Goal: Task Accomplishment & Management: Use online tool/utility

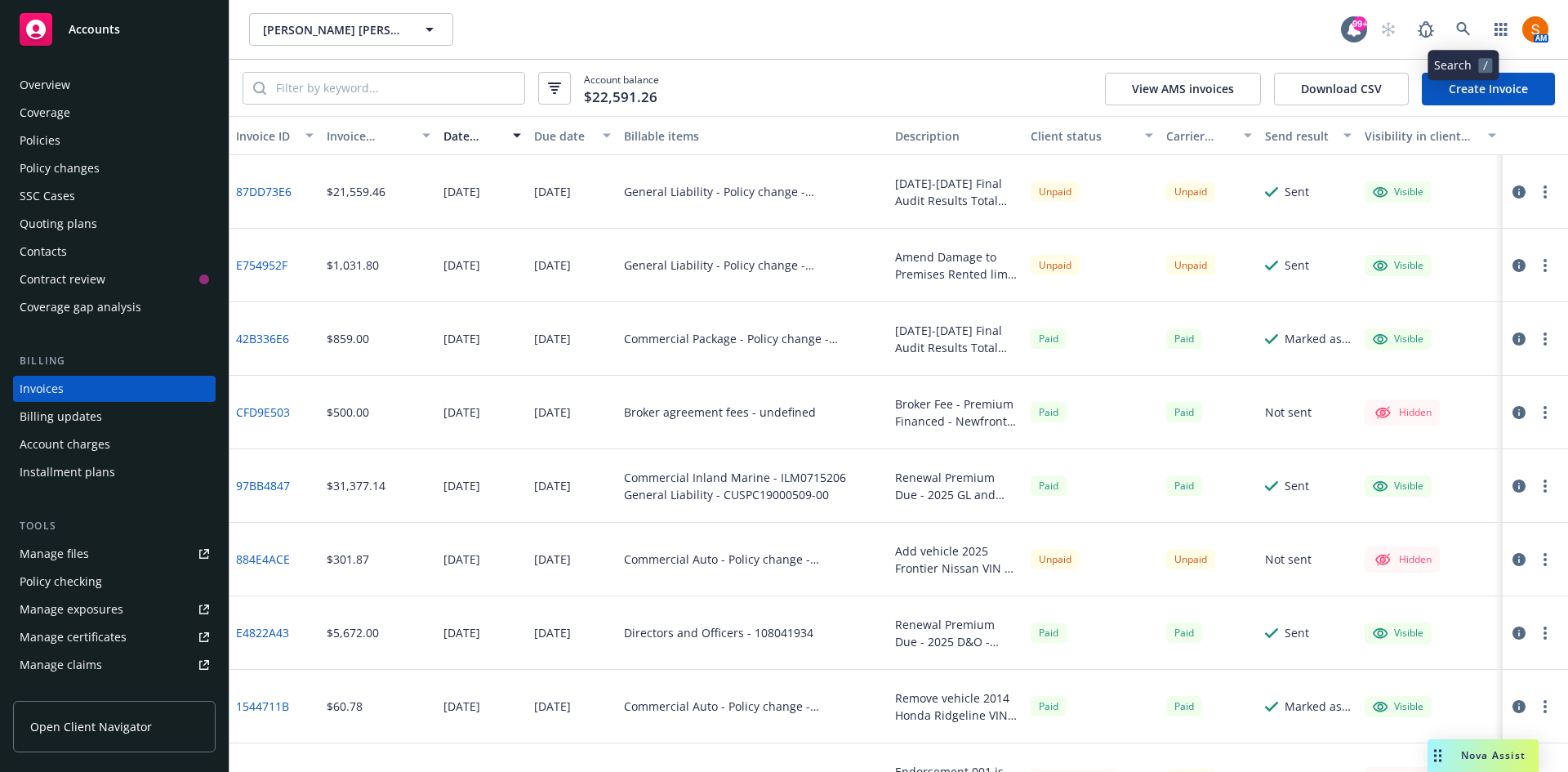
scroll to position [91, 0]
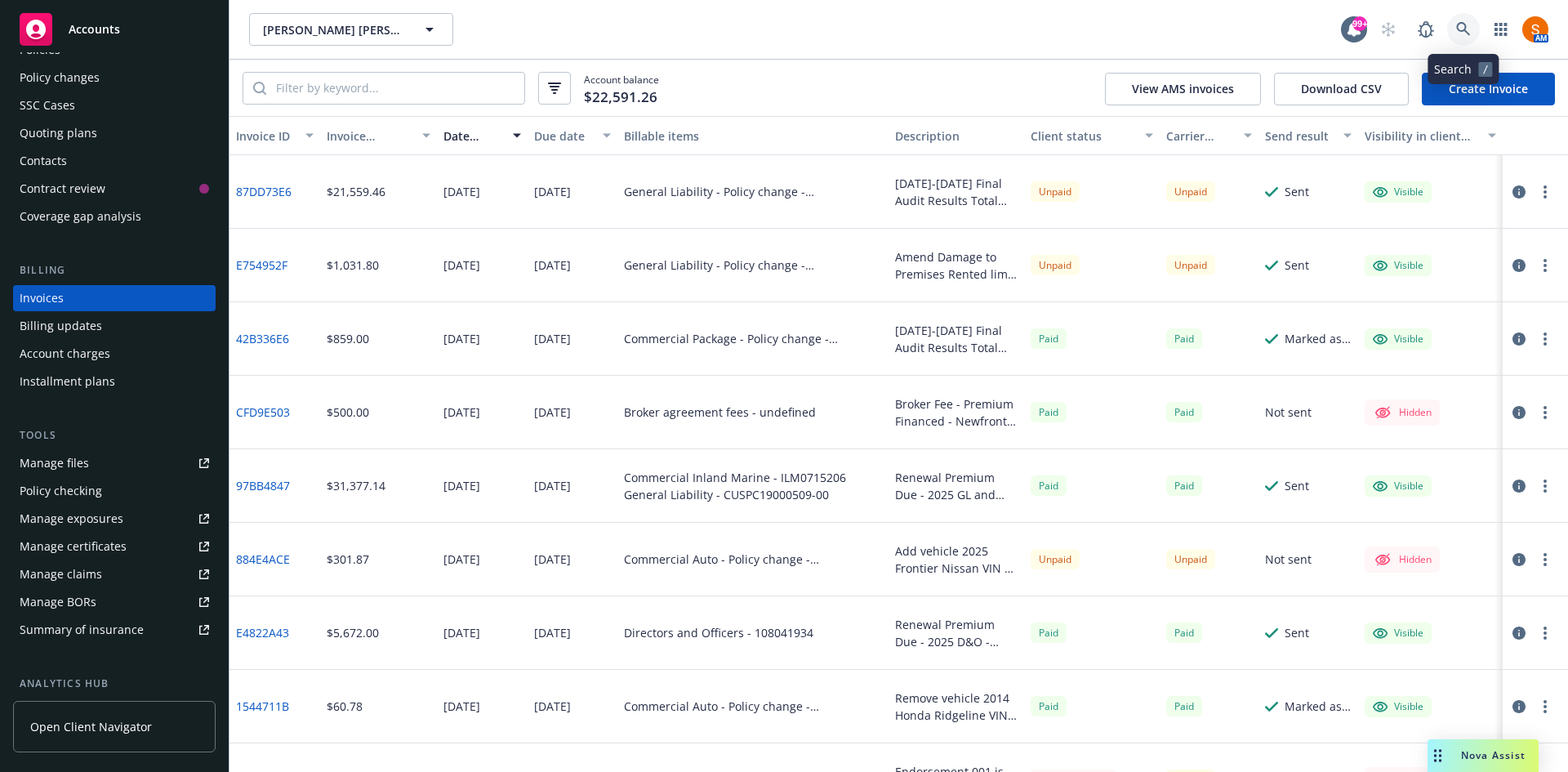
click at [1473, 29] on link at bounding box center [1463, 30] width 33 height 33
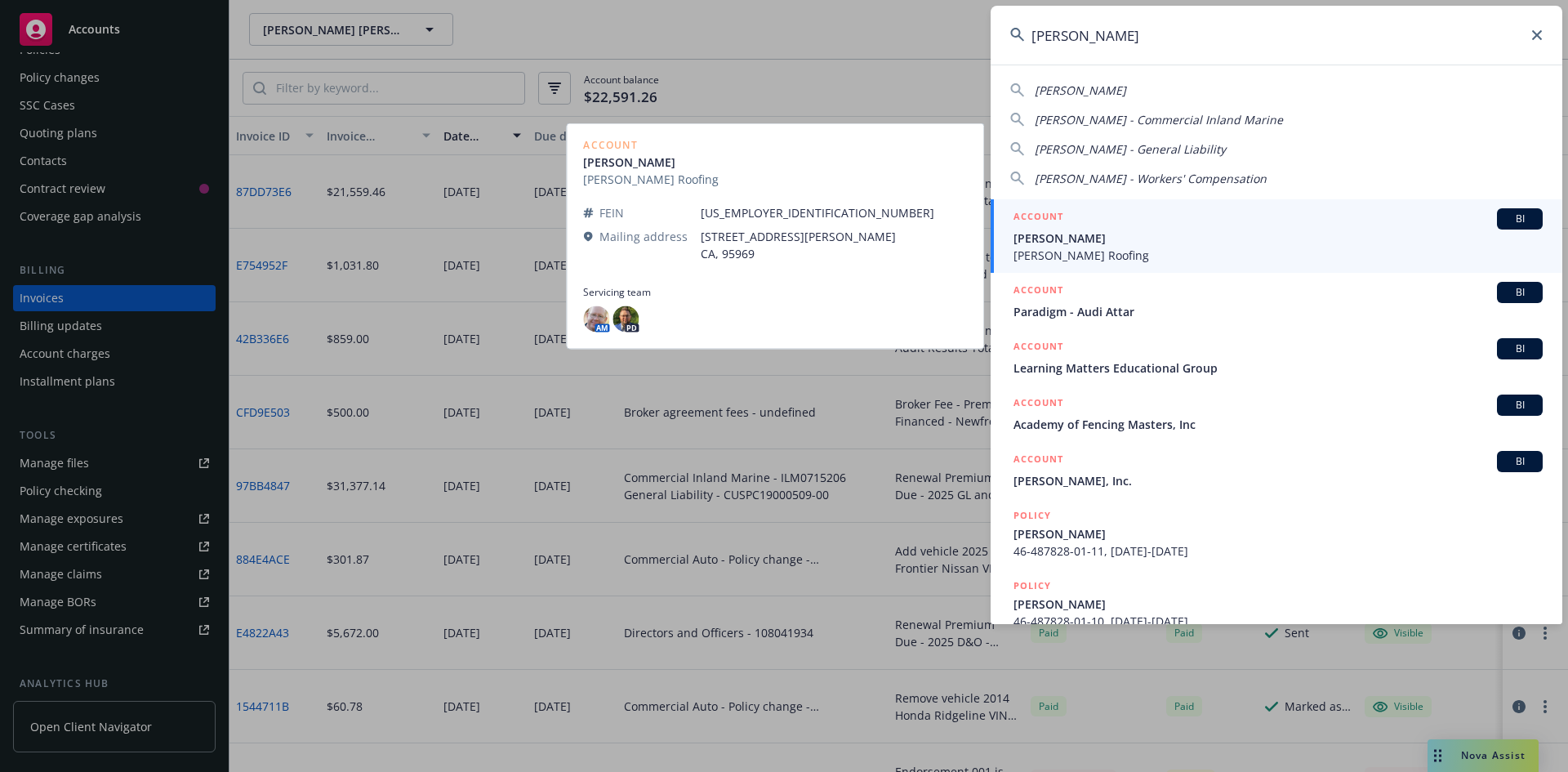
type input "matt palade"
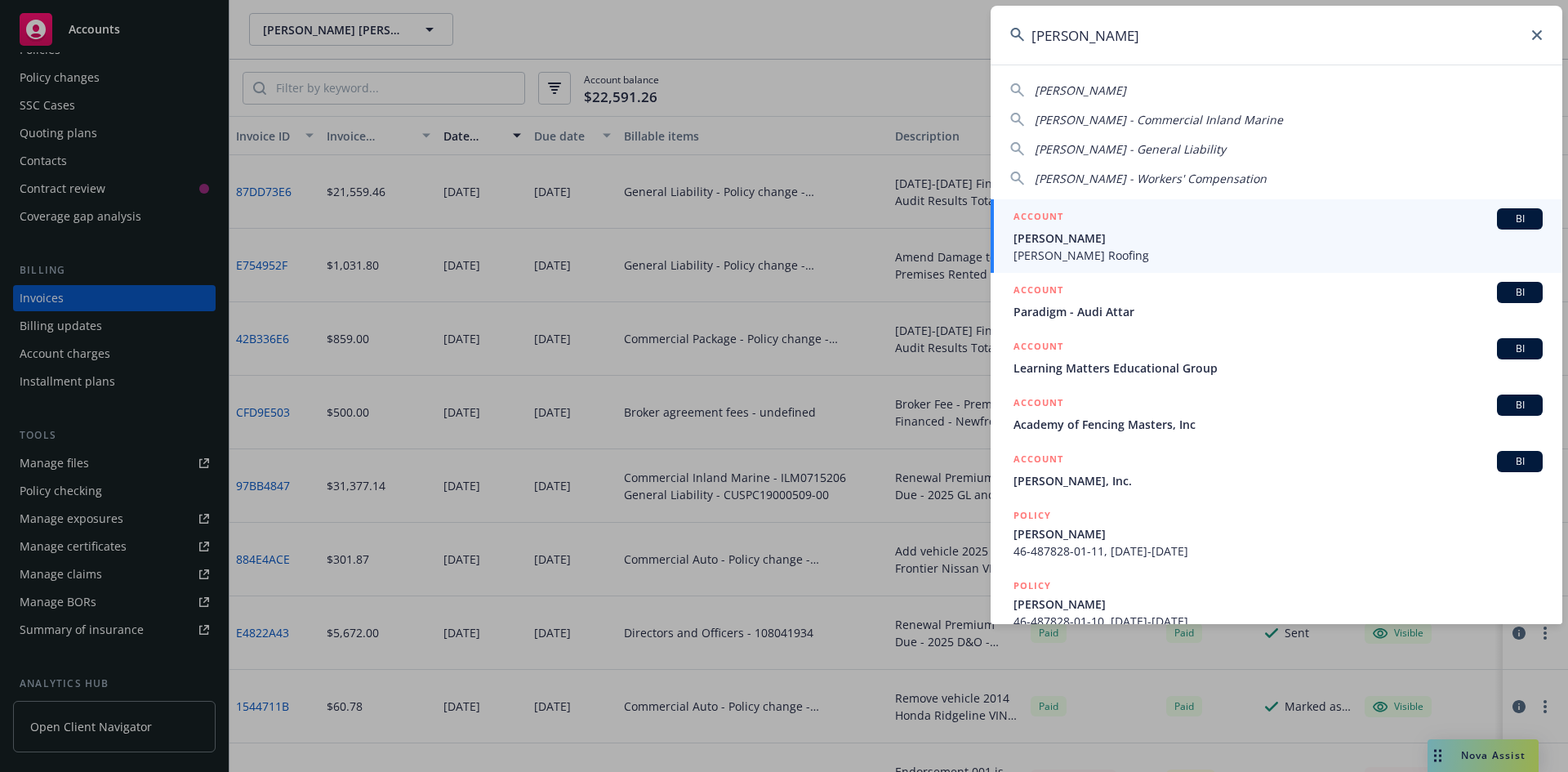
click at [1124, 262] on span "Matthews Roofing" at bounding box center [1277, 255] width 529 height 17
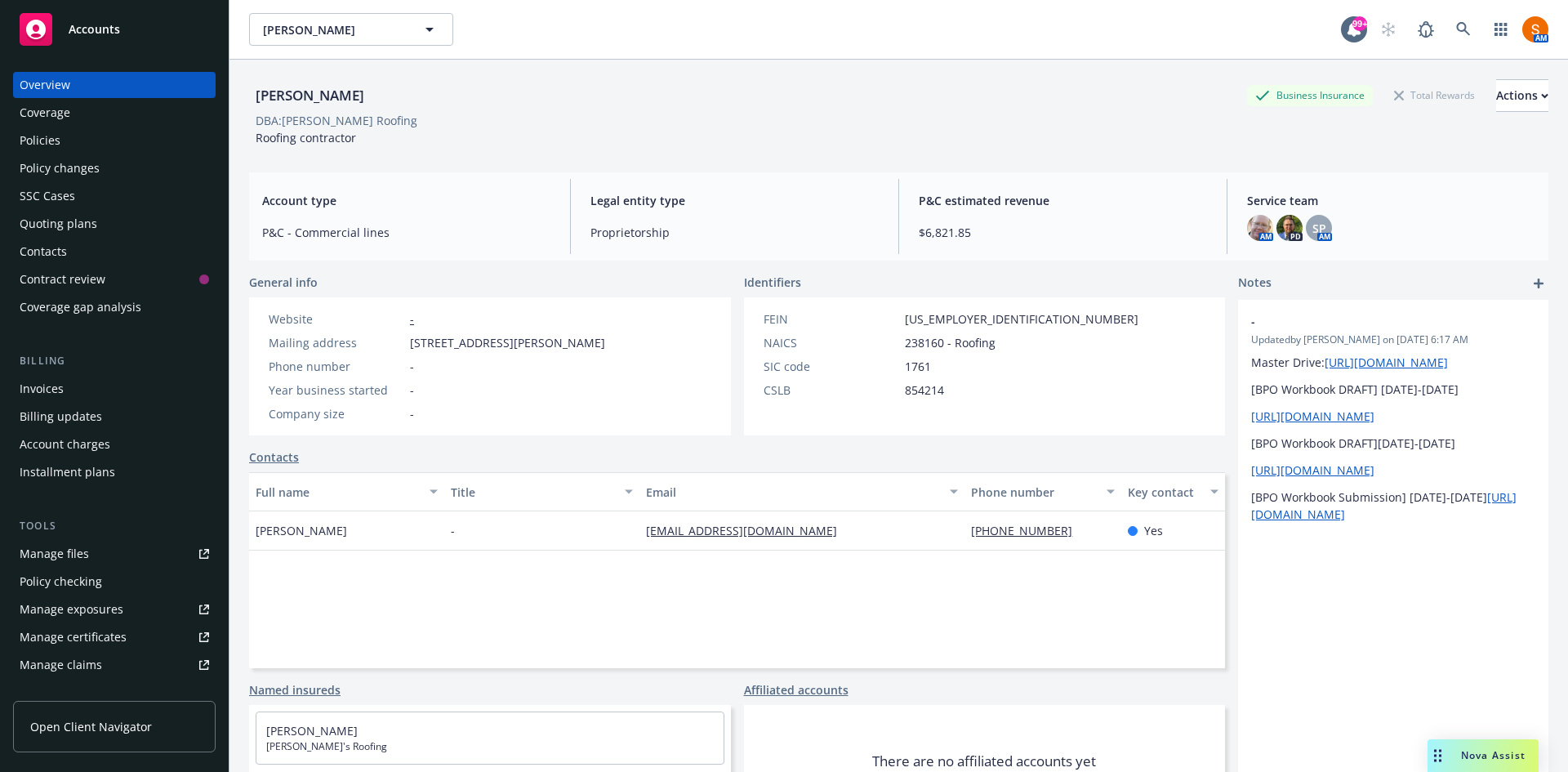
click at [47, 391] on div "Invoices" at bounding box center [41, 389] width 44 height 26
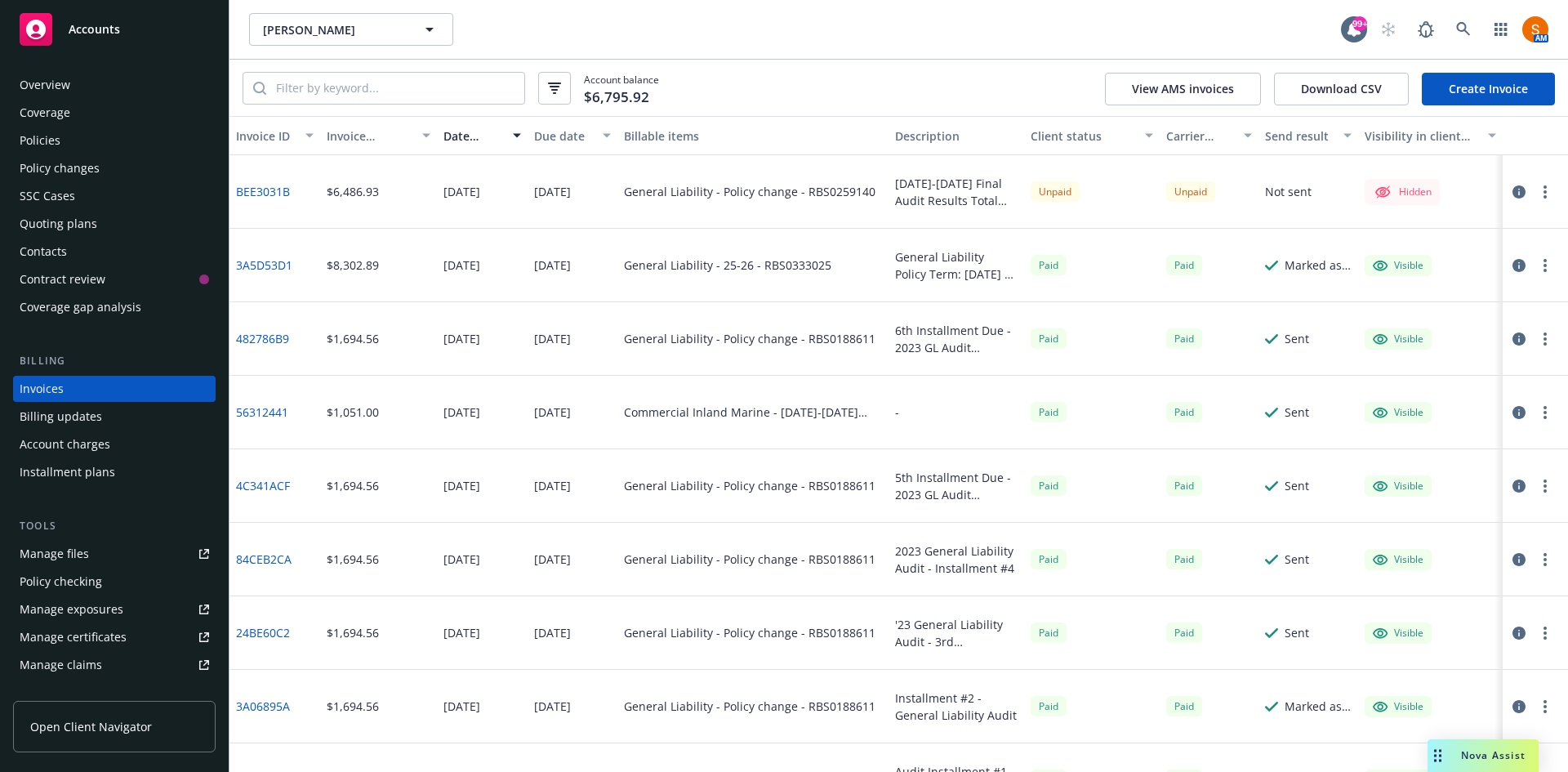
click at [1536, 190] on button "button" at bounding box center [1545, 192] width 20 height 20
click at [1456, 324] on link "Make it visible in client dash" at bounding box center [1438, 324] width 208 height 33
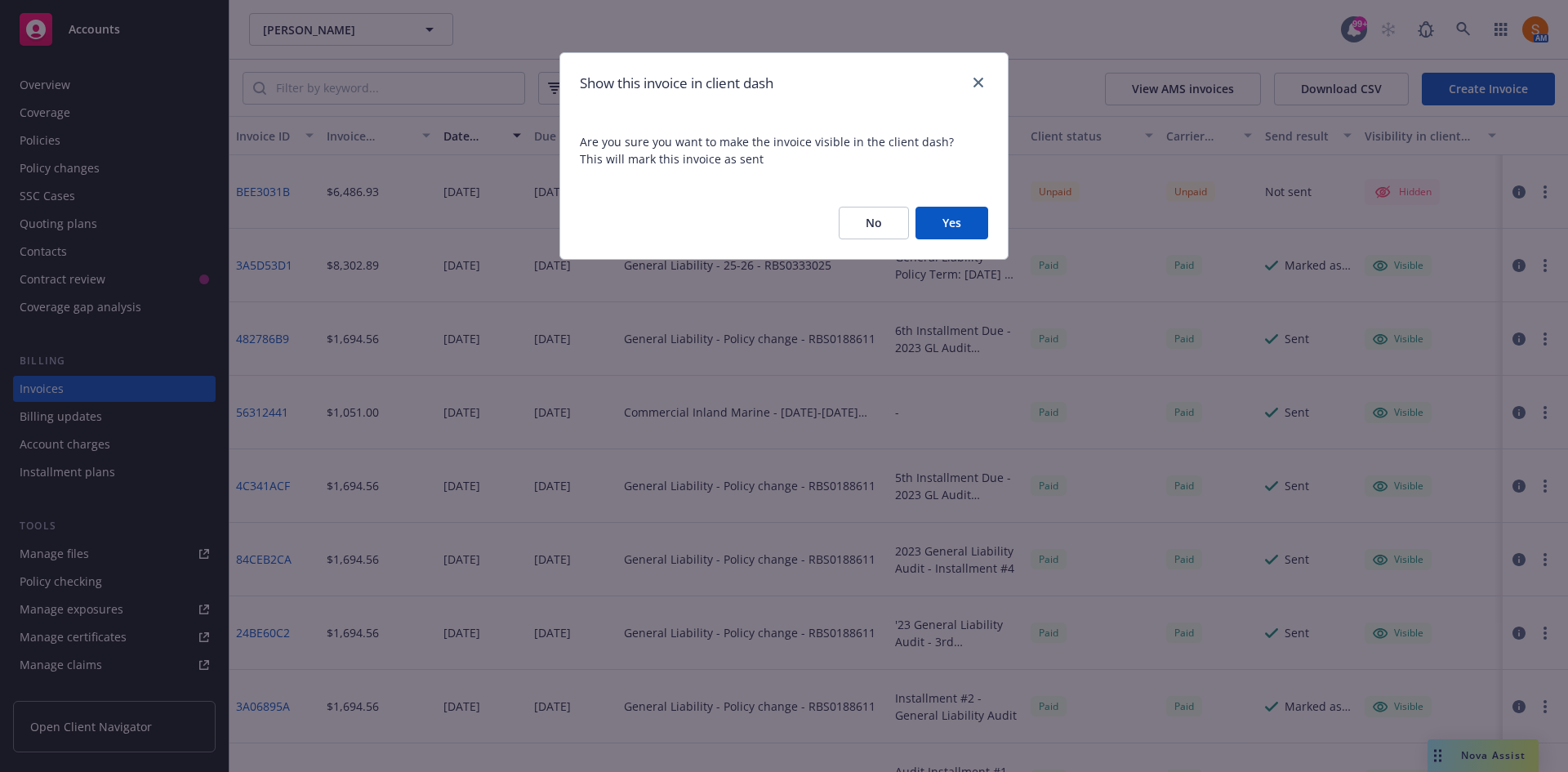
click at [949, 224] on button "Yes" at bounding box center [952, 223] width 73 height 33
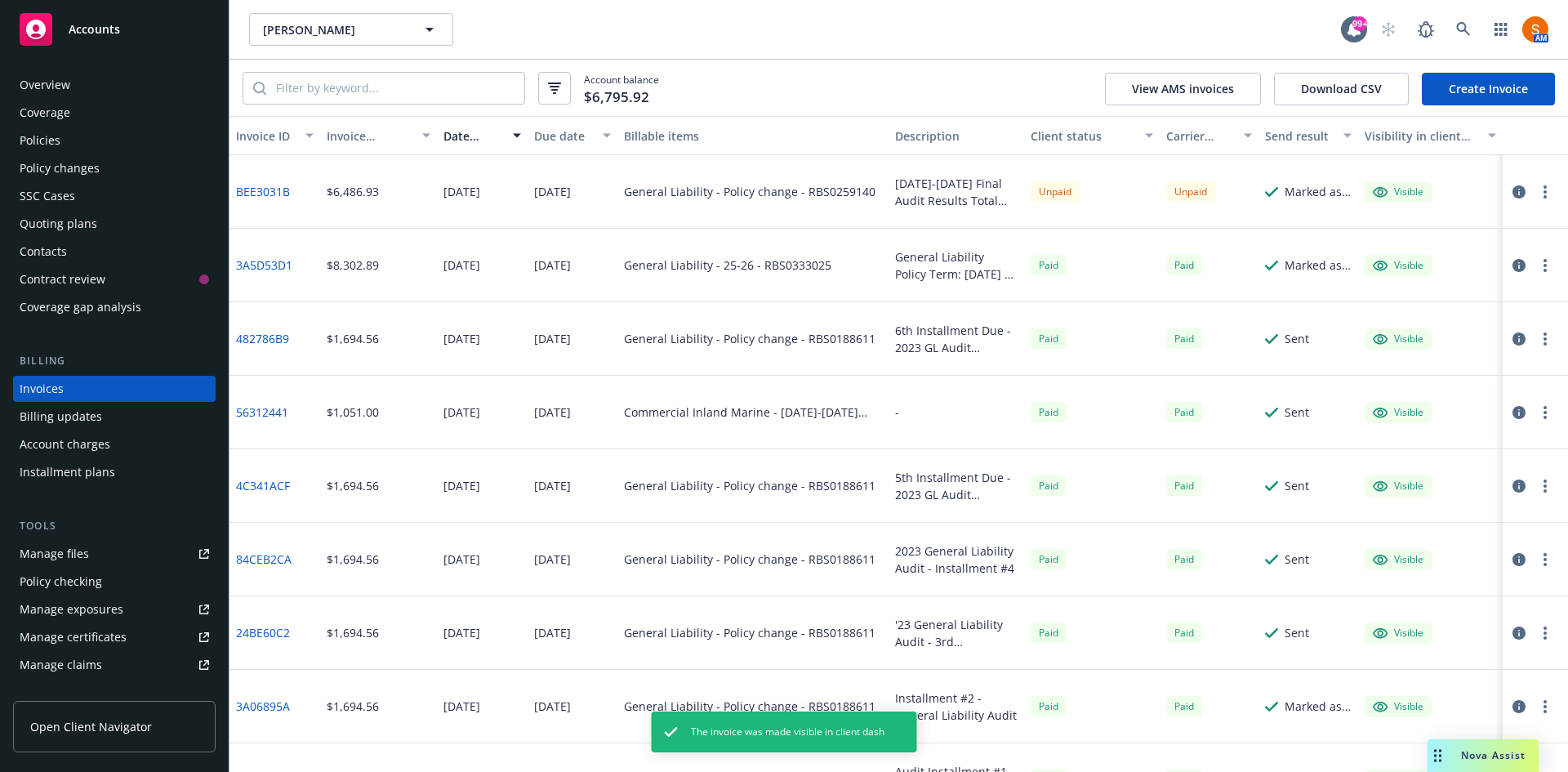
click at [1543, 193] on icon "button" at bounding box center [1545, 192] width 3 height 13
click at [1411, 352] on link "Send invoice" at bounding box center [1438, 356] width 208 height 33
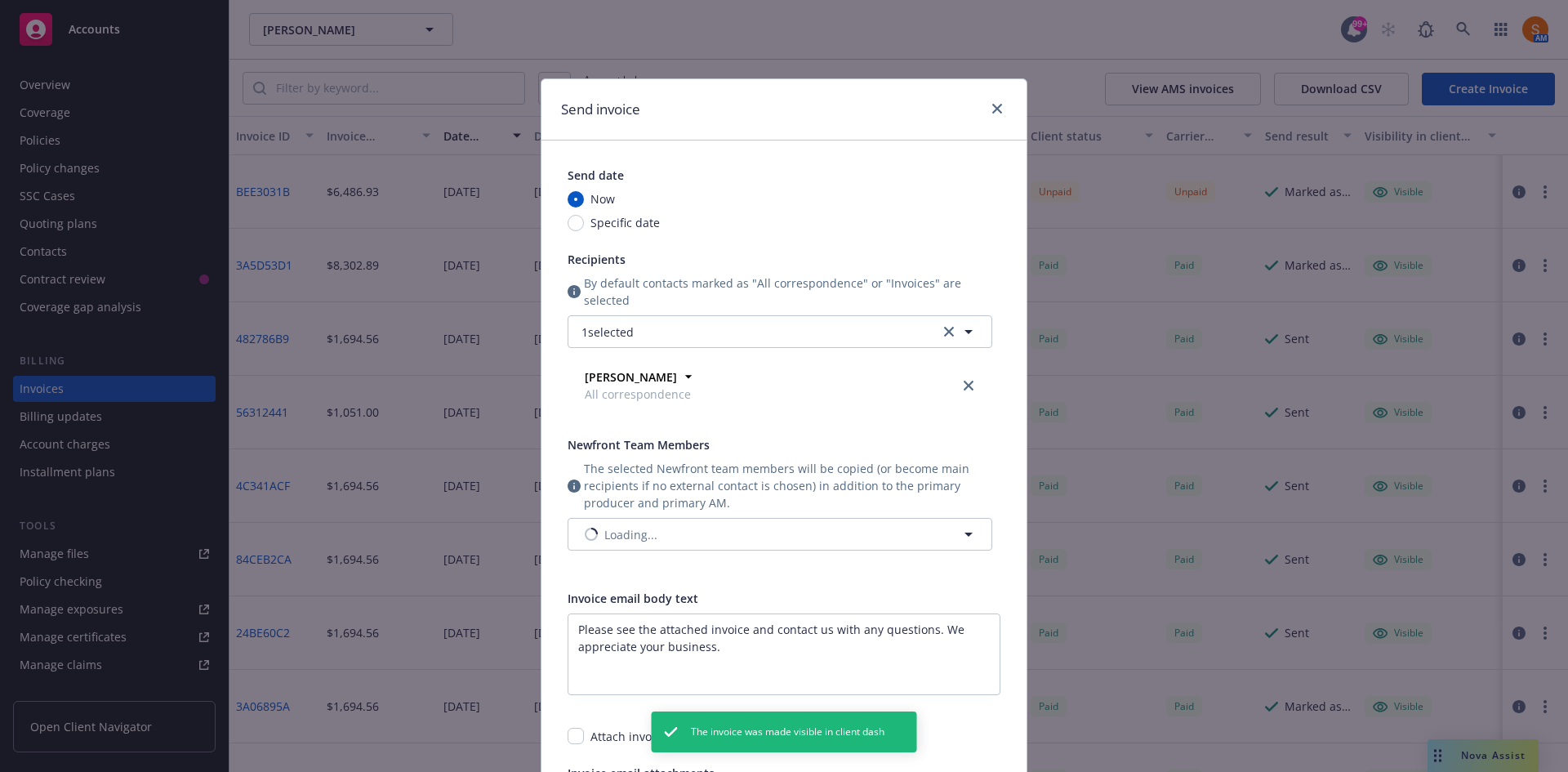
scroll to position [241, 0]
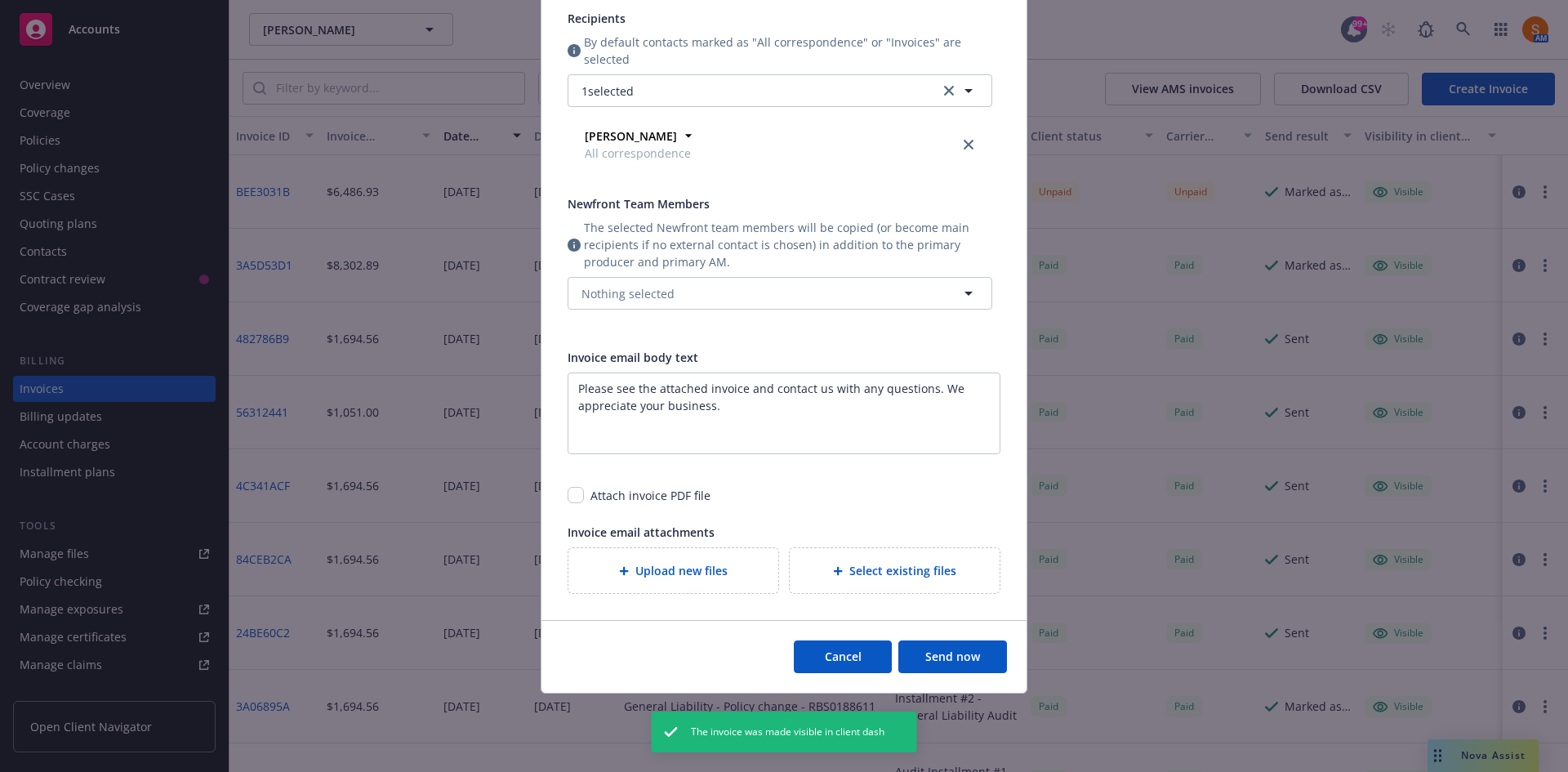
click at [940, 671] on button "Send now" at bounding box center [953, 656] width 109 height 33
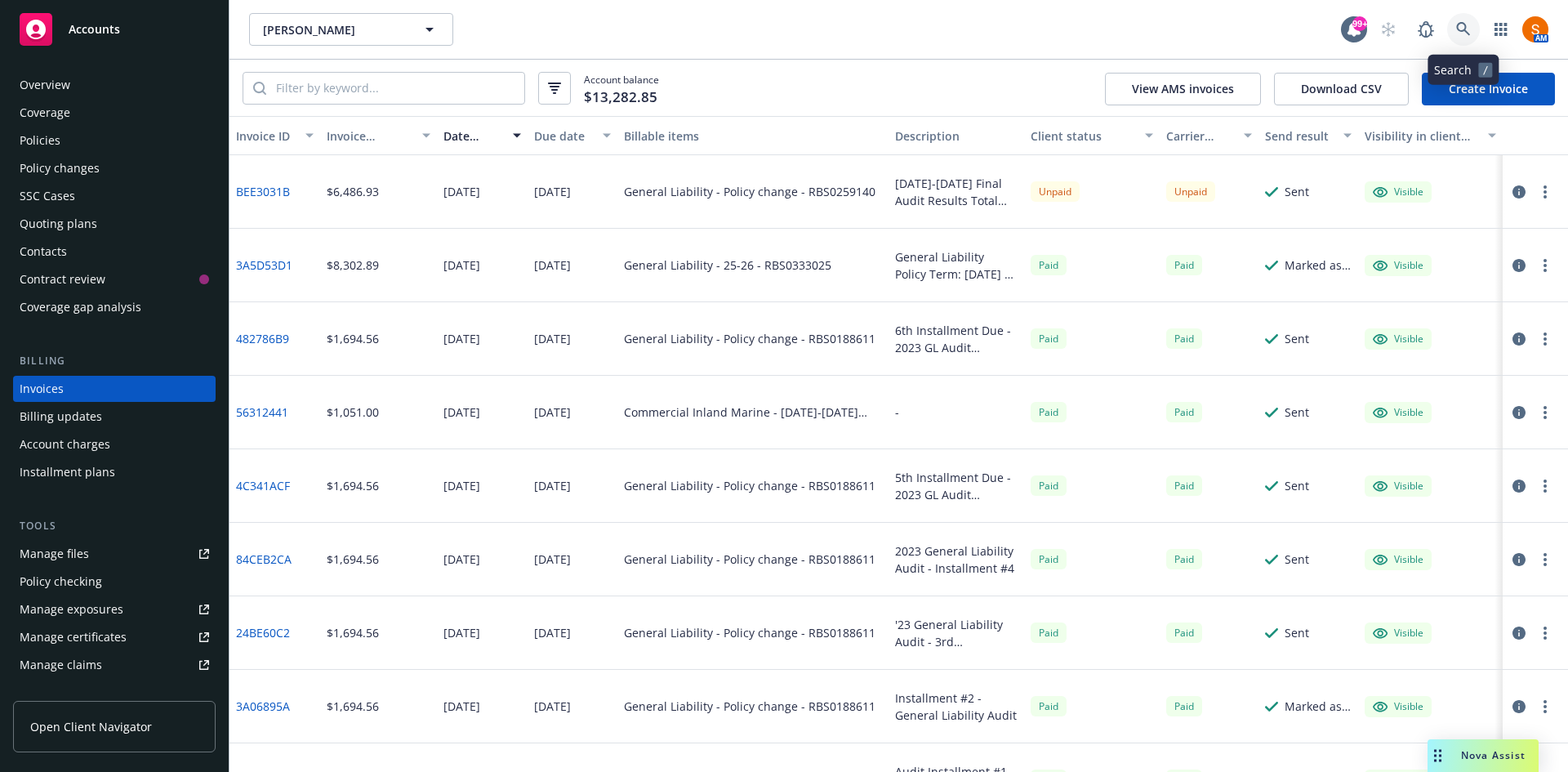
click at [1464, 35] on icon at bounding box center [1463, 30] width 15 height 15
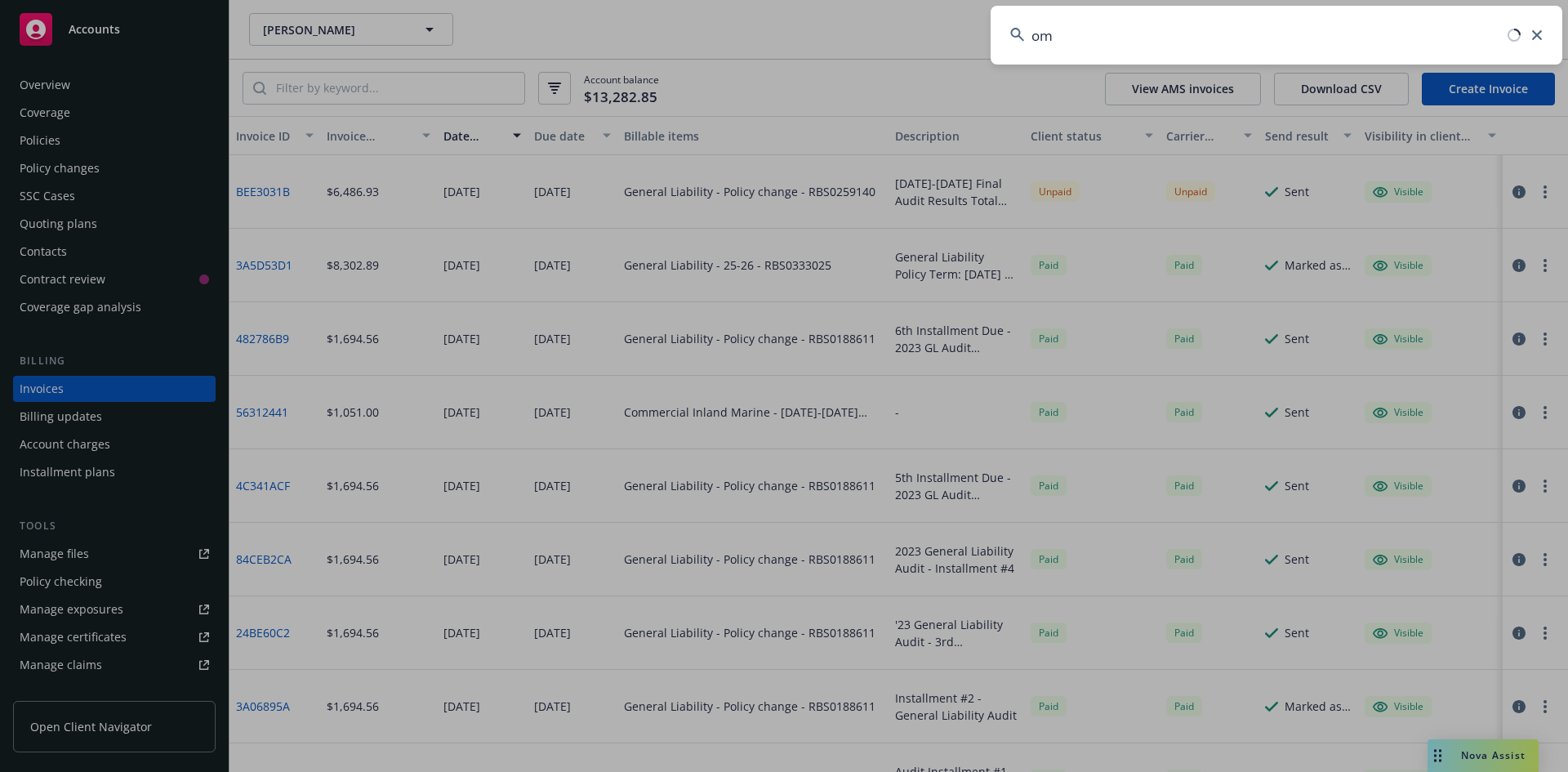
type input "o"
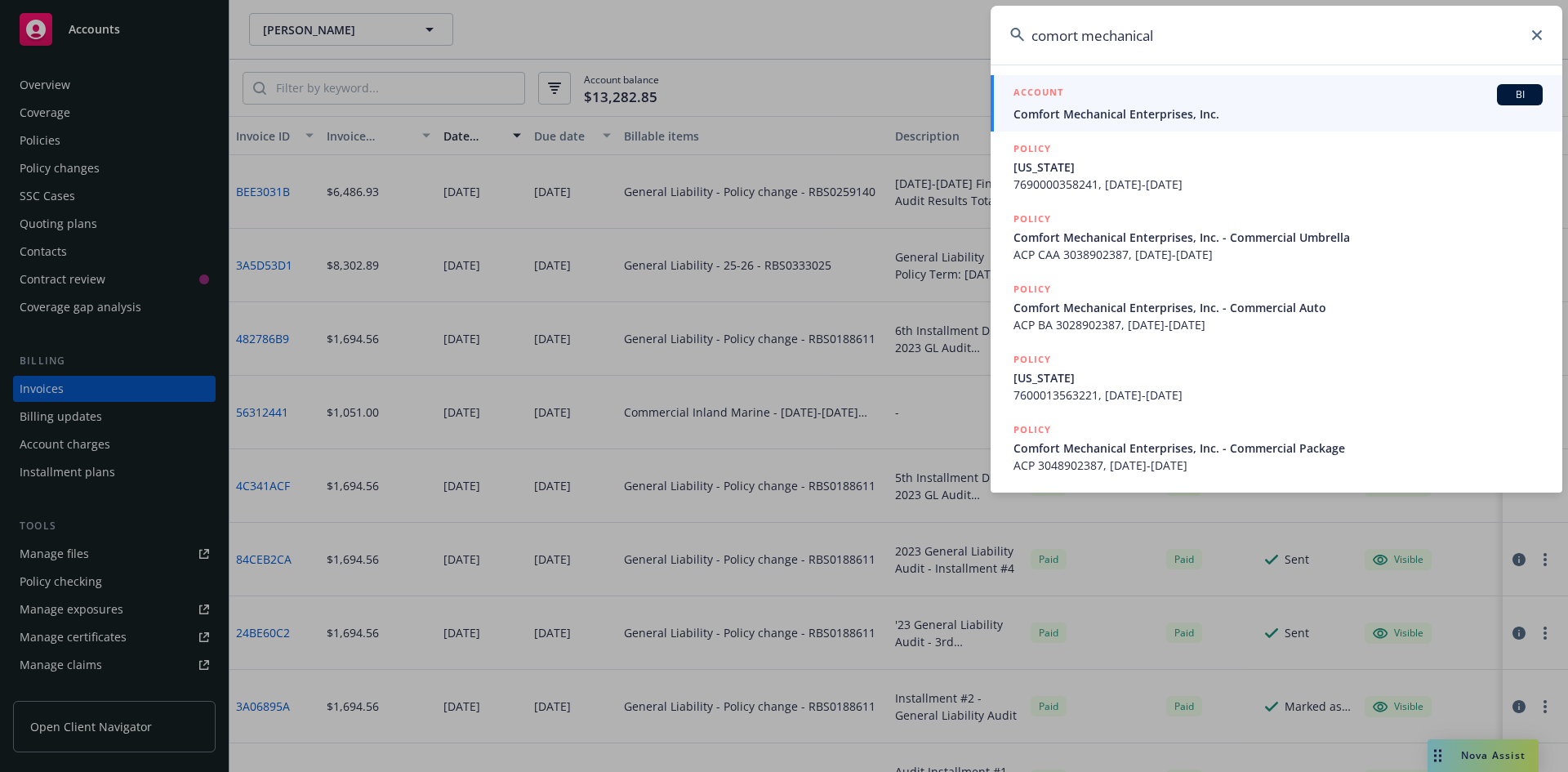
type input "comort mechanical"
click at [1139, 116] on span "Comfort Mechanical Enterprises, Inc." at bounding box center [1277, 114] width 529 height 17
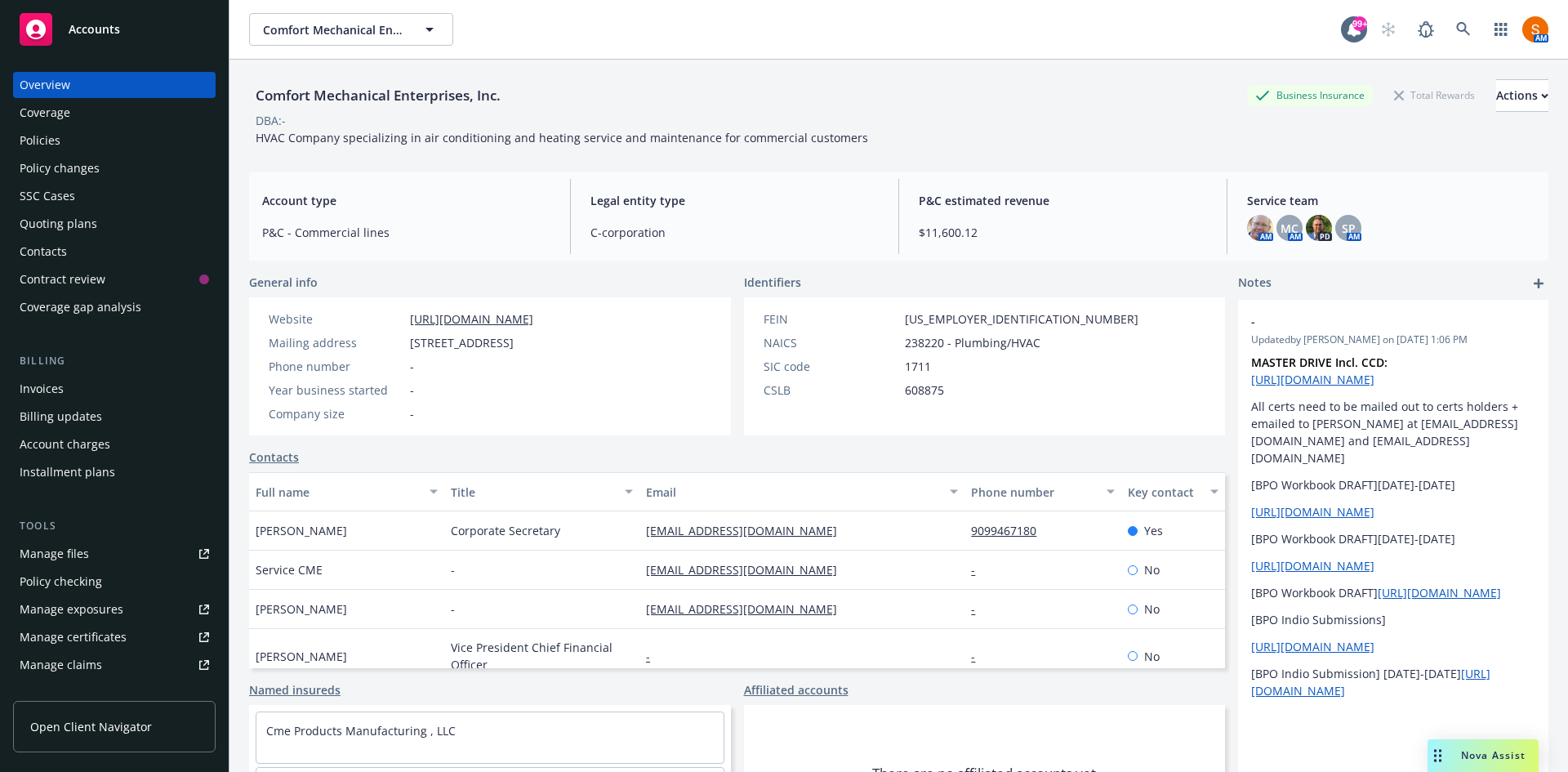
click at [102, 130] on div "Policies" at bounding box center [114, 140] width 189 height 26
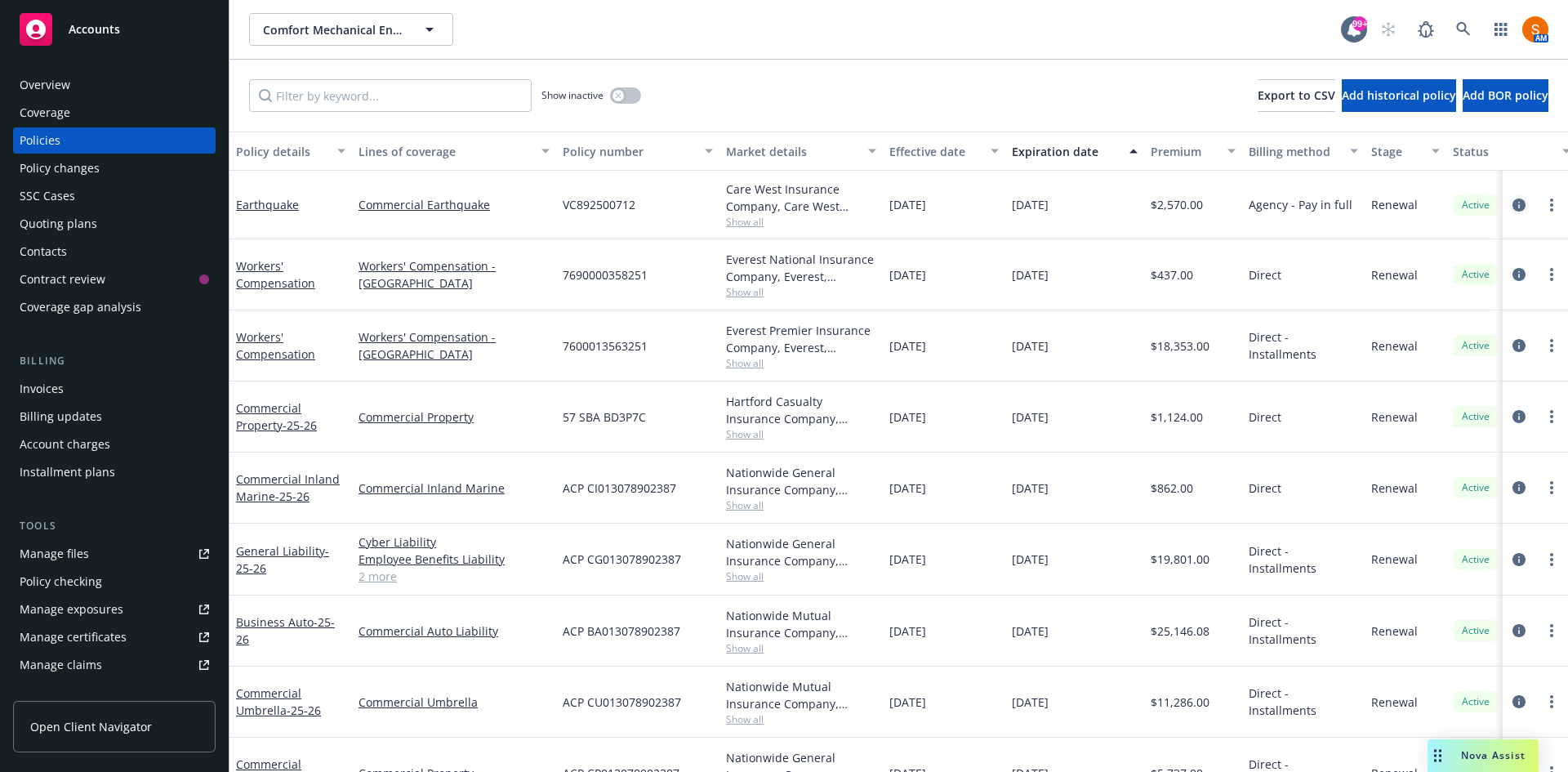
click at [1513, 210] on icon "circleInformation" at bounding box center [1519, 205] width 13 height 13
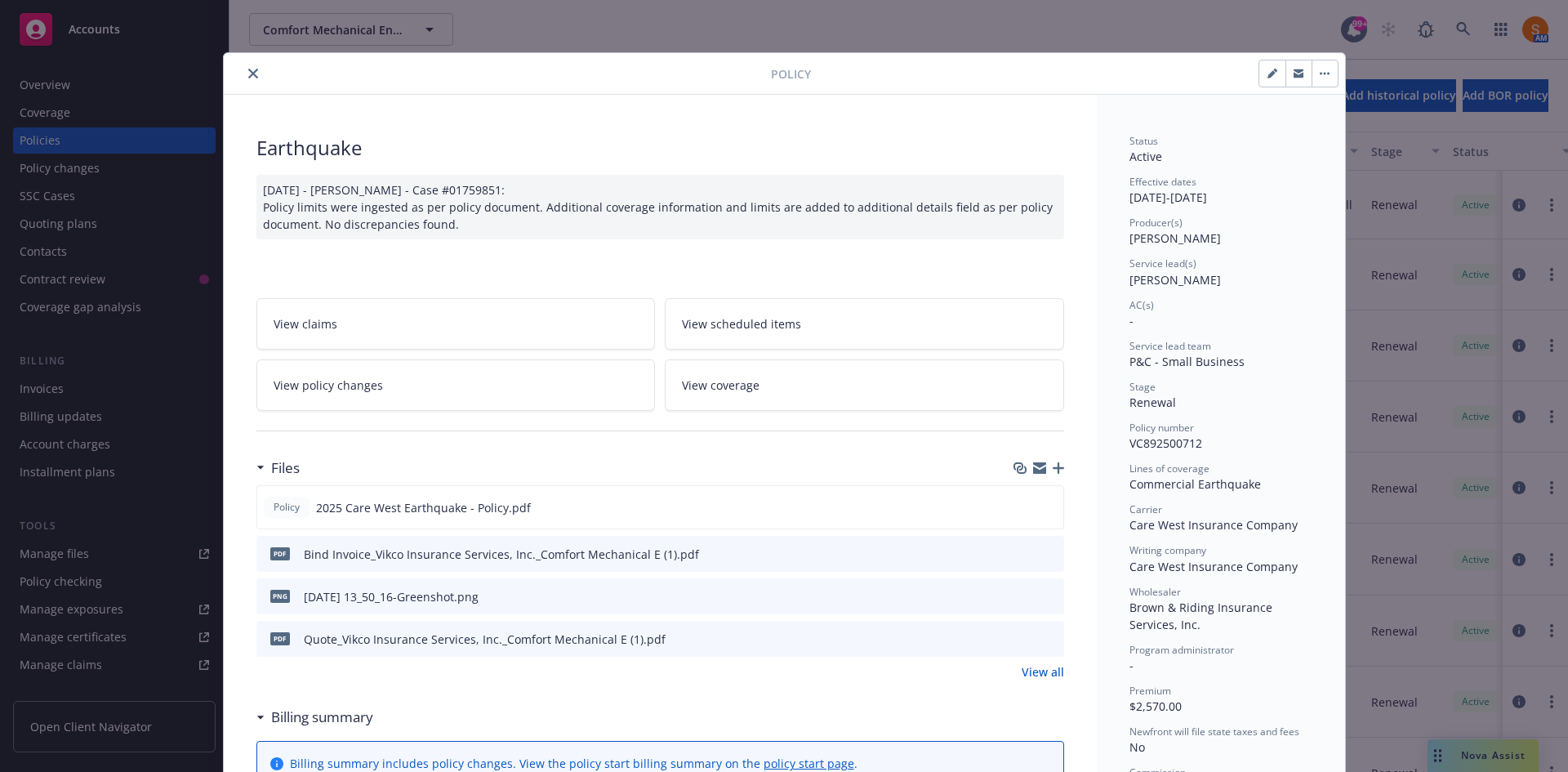
click at [248, 79] on button "close" at bounding box center [253, 73] width 20 height 20
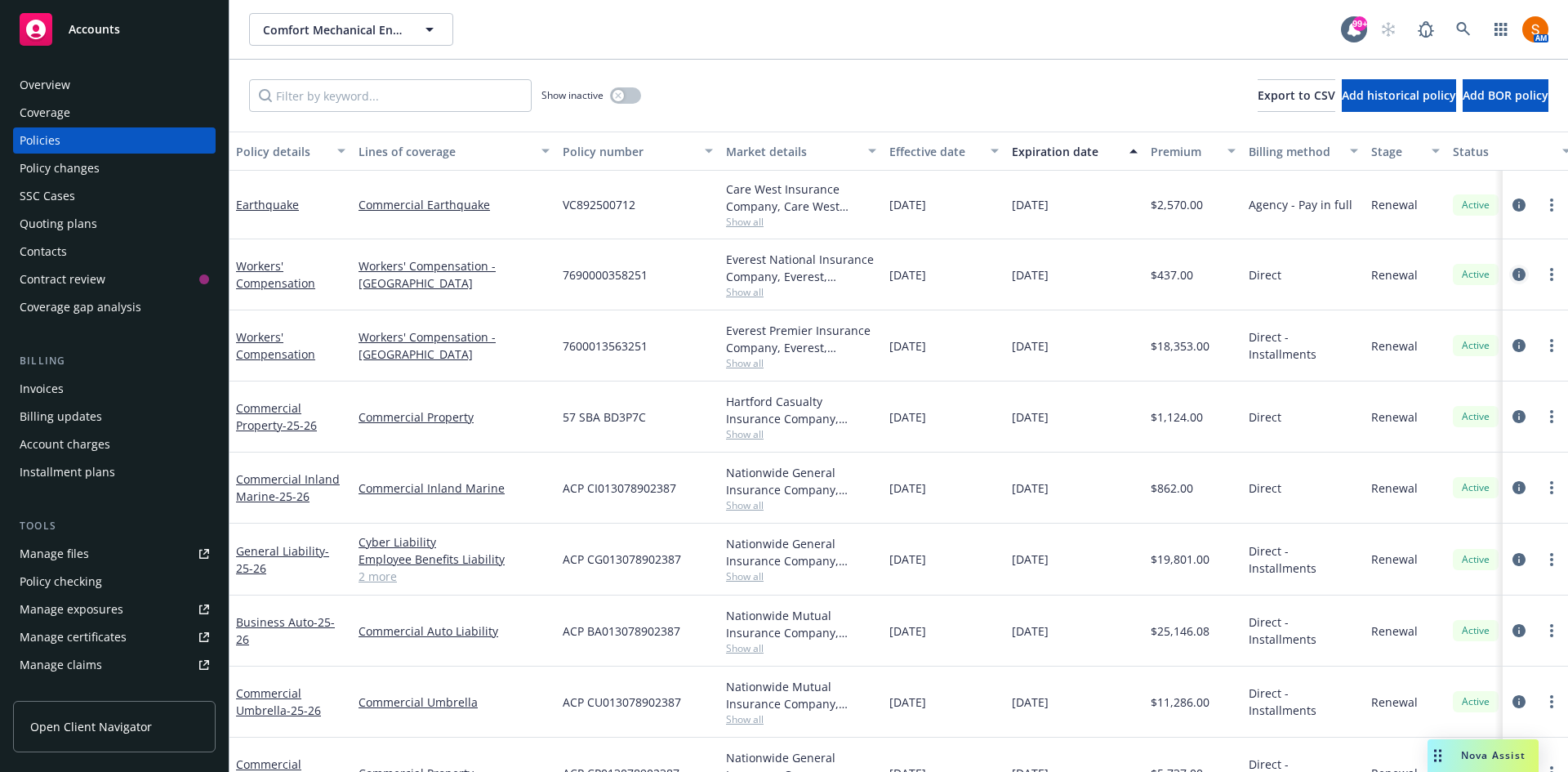
click at [1513, 275] on icon "circleInformation" at bounding box center [1519, 274] width 13 height 13
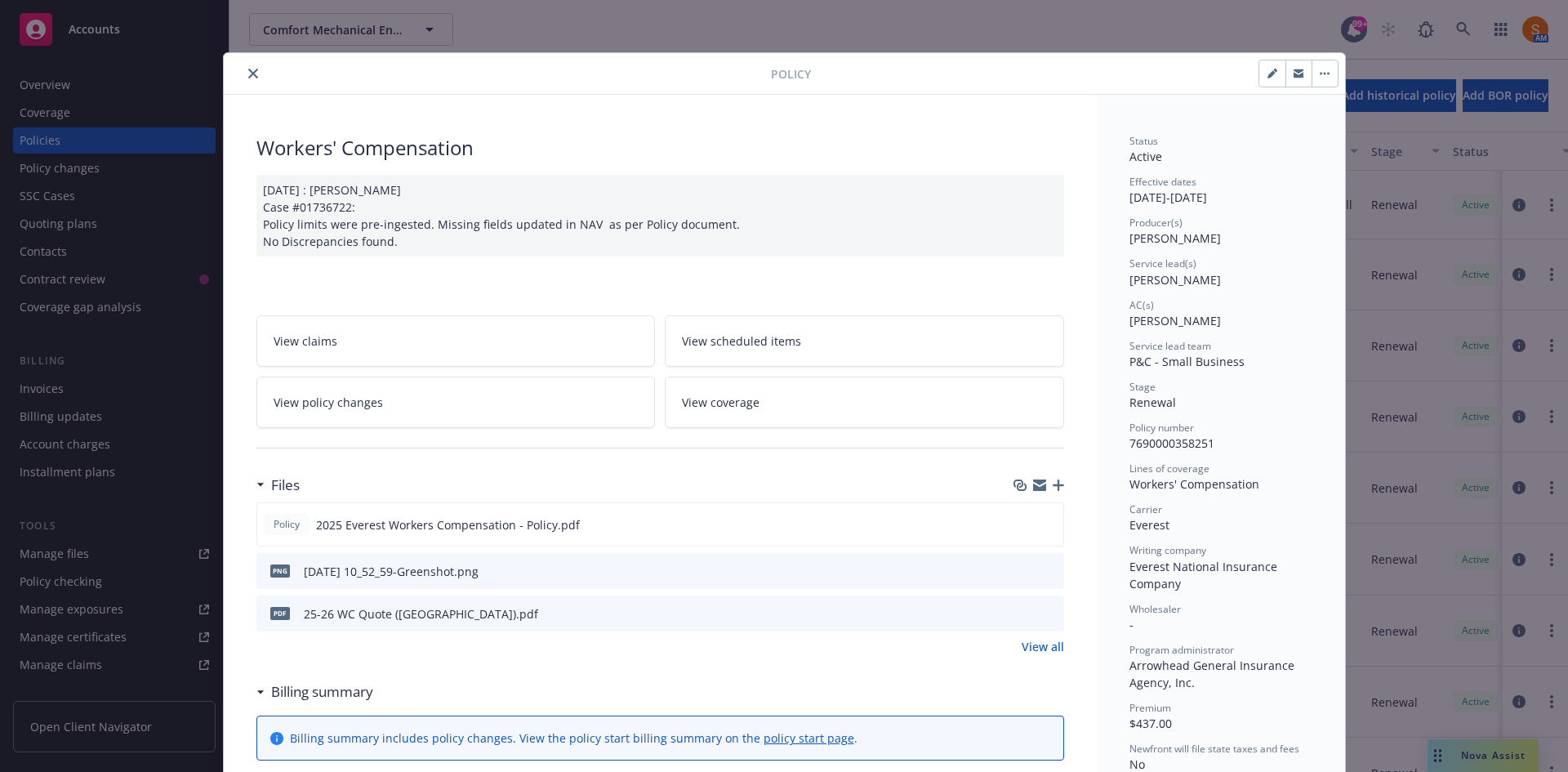
click at [250, 69] on icon "close" at bounding box center [253, 73] width 10 height 10
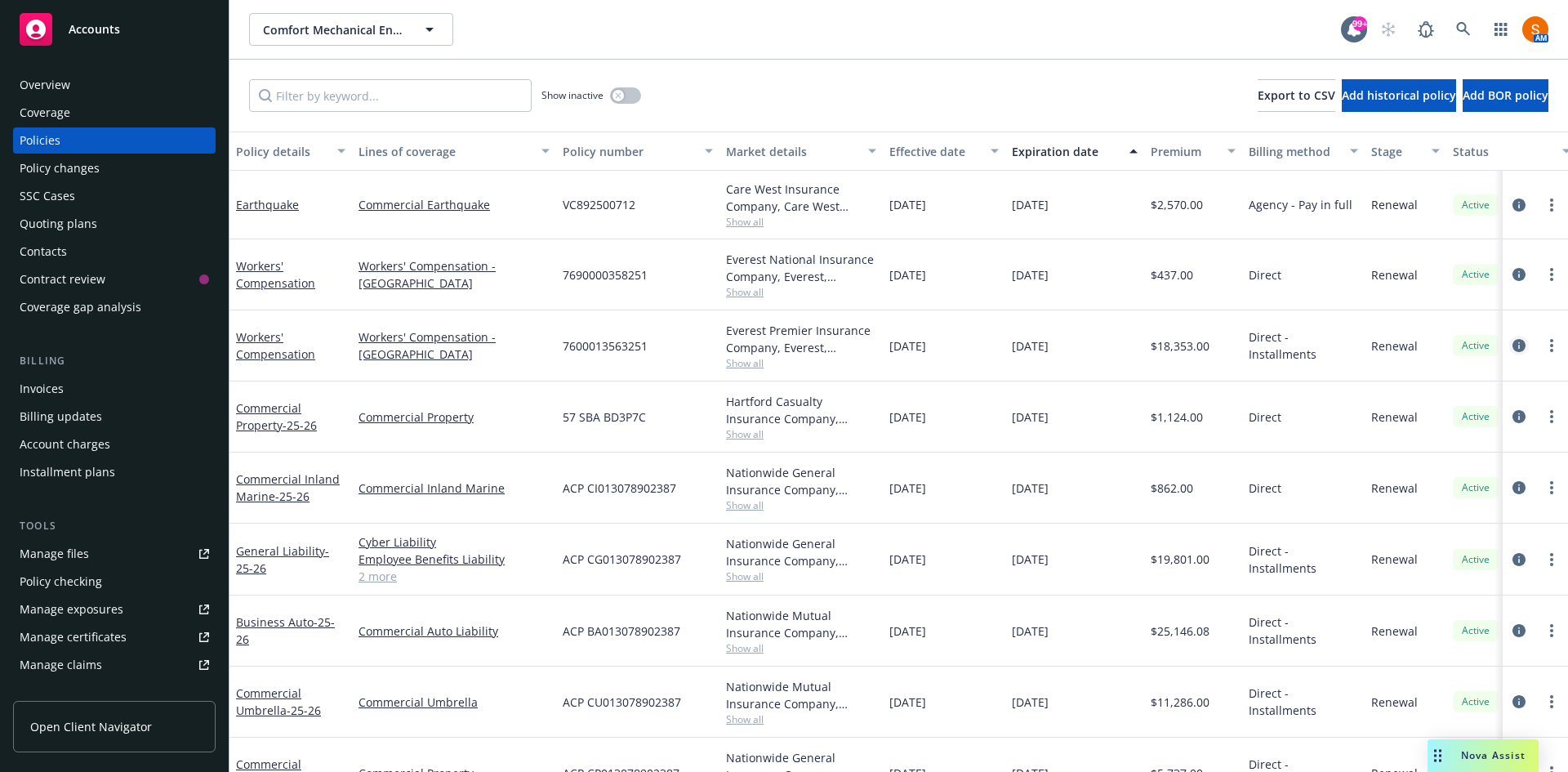
click at [1509, 342] on link "circleInformation" at bounding box center [1519, 345] width 20 height 20
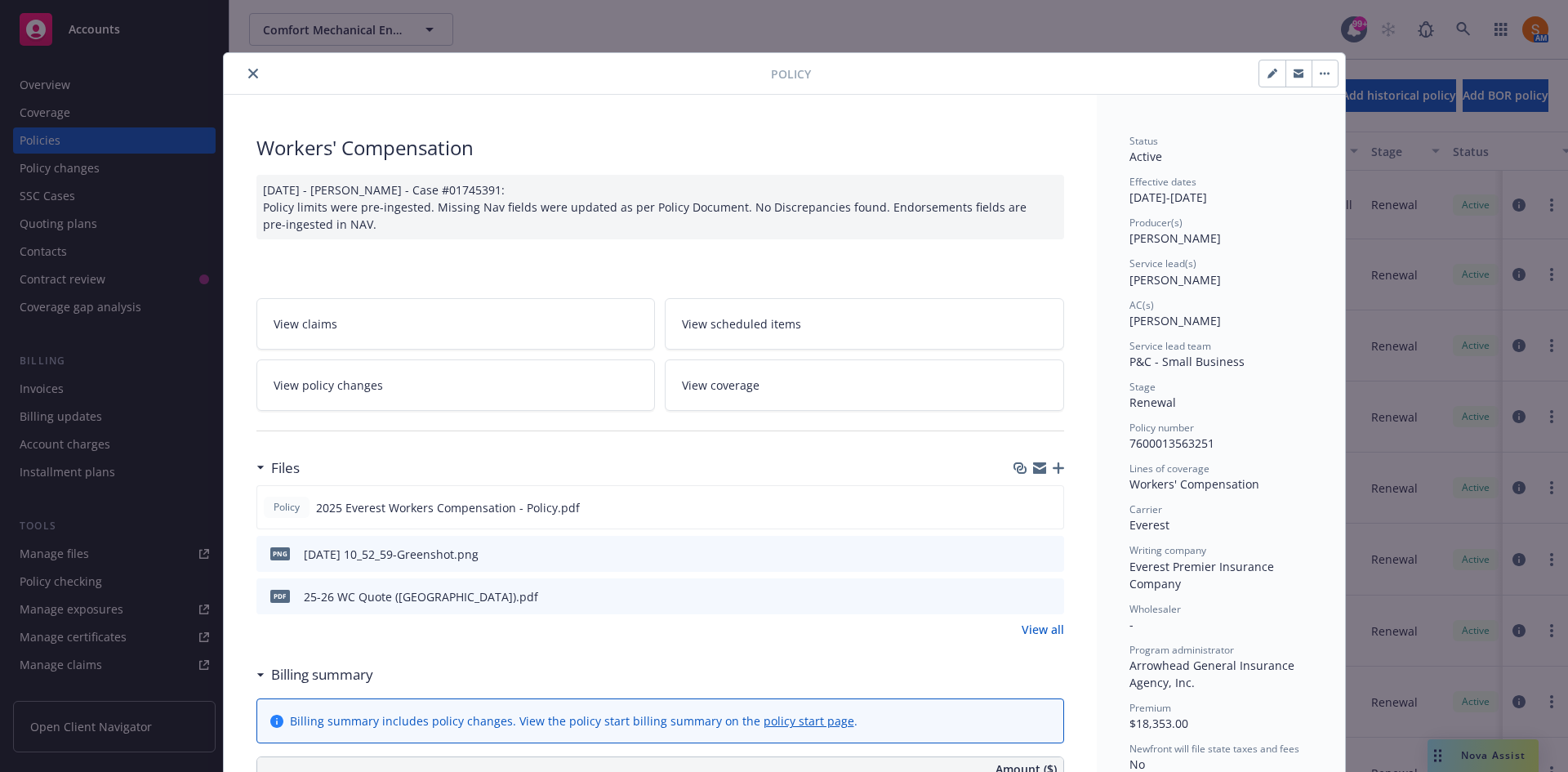
click at [249, 77] on icon "close" at bounding box center [253, 73] width 10 height 10
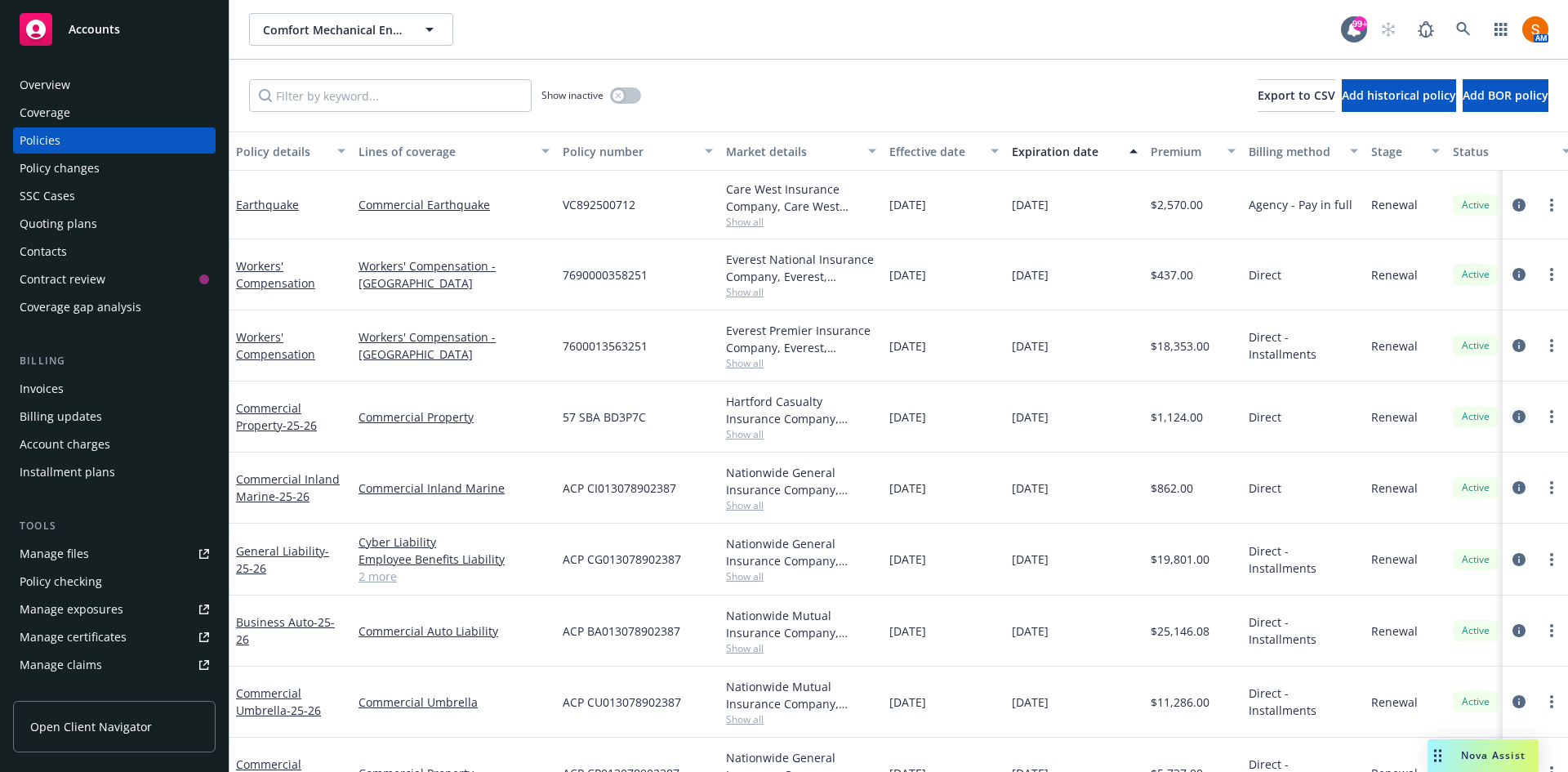
click at [1513, 414] on icon "circleInformation" at bounding box center [1519, 416] width 13 height 13
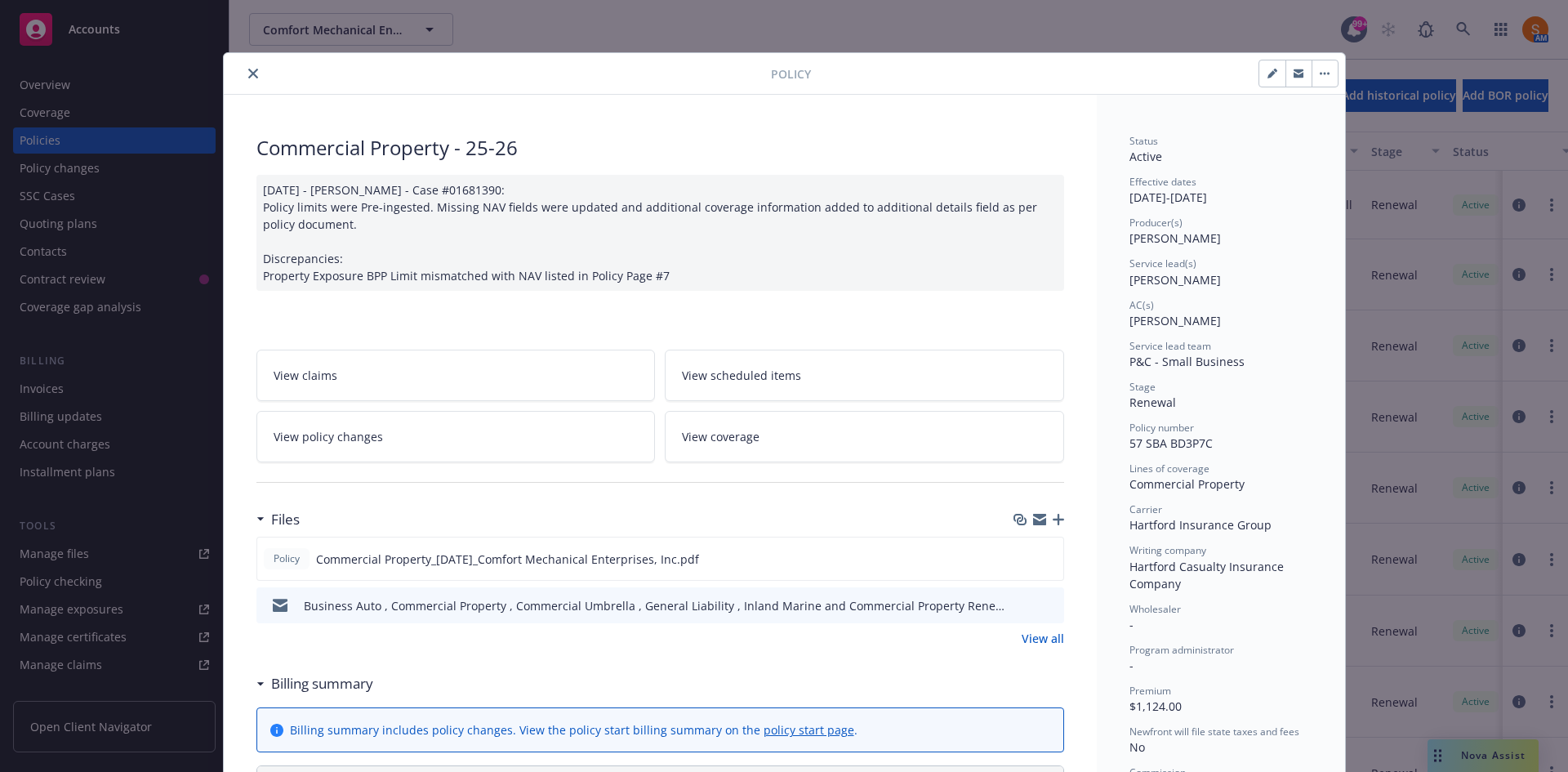
click at [249, 74] on icon "close" at bounding box center [253, 73] width 10 height 10
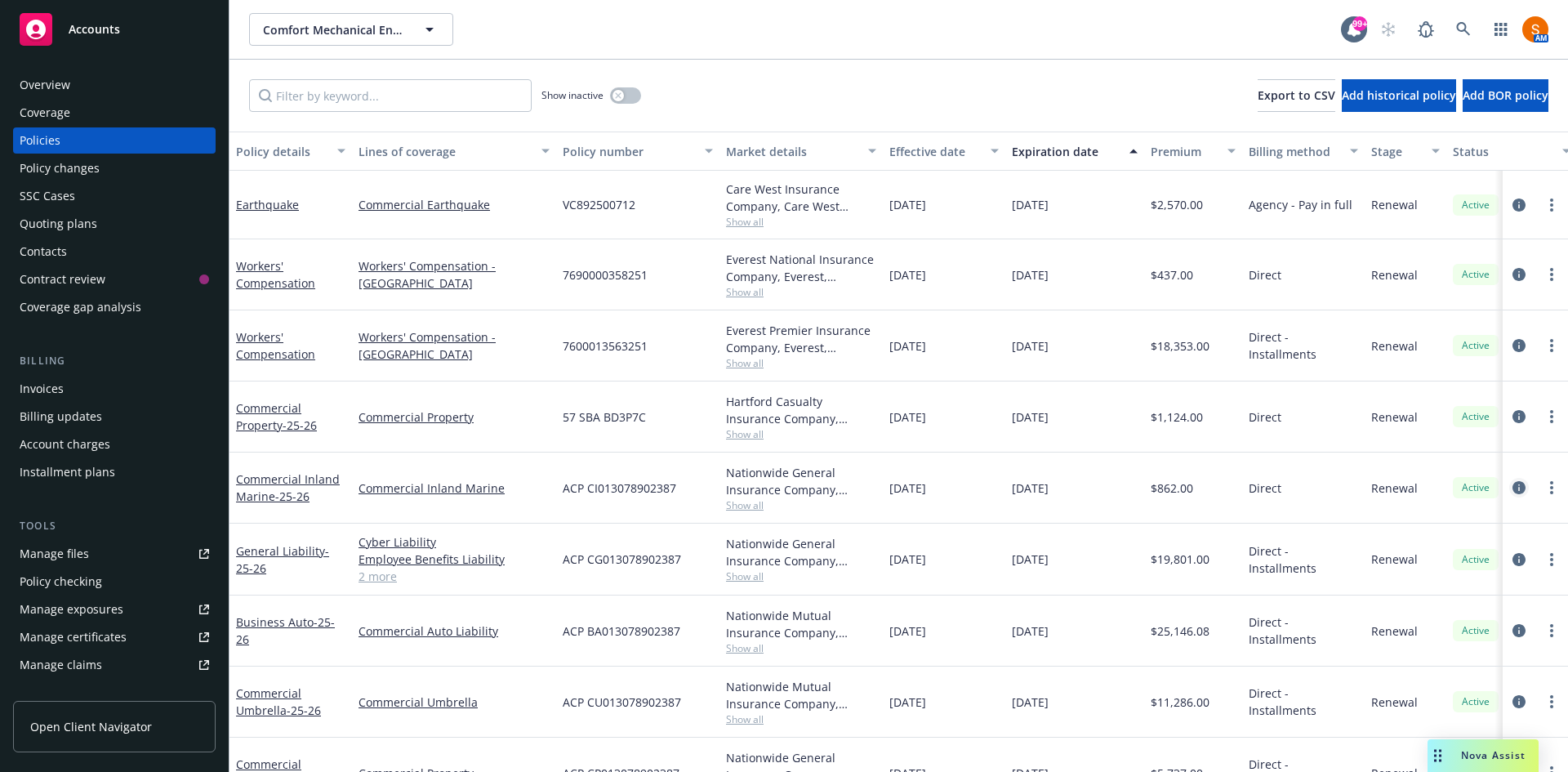
click at [1513, 494] on icon "circleInformation" at bounding box center [1519, 488] width 13 height 13
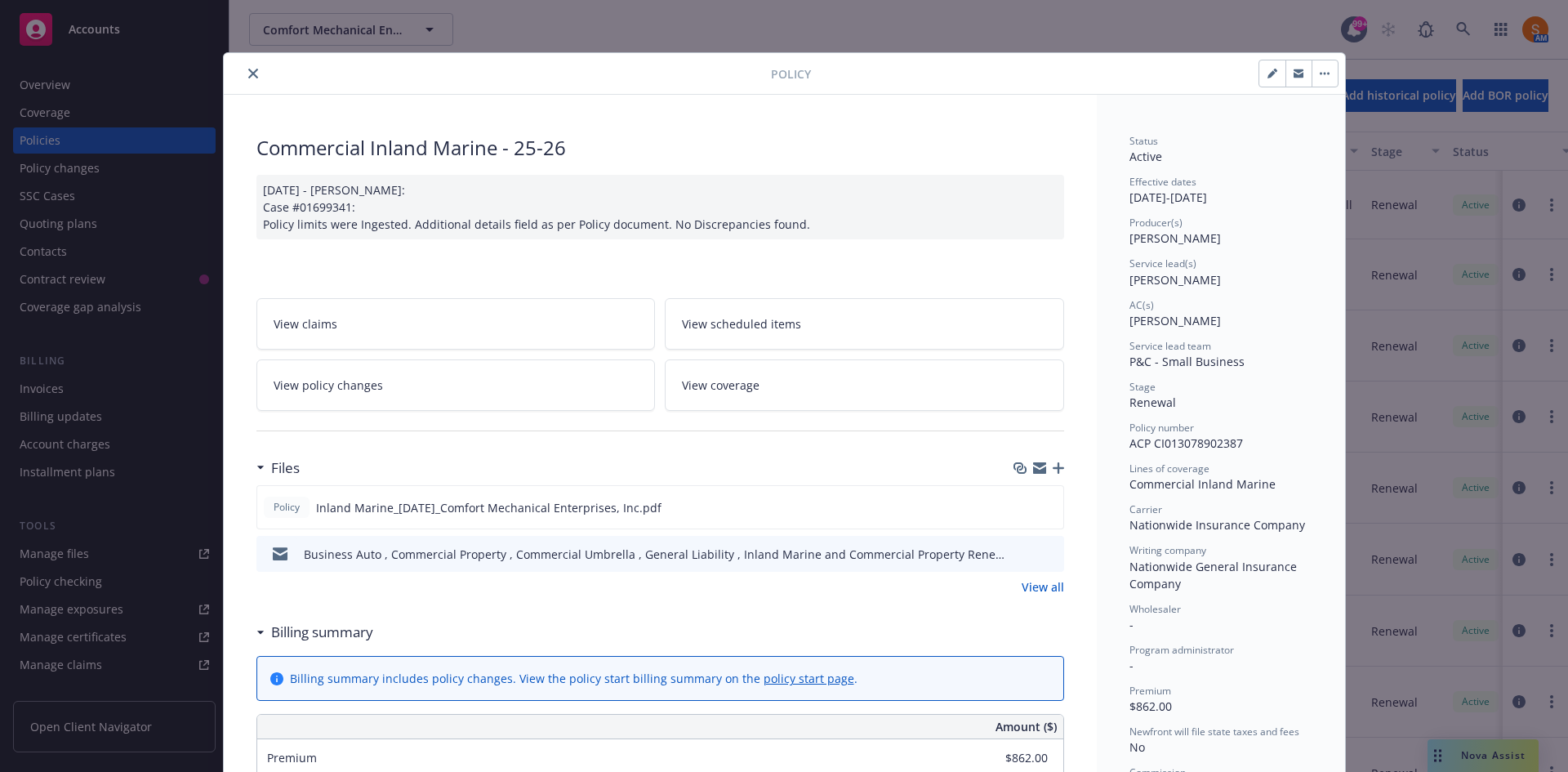
click at [249, 73] on icon "close" at bounding box center [253, 73] width 10 height 10
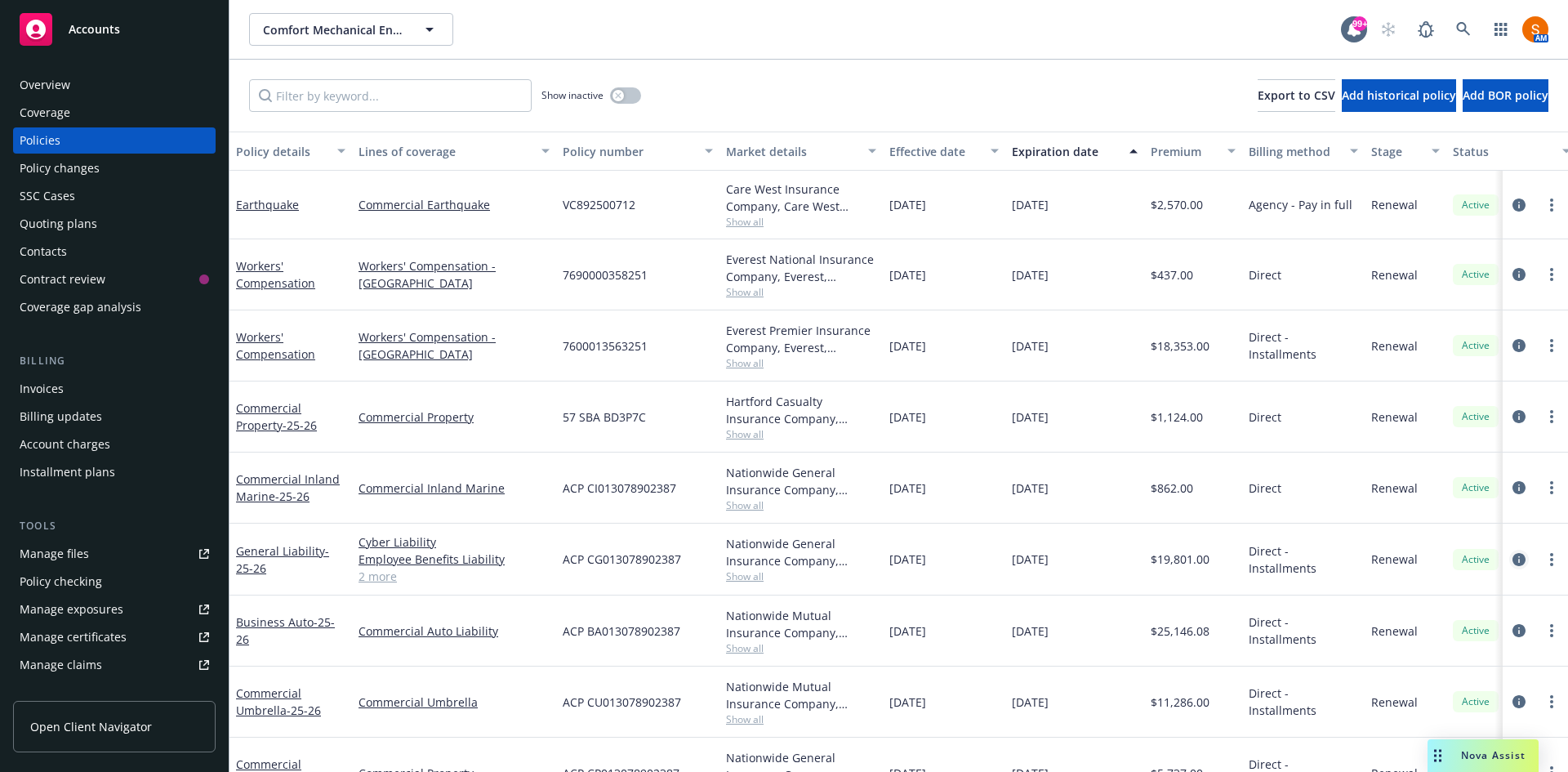
click at [1513, 558] on icon "circleInformation" at bounding box center [1519, 560] width 13 height 13
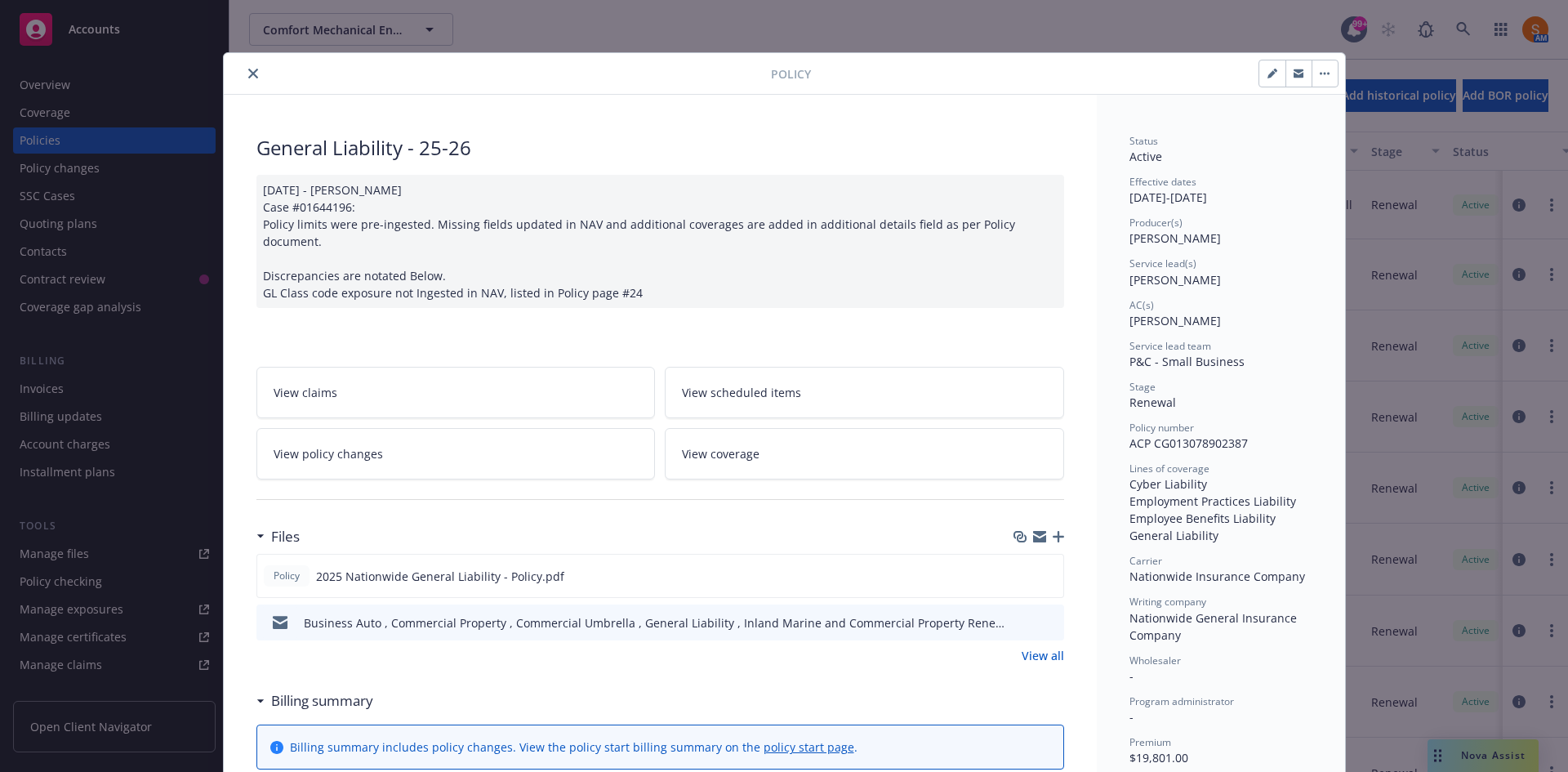
click at [249, 74] on icon "close" at bounding box center [253, 73] width 10 height 10
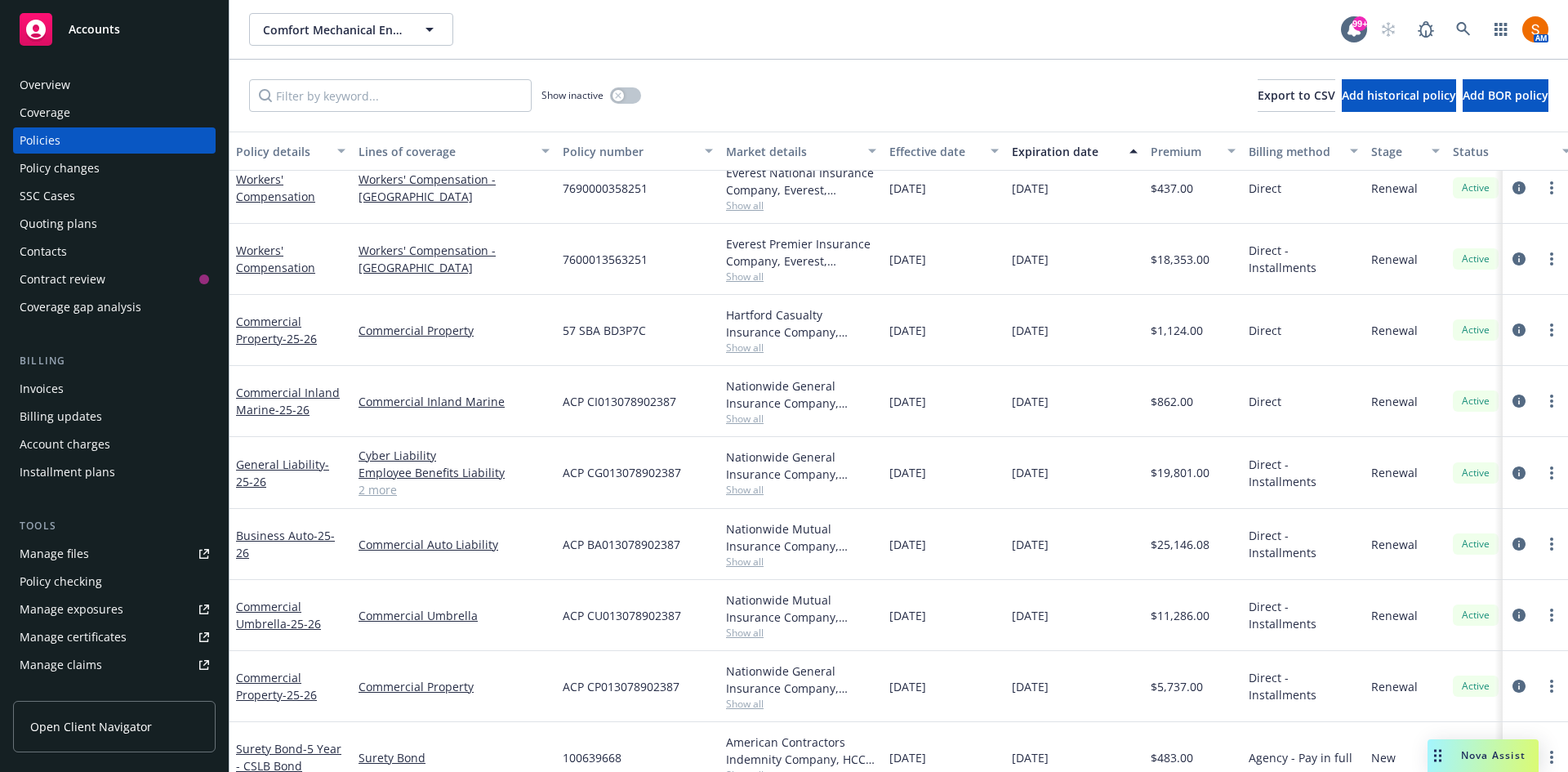
scroll to position [120, 0]
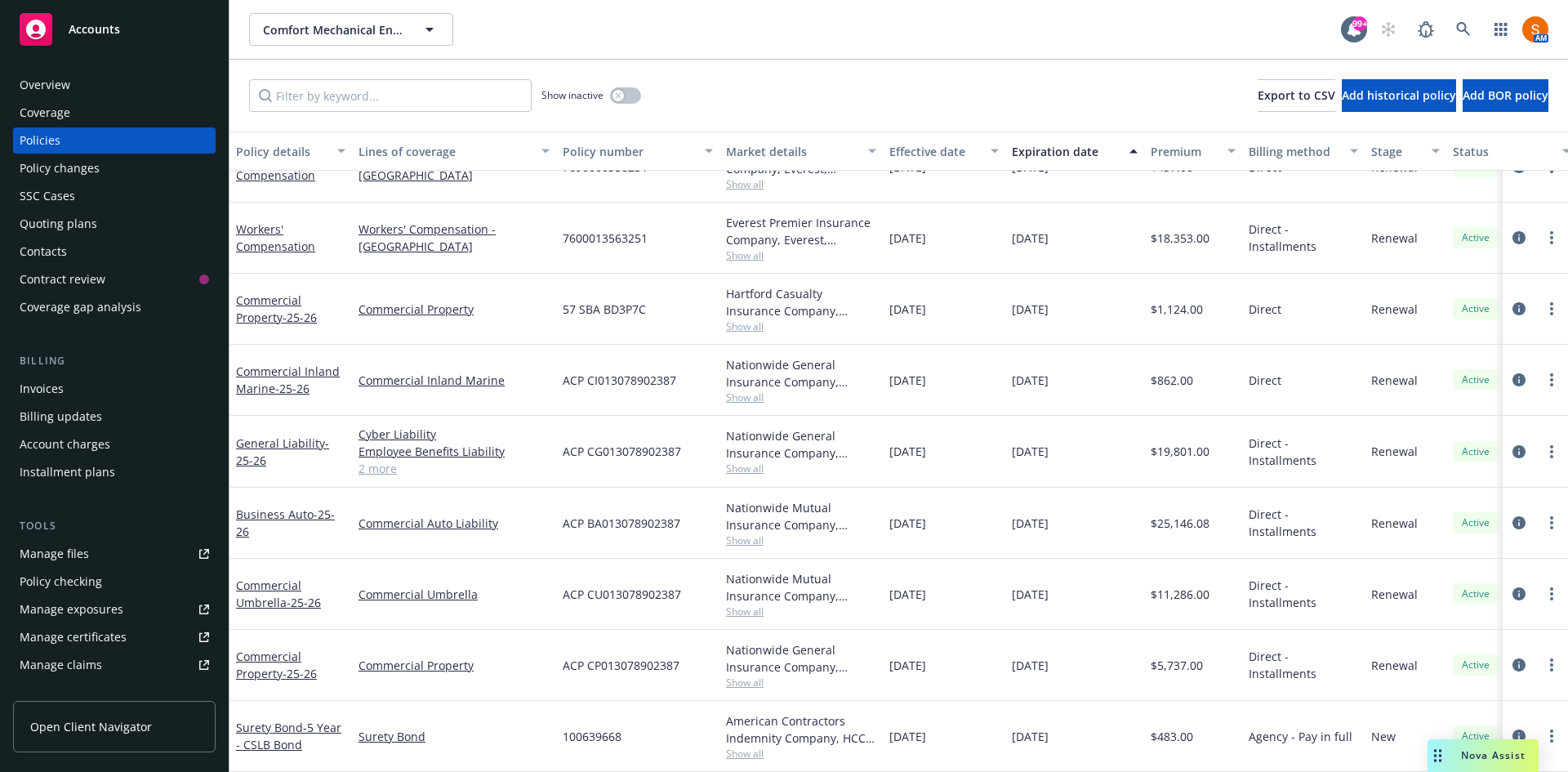
click at [75, 375] on div "Billing Invoices Billing updates Account charges Installment plans" at bounding box center [114, 419] width 202 height 132
click at [75, 376] on div "Invoices" at bounding box center [114, 389] width 189 height 26
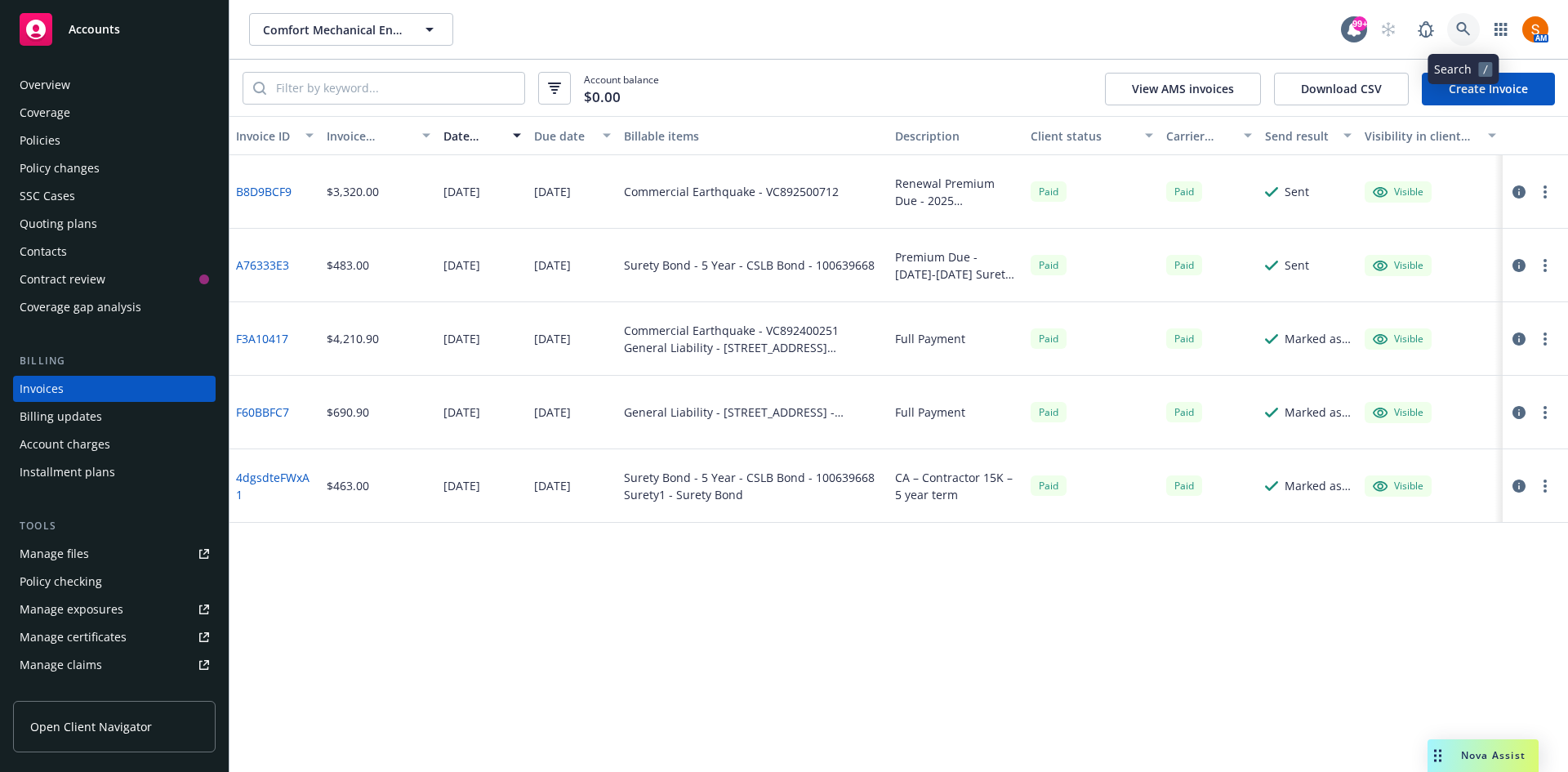
click at [1461, 40] on link at bounding box center [1463, 30] width 33 height 33
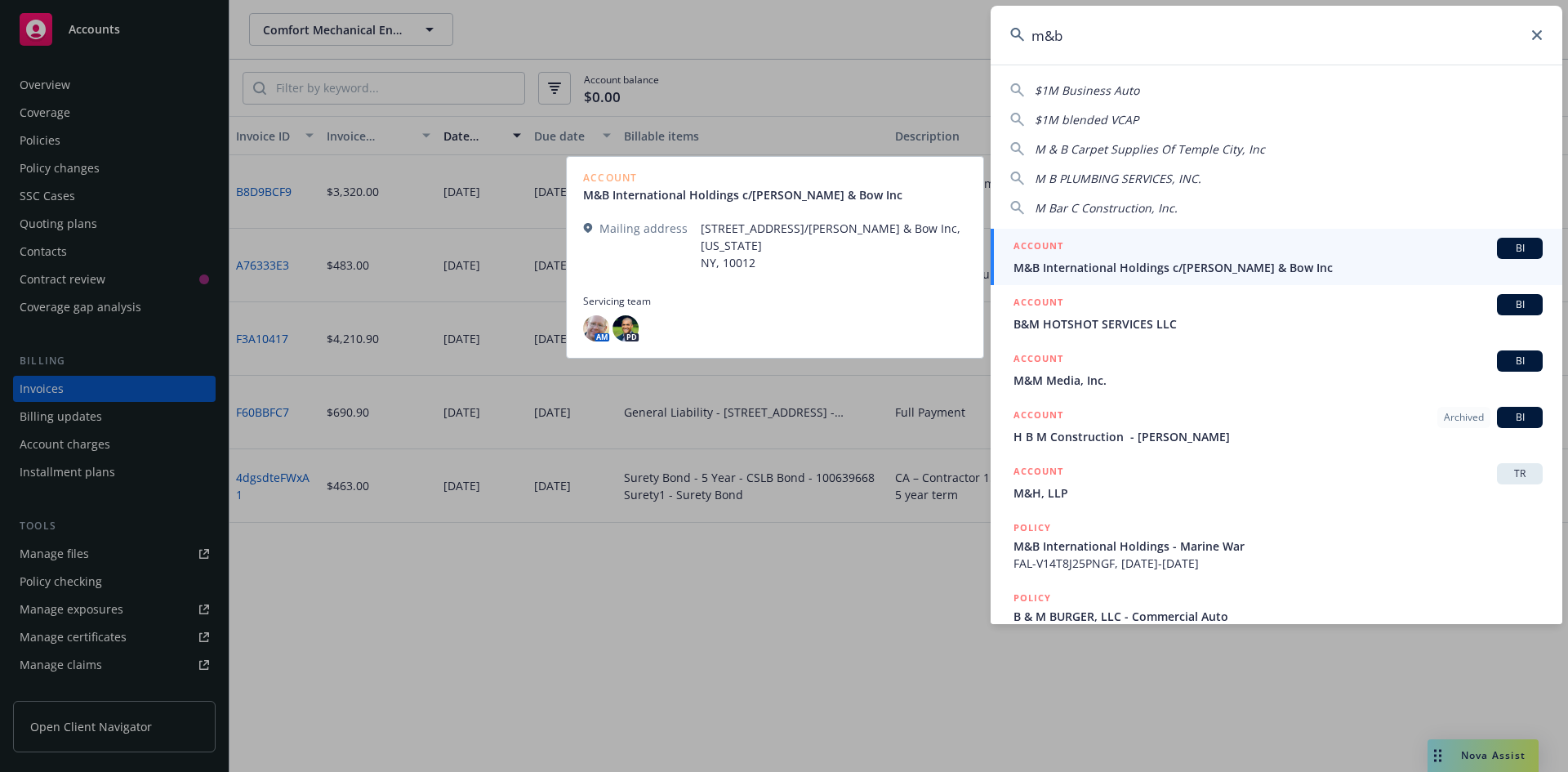
type input "m&b"
click at [1150, 271] on span "M&B International Holdings c/[PERSON_NAME] & Bow Inc" at bounding box center [1277, 268] width 529 height 17
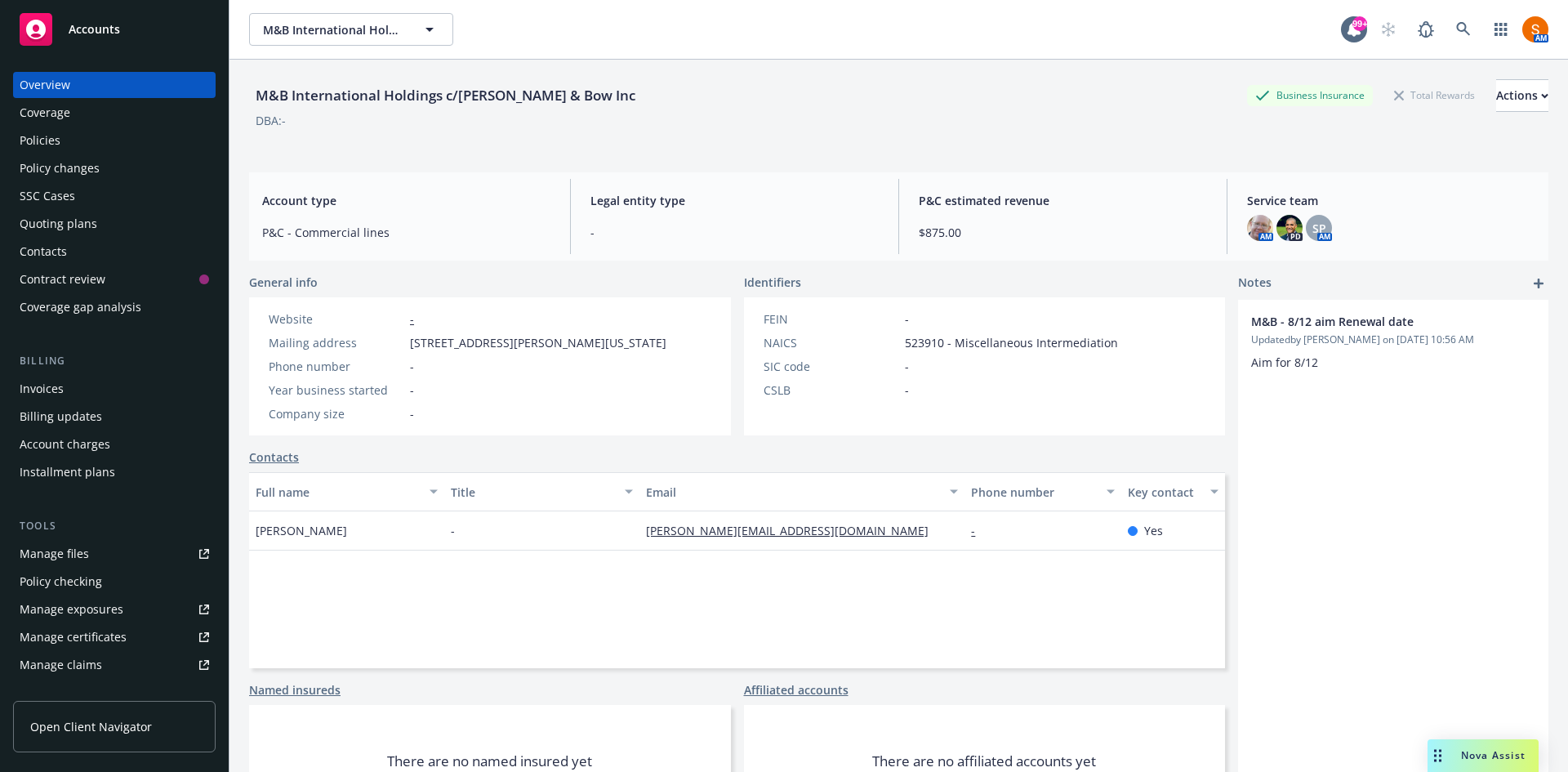
click at [78, 395] on div "Invoices" at bounding box center [114, 389] width 189 height 26
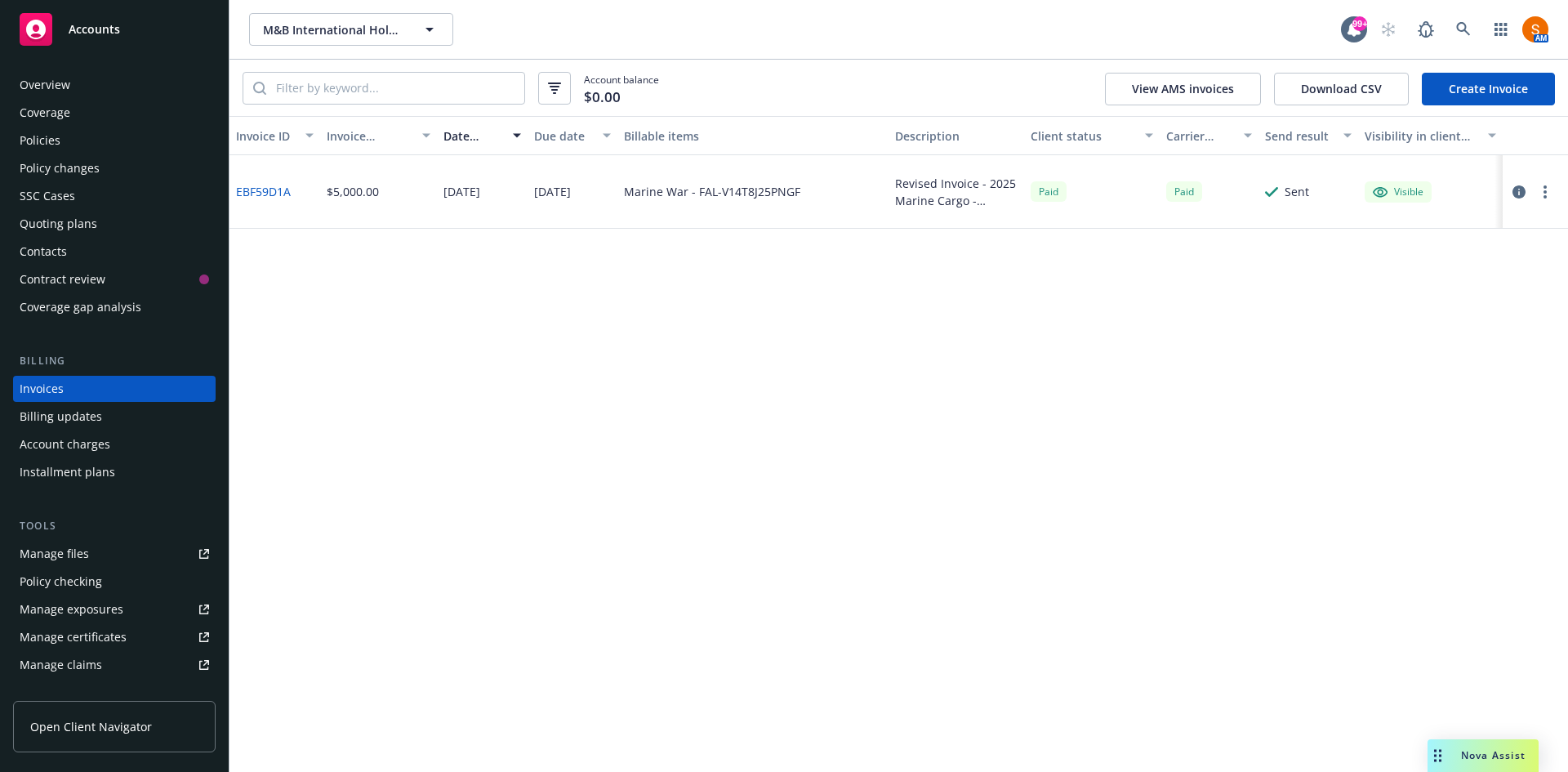
click at [100, 135] on div "Policies" at bounding box center [114, 140] width 189 height 26
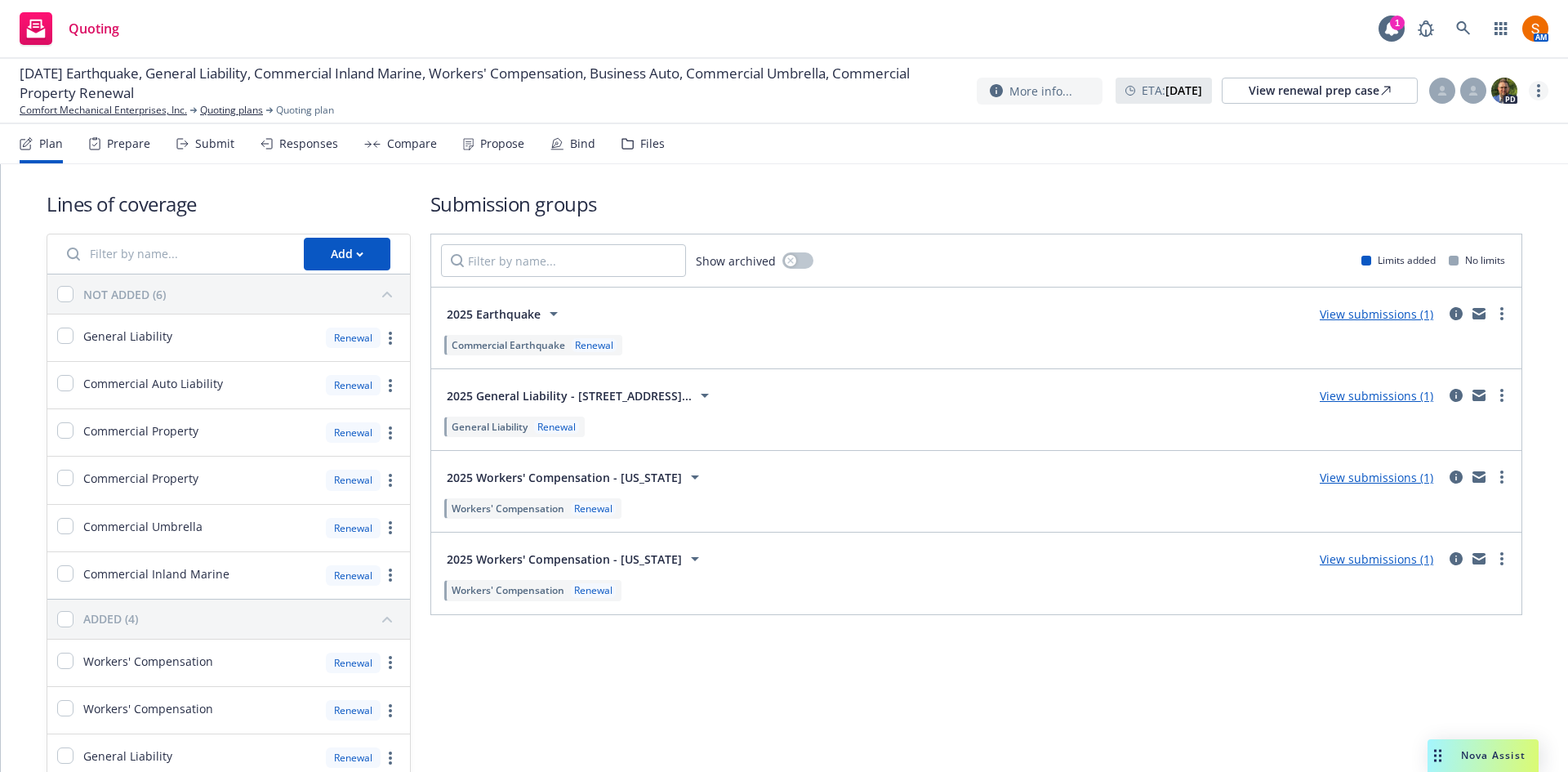
click at [1532, 85] on link "more" at bounding box center [1538, 91] width 20 height 20
click at [1442, 245] on link "Archive quoting plan" at bounding box center [1457, 255] width 182 height 33
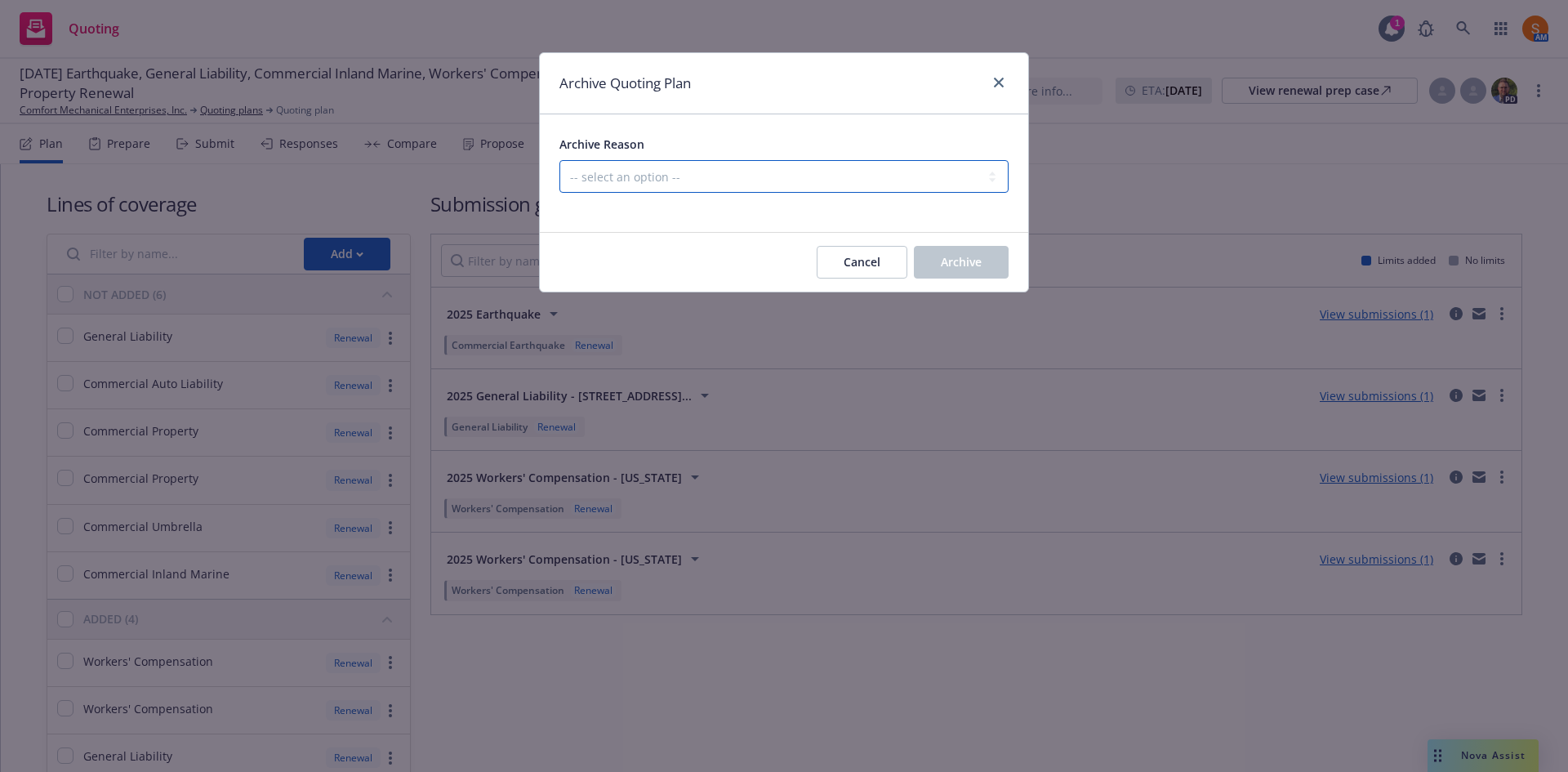
click at [890, 166] on select "-- select an option -- All policies in this renewal plan are auto-renewed Creat…" at bounding box center [784, 177] width 449 height 33
select select "ARCHIVED_RENEWAL_COMPLETED"
click at [559, 160] on select "-- select an option -- All policies in this renewal plan are auto-renewed Creat…" at bounding box center [784, 177] width 449 height 33
click at [936, 263] on button "Archive" at bounding box center [961, 263] width 95 height 33
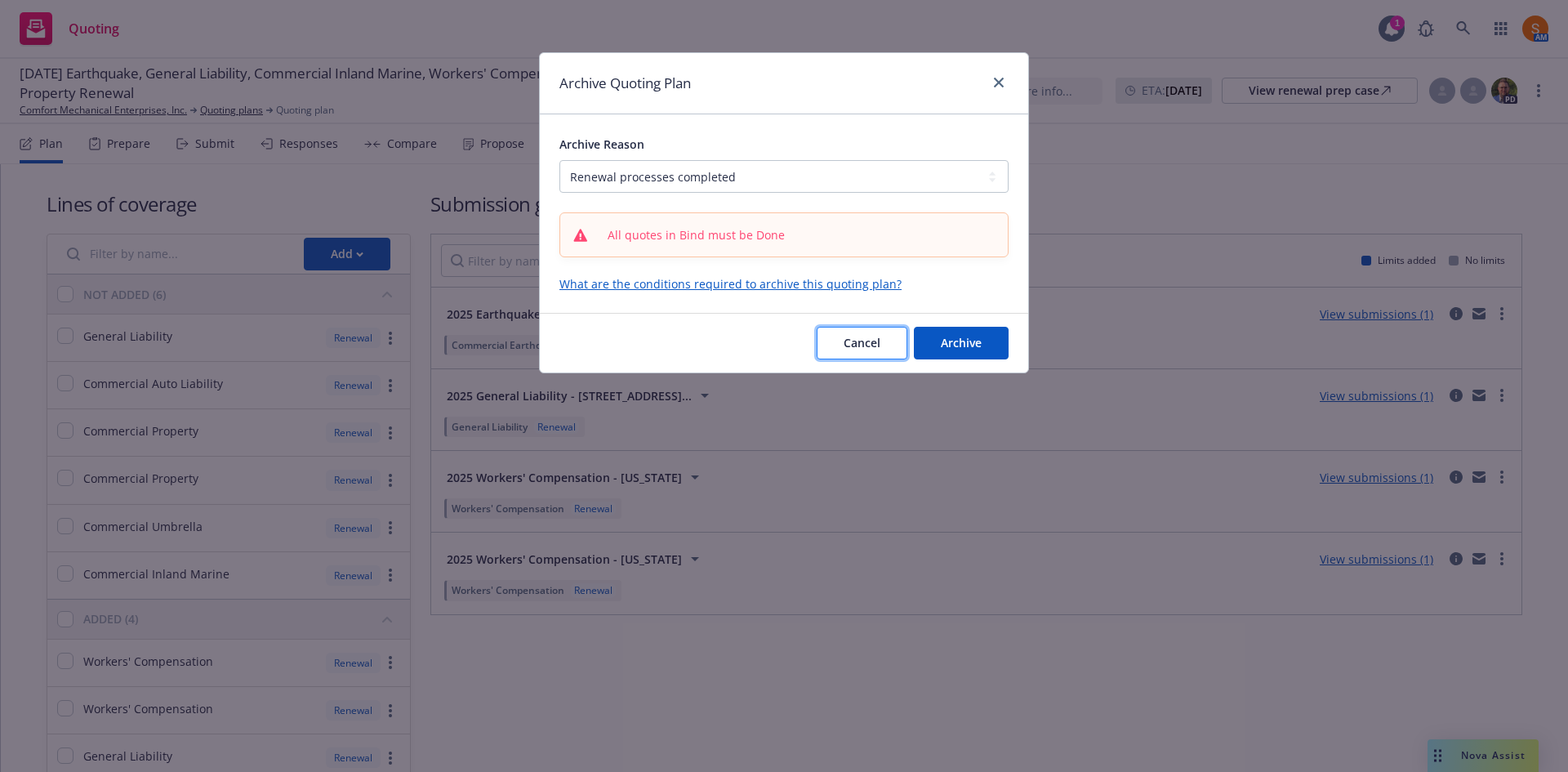
click at [878, 340] on span "Cancel" at bounding box center [862, 342] width 37 height 16
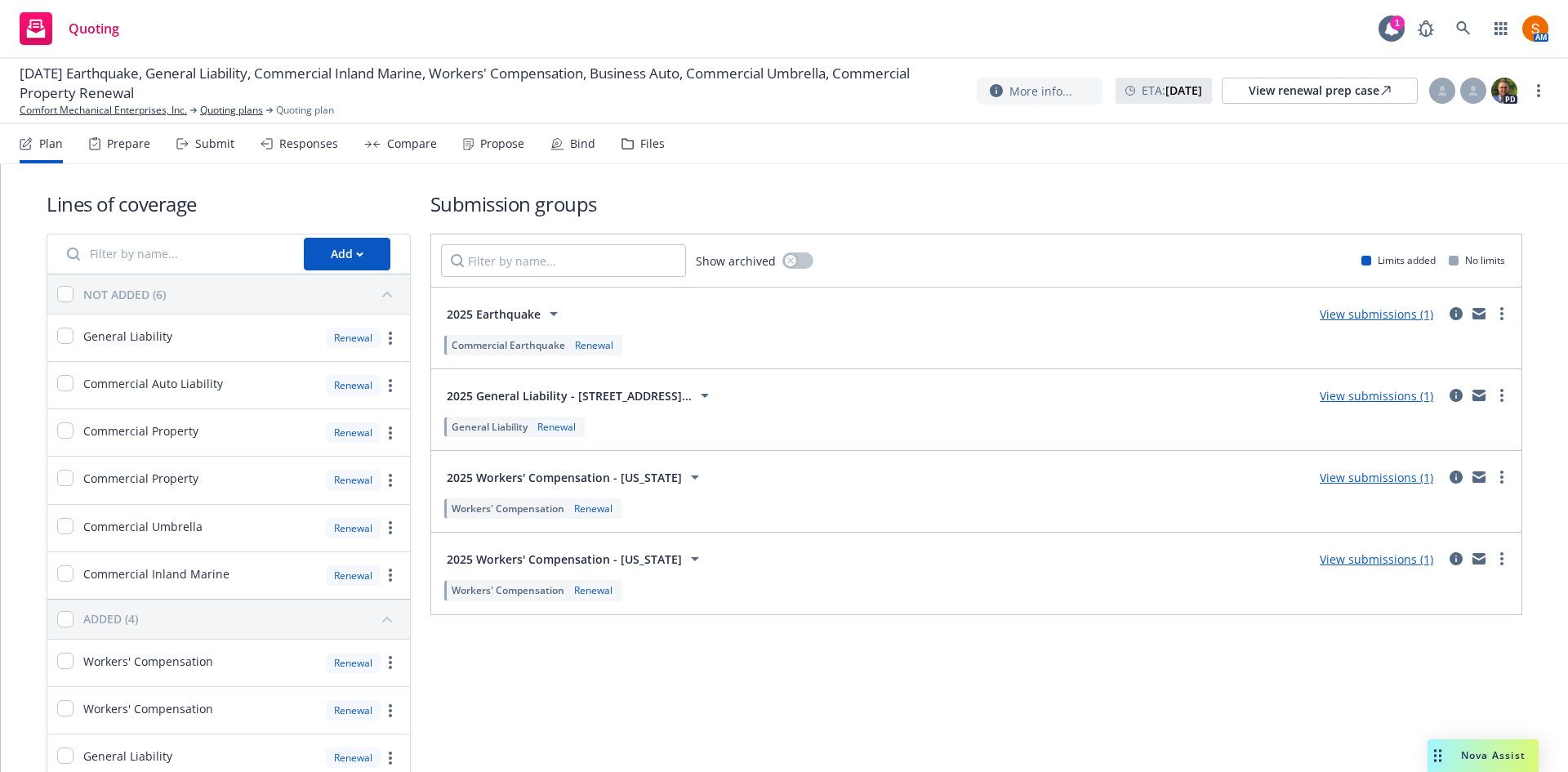
click at [570, 150] on div "Bind" at bounding box center [582, 144] width 26 height 13
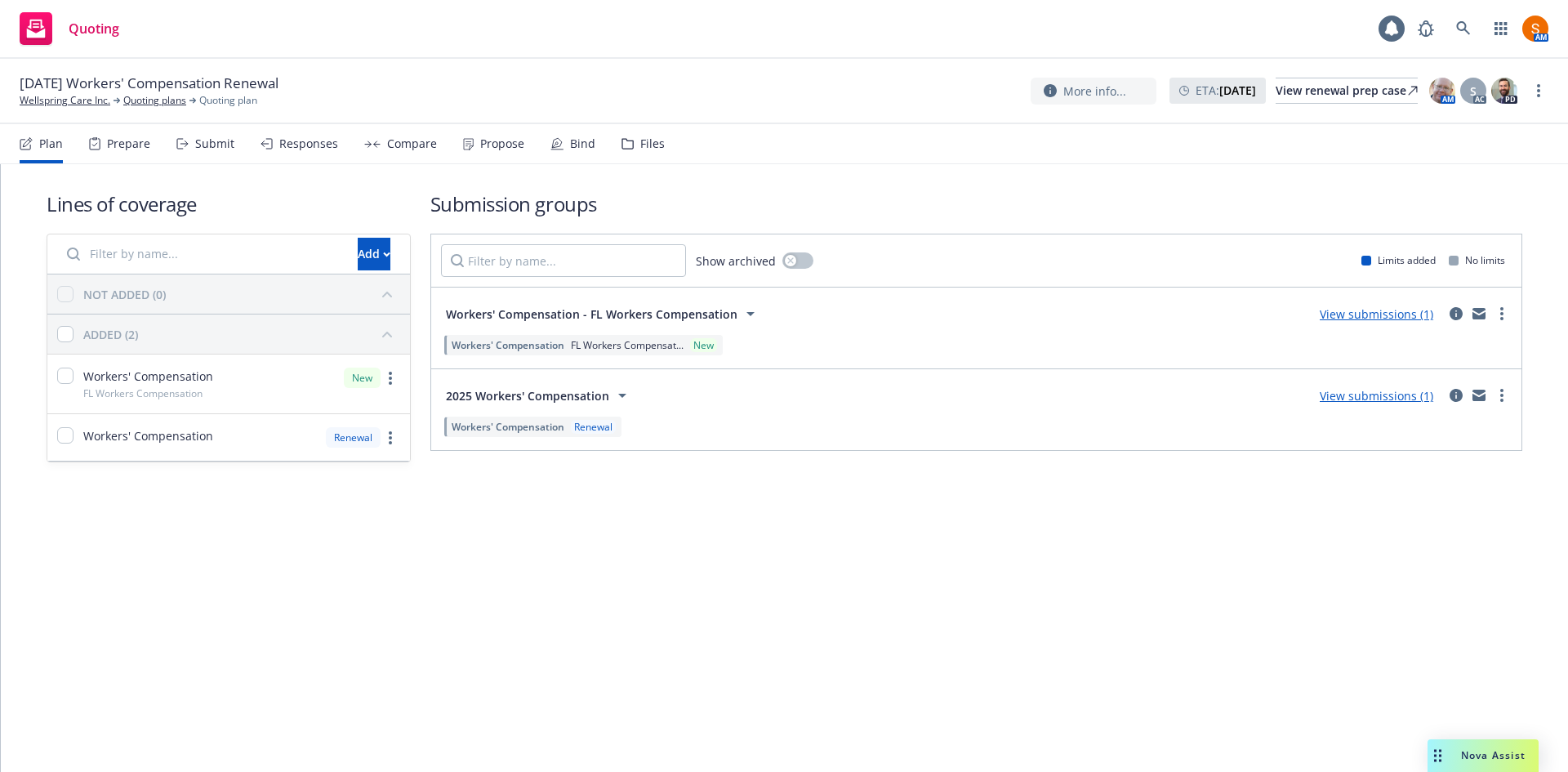
drag, startPoint x: 0, startPoint y: 0, endPoint x: 571, endPoint y: 149, distance: 590.1
click at [571, 149] on div "Bind" at bounding box center [582, 144] width 26 height 13
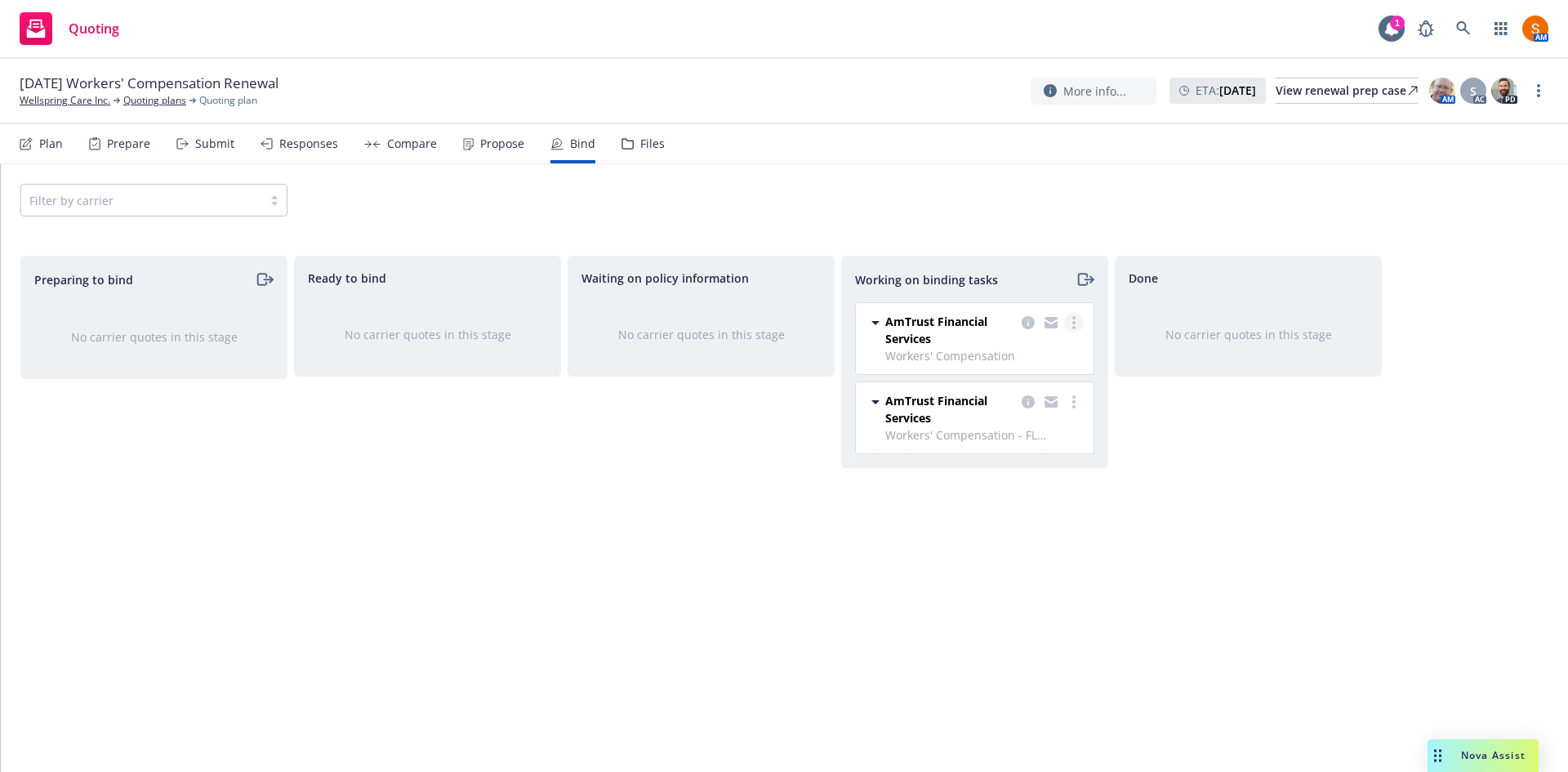
click at [1073, 326] on icon "more" at bounding box center [1074, 323] width 3 height 13
click at [1028, 395] on span "Move to done" at bounding box center [991, 388] width 113 height 16
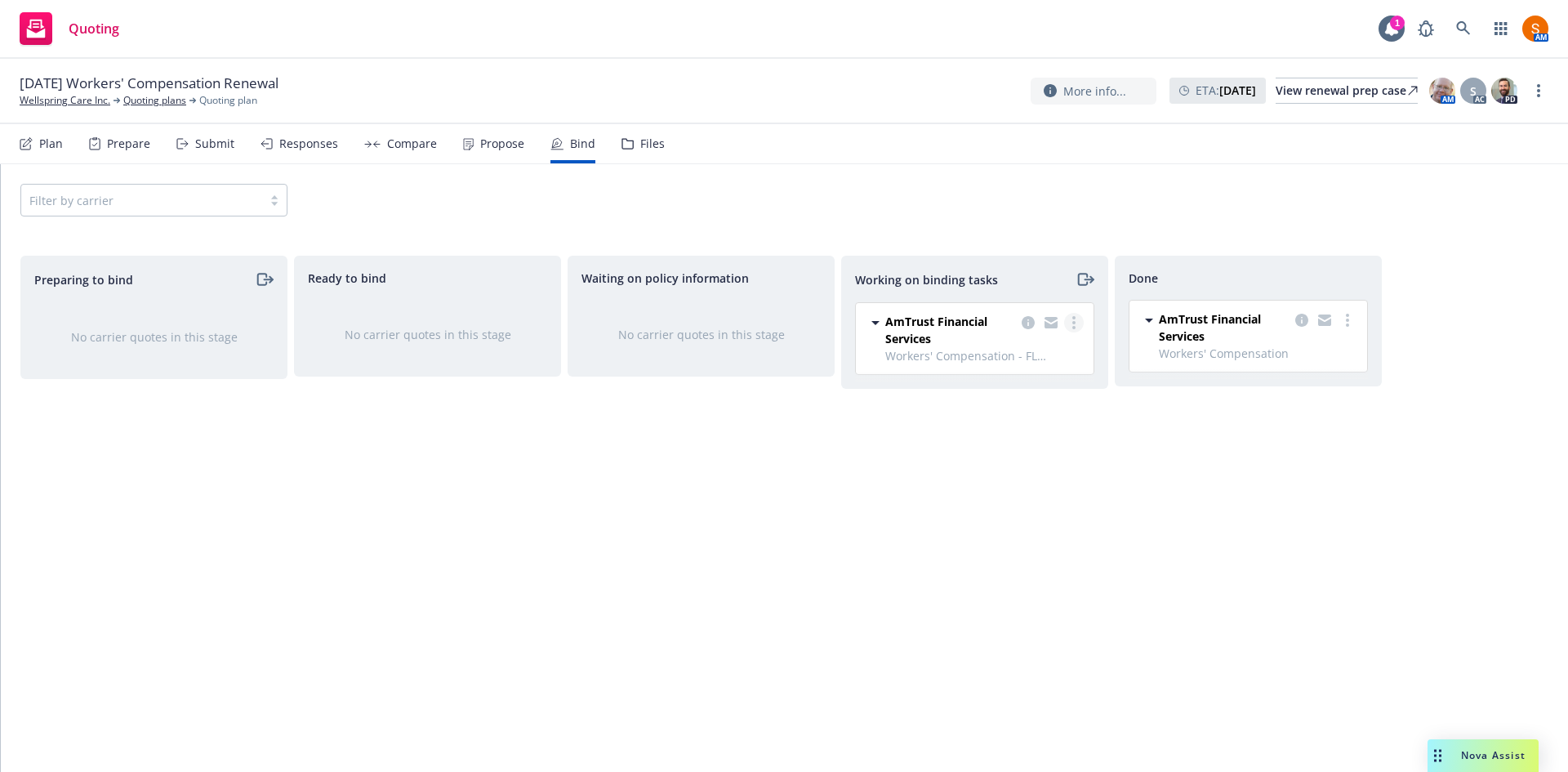
click at [1075, 332] on link "more" at bounding box center [1074, 323] width 20 height 20
click at [1031, 391] on span "Move to done" at bounding box center [991, 388] width 113 height 16
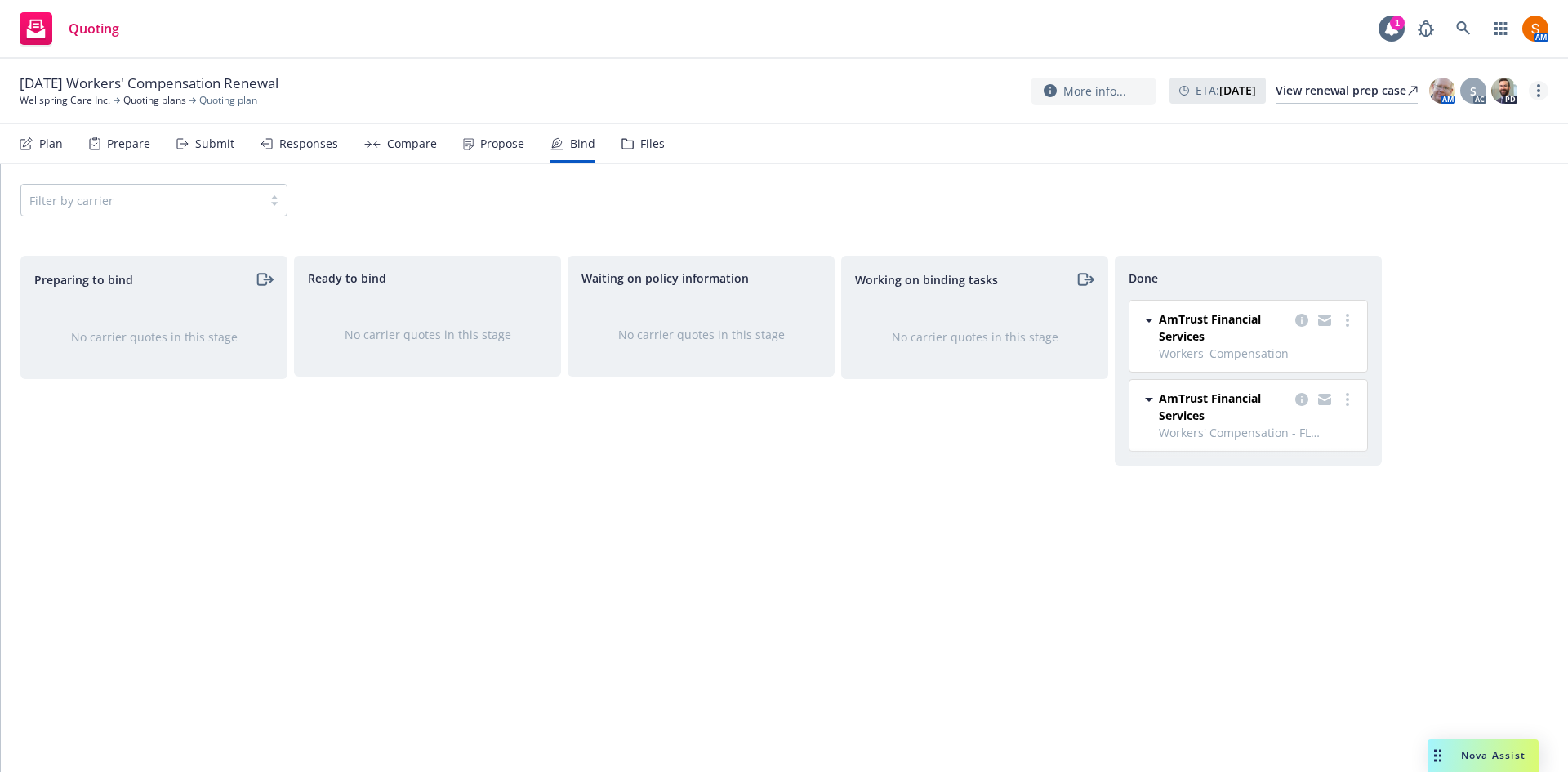
click at [1537, 98] on link "more" at bounding box center [1538, 91] width 20 height 20
click at [1461, 259] on link "Archive quoting plan" at bounding box center [1457, 255] width 182 height 33
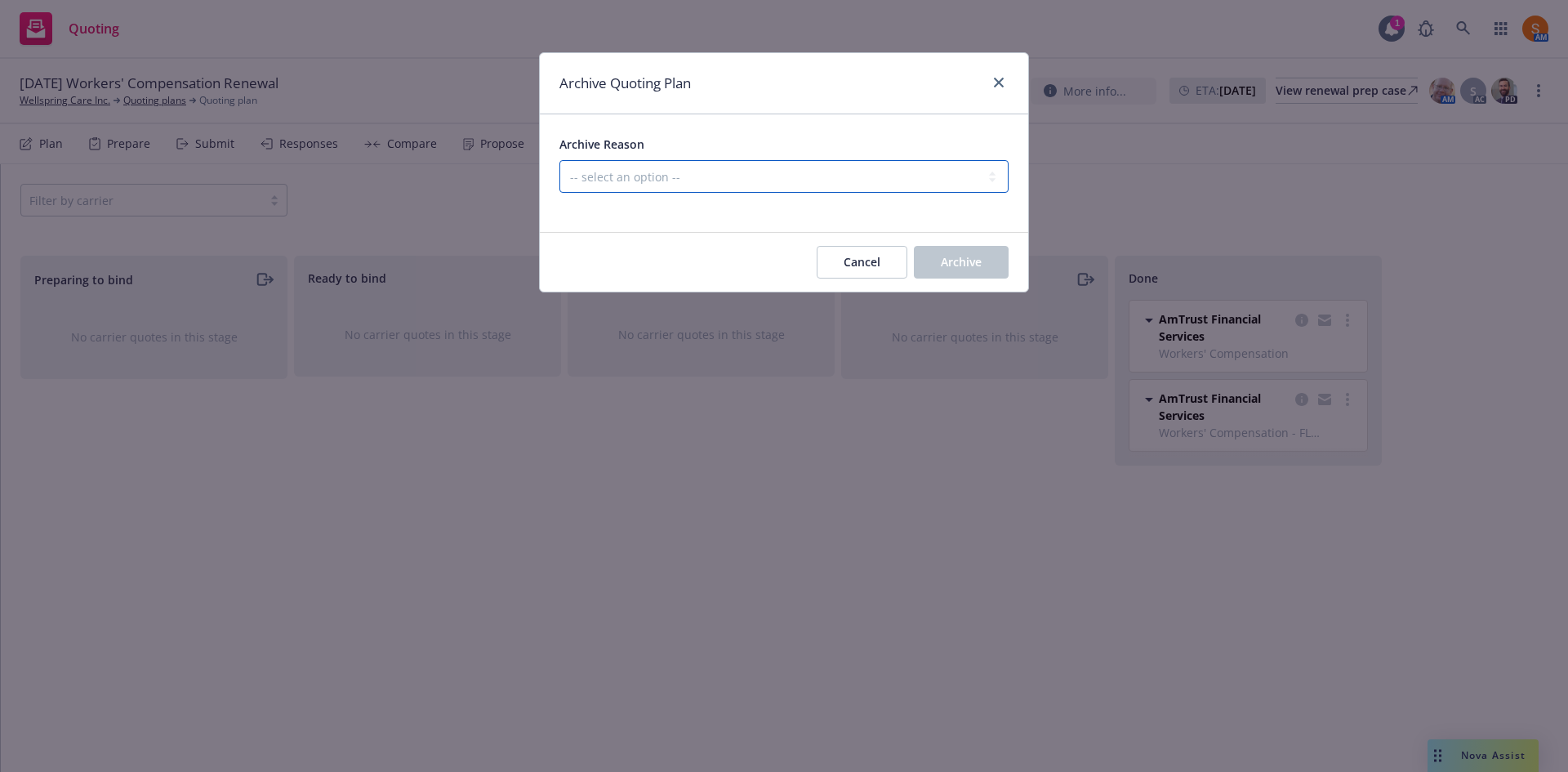
click at [860, 180] on select "-- select an option -- All policies in this renewal plan are auto-renewed Creat…" at bounding box center [784, 177] width 449 height 33
select select "ARCHIVED_RENEWAL_COMPLETED"
click at [559, 160] on select "-- select an option -- All policies in this renewal plan are auto-renewed Creat…" at bounding box center [784, 177] width 449 height 33
click at [978, 250] on button "Archive" at bounding box center [961, 263] width 95 height 33
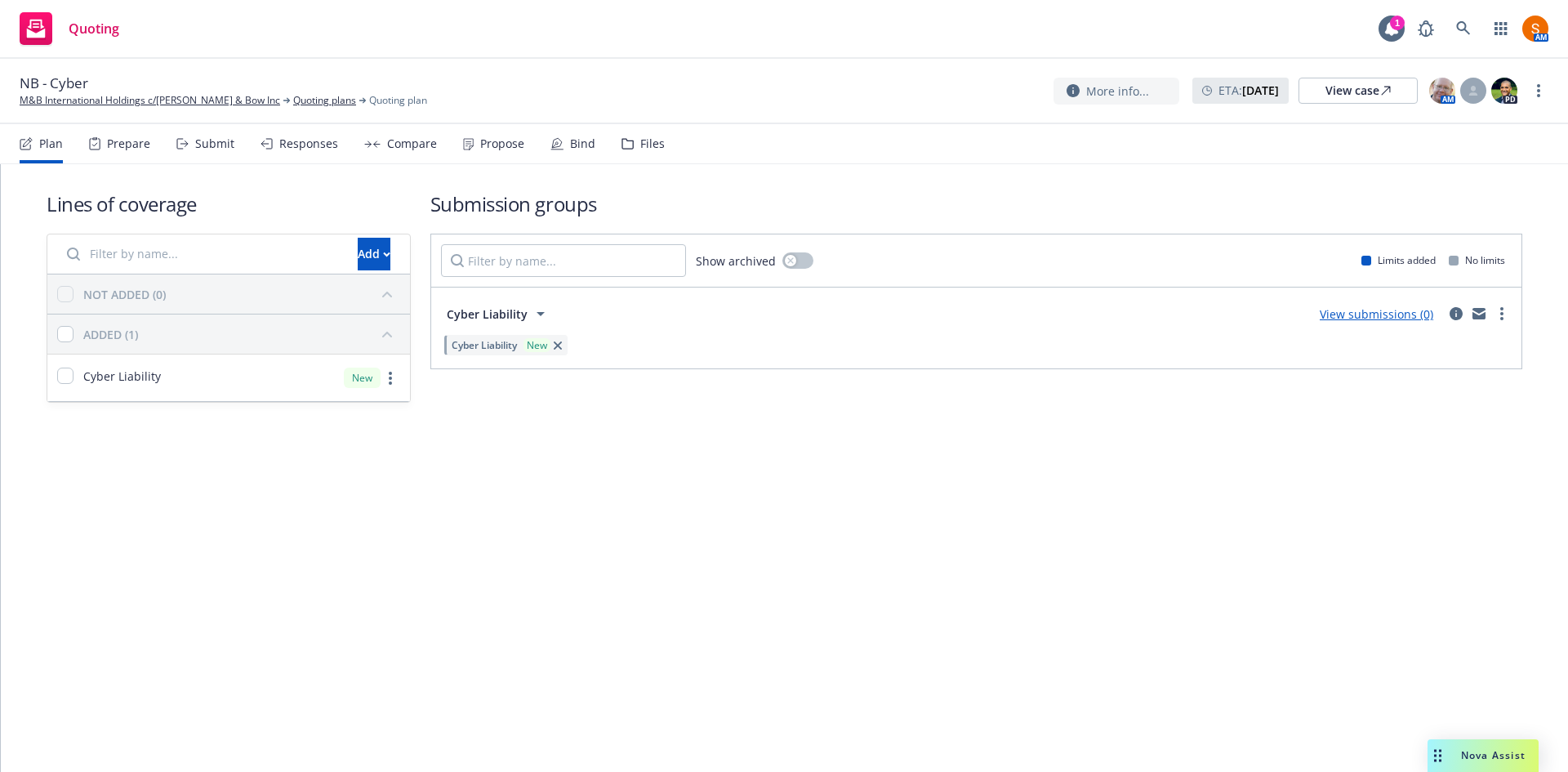
click at [486, 140] on div "Propose" at bounding box center [502, 144] width 44 height 13
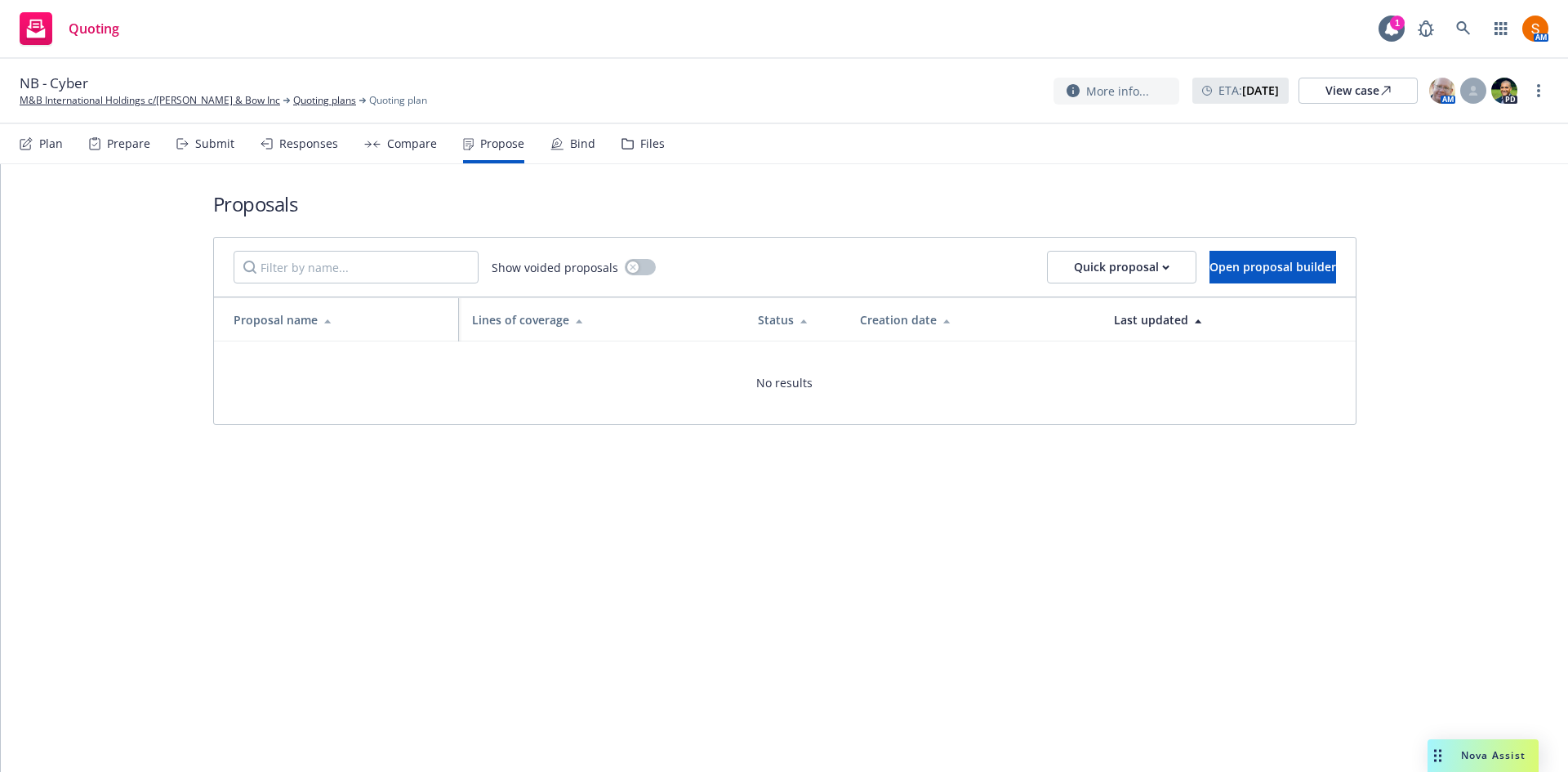
click at [557, 137] on icon at bounding box center [557, 144] width 13 height 13
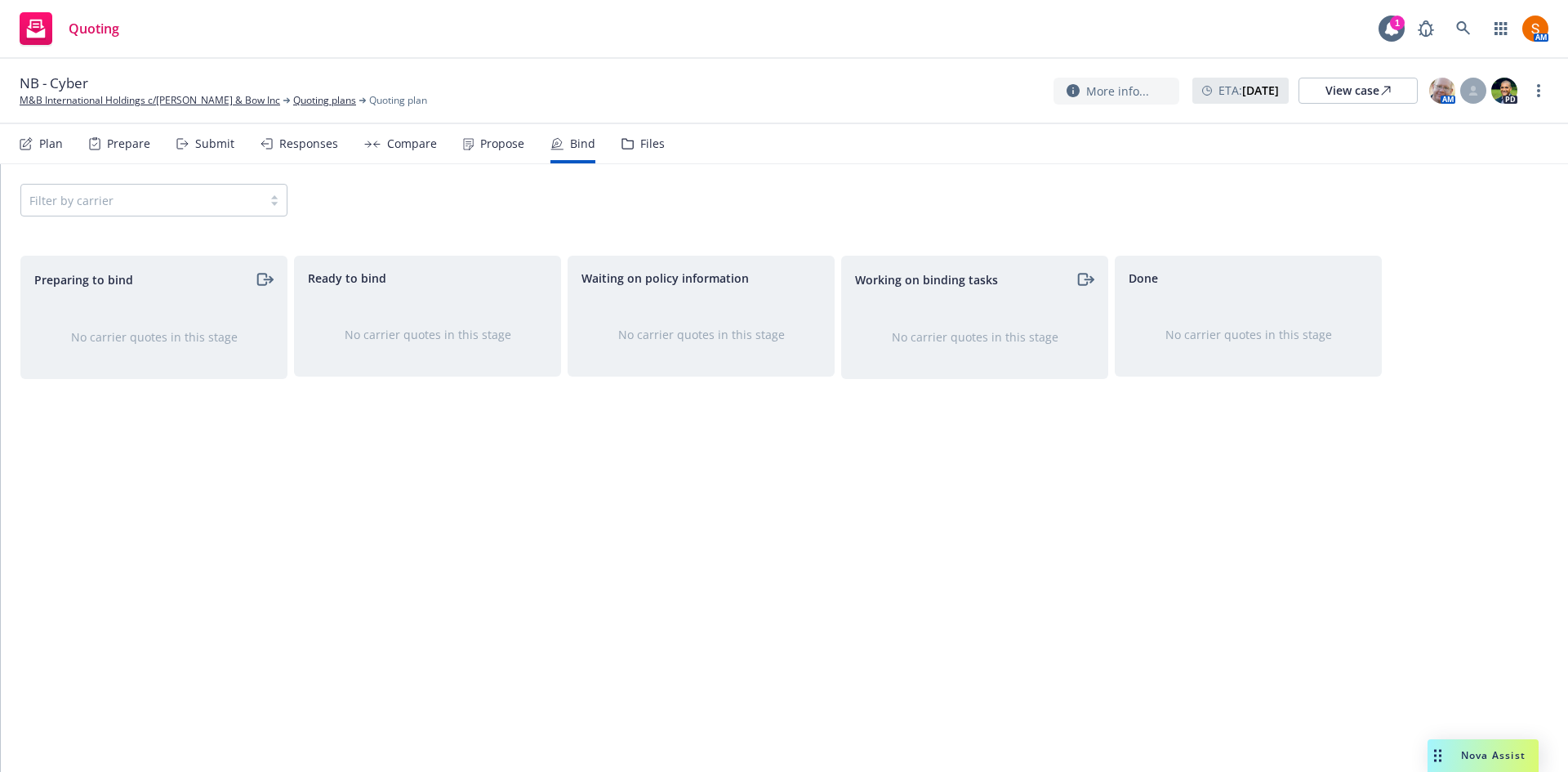
click at [21, 151] on div "Plan" at bounding box center [41, 143] width 43 height 39
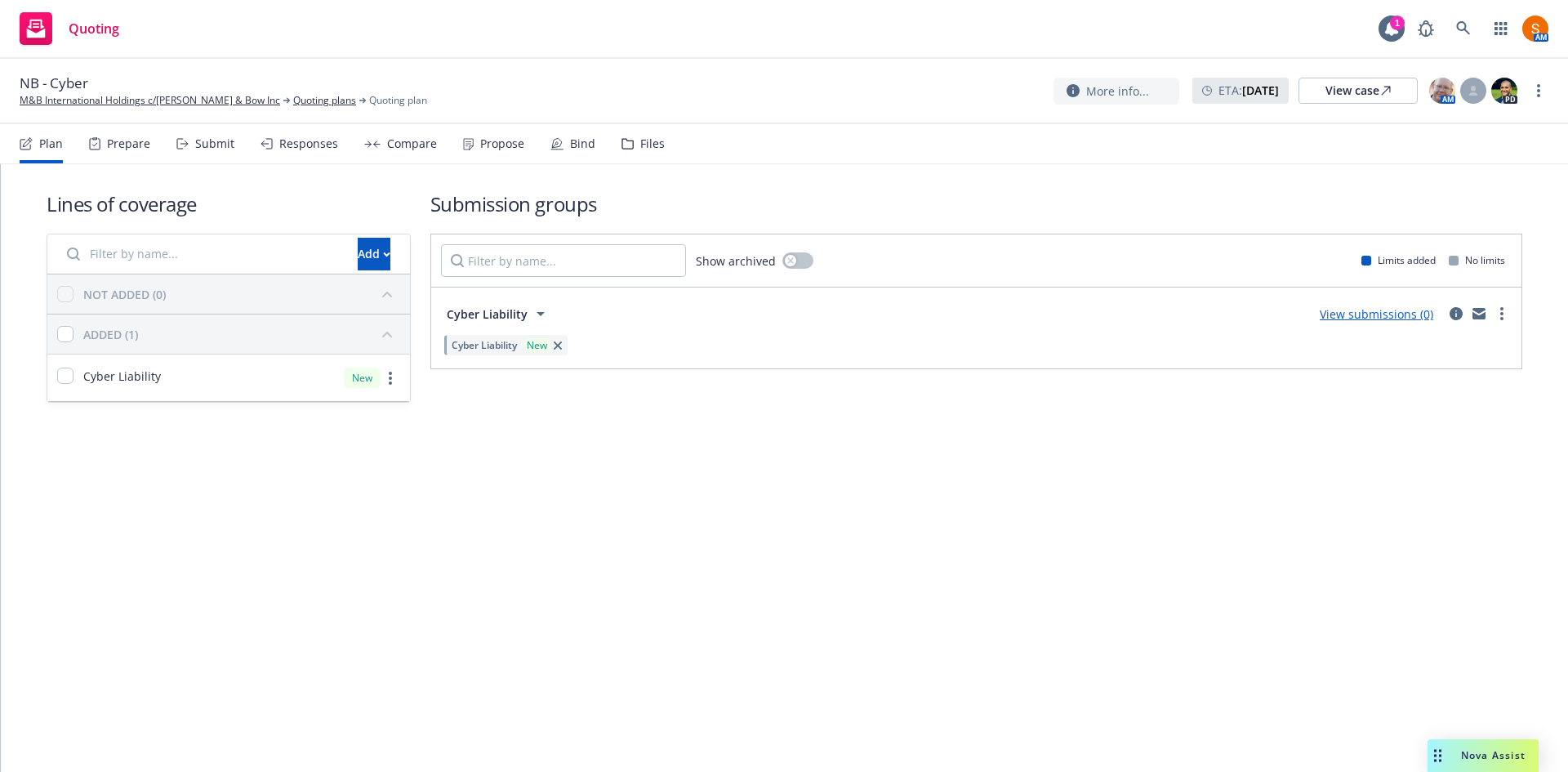
click at [111, 133] on div "Prepare" at bounding box center [120, 143] width 61 height 39
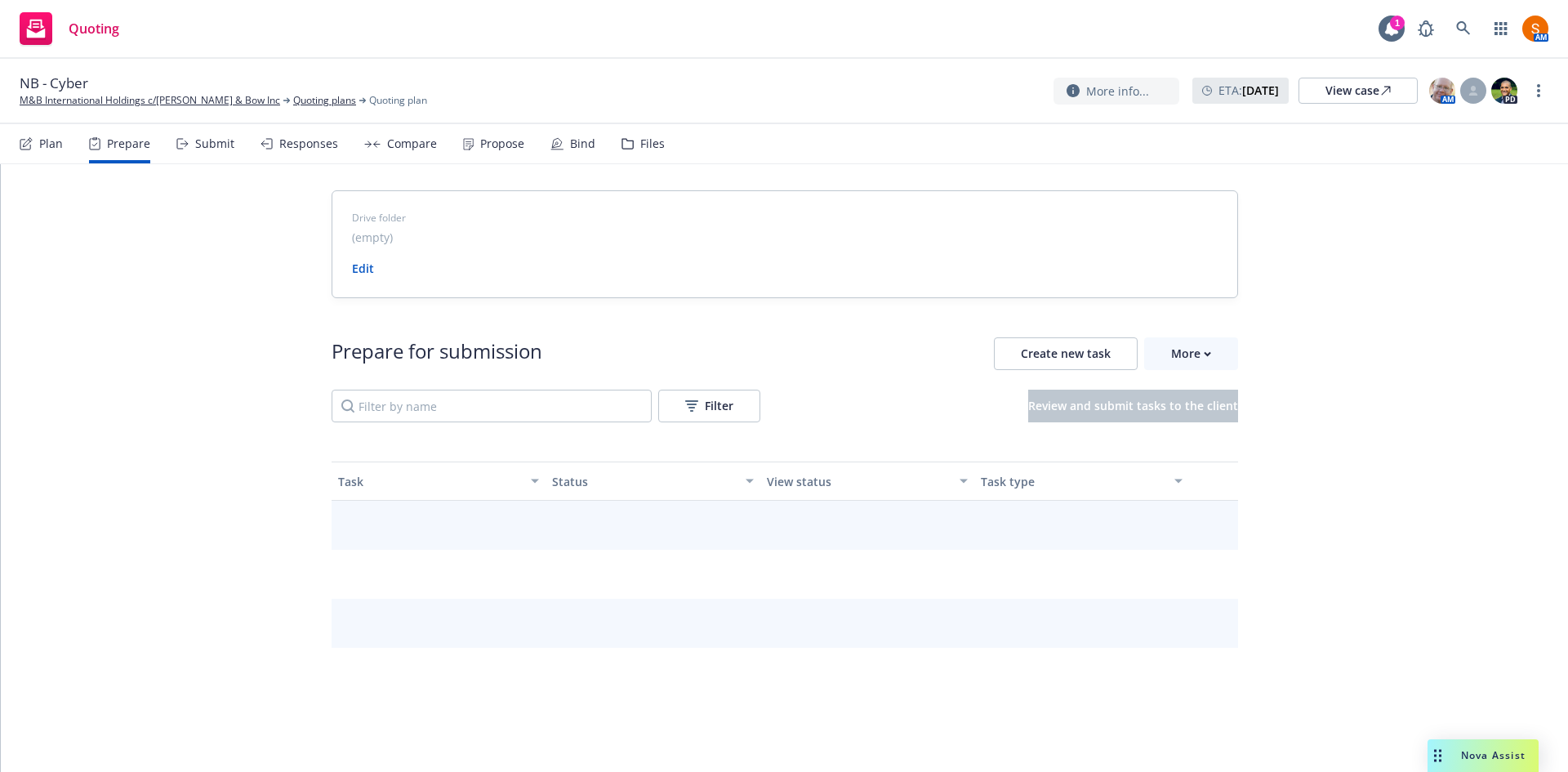
click at [35, 145] on div "Plan" at bounding box center [41, 143] width 43 height 39
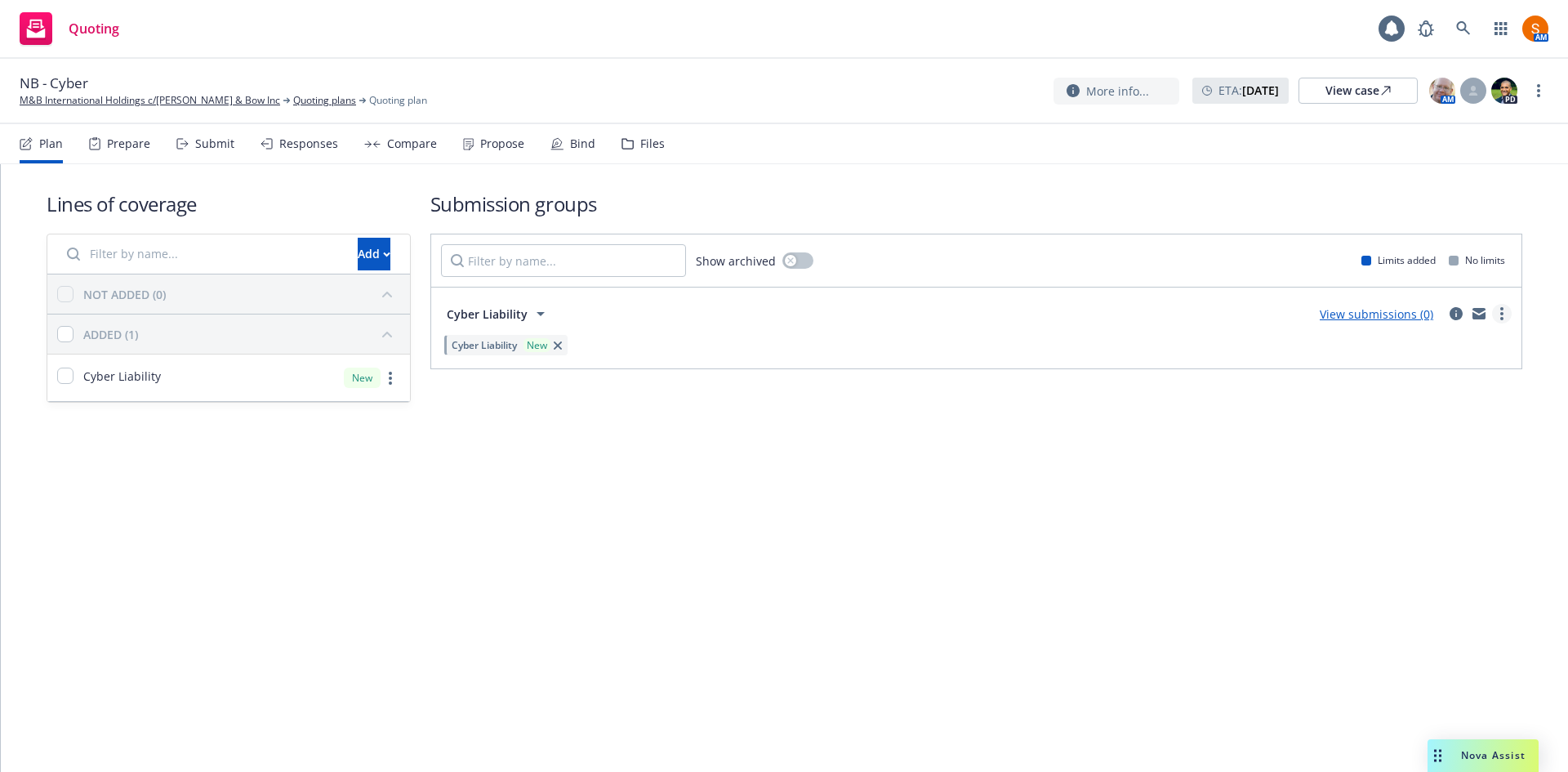
click at [1509, 311] on link "more" at bounding box center [1502, 314] width 20 height 20
click at [1418, 532] on link "Create policy (fast track)" at bounding box center [1424, 517] width 173 height 33
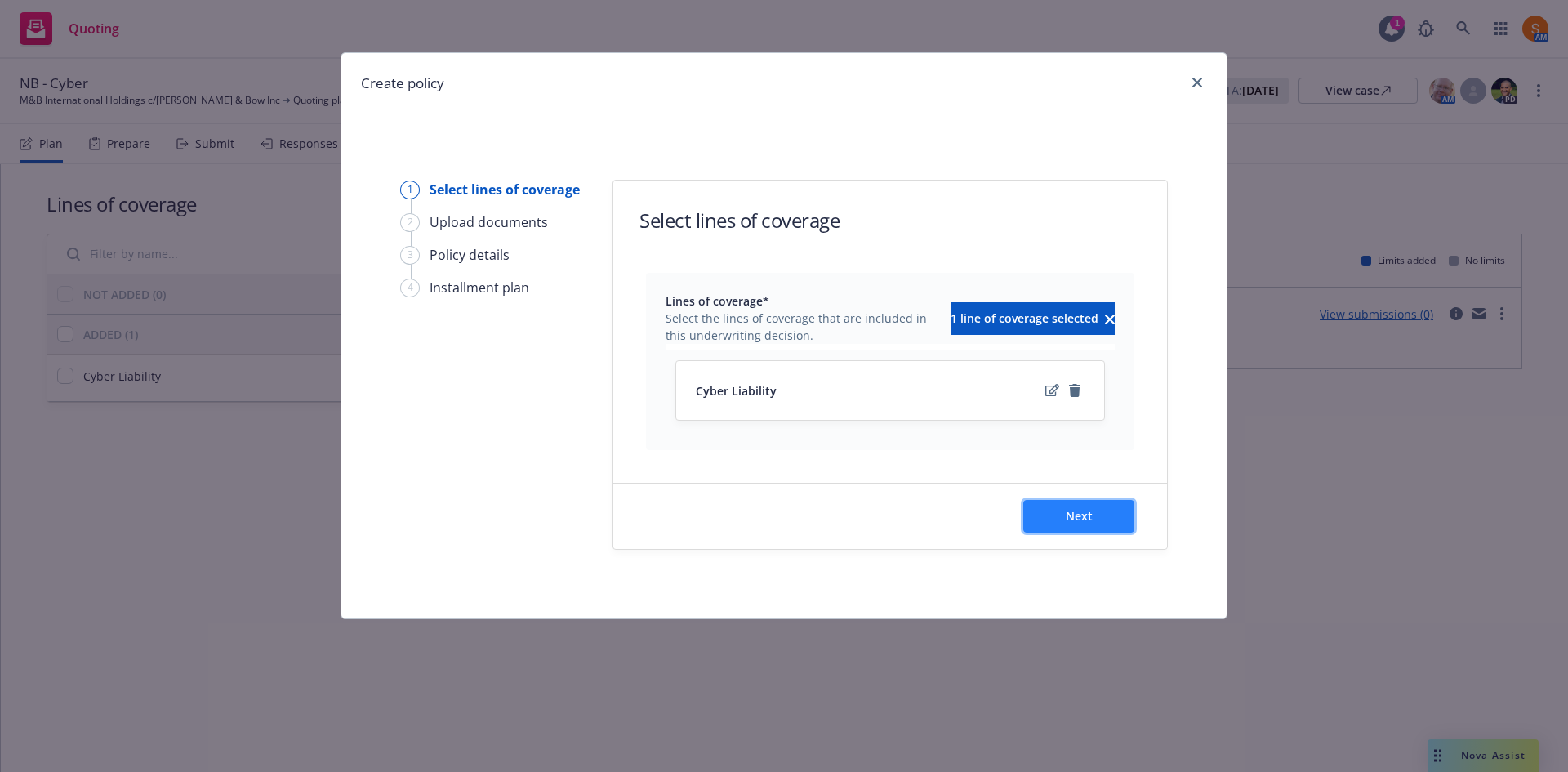
click at [1106, 528] on button "Next" at bounding box center [1078, 516] width 111 height 33
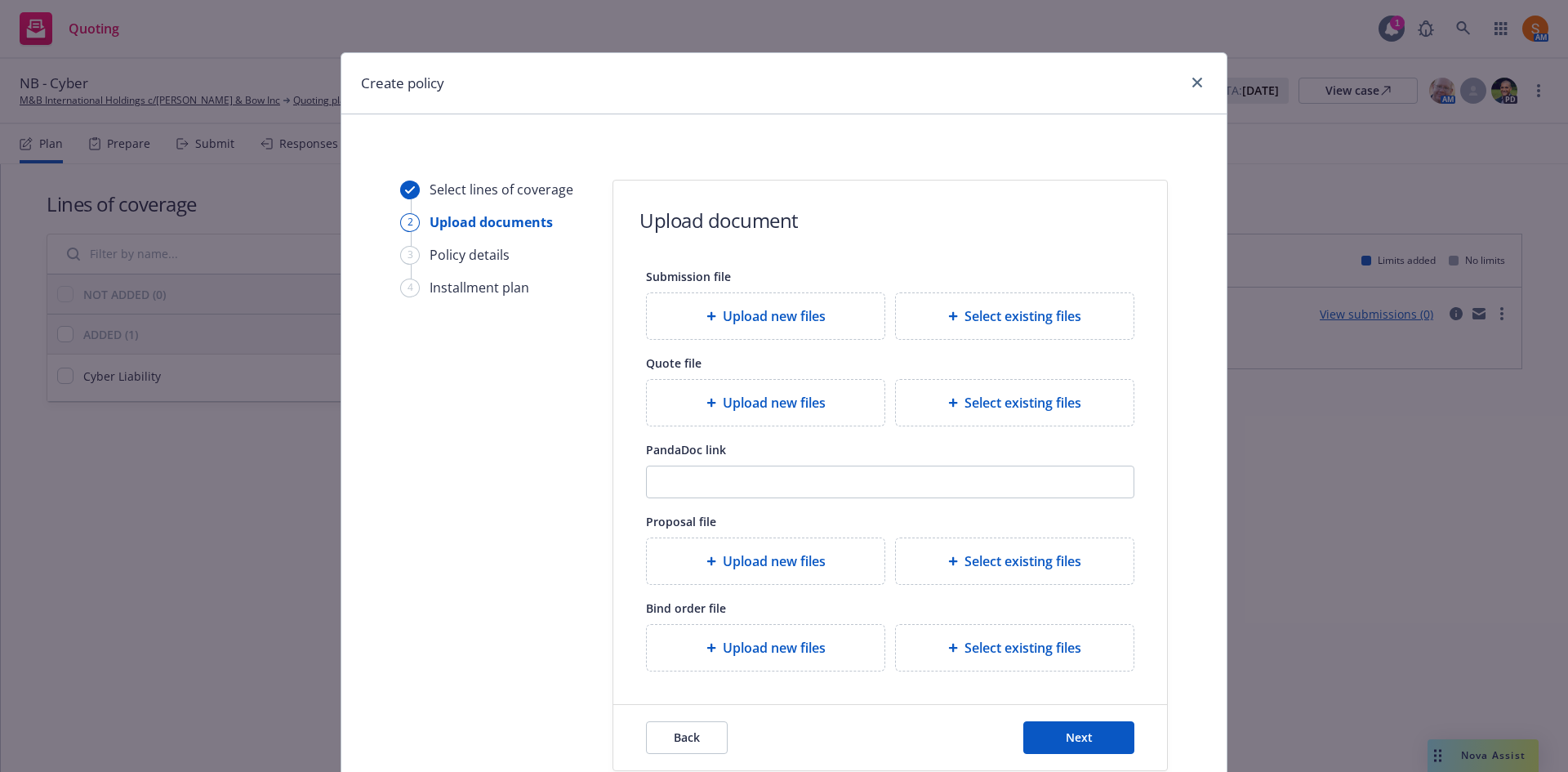
scroll to position [121, 0]
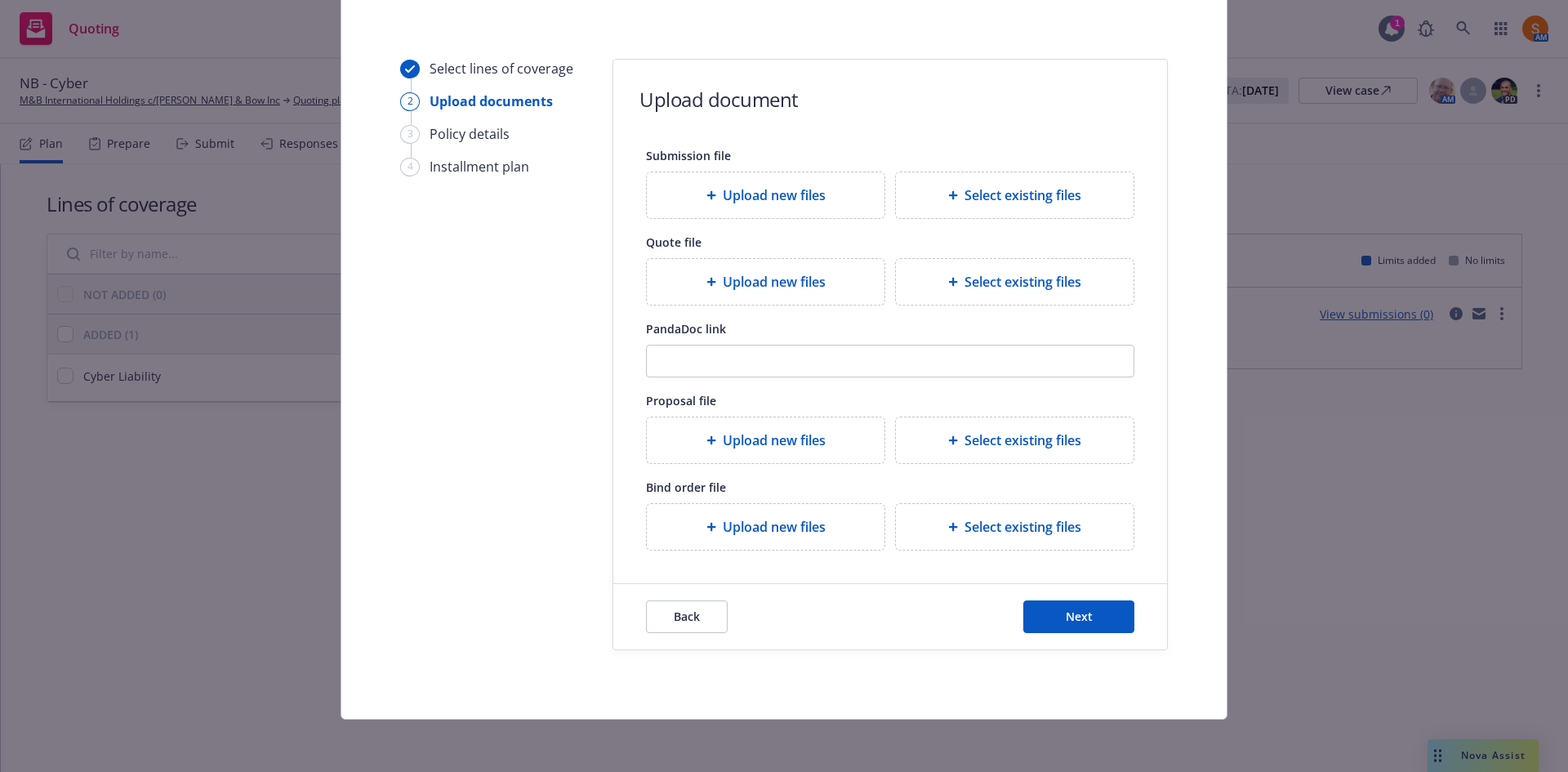
click at [1091, 599] on div "Back Next" at bounding box center [890, 616] width 554 height 65
click at [1093, 611] on button "Next" at bounding box center [1078, 617] width 111 height 33
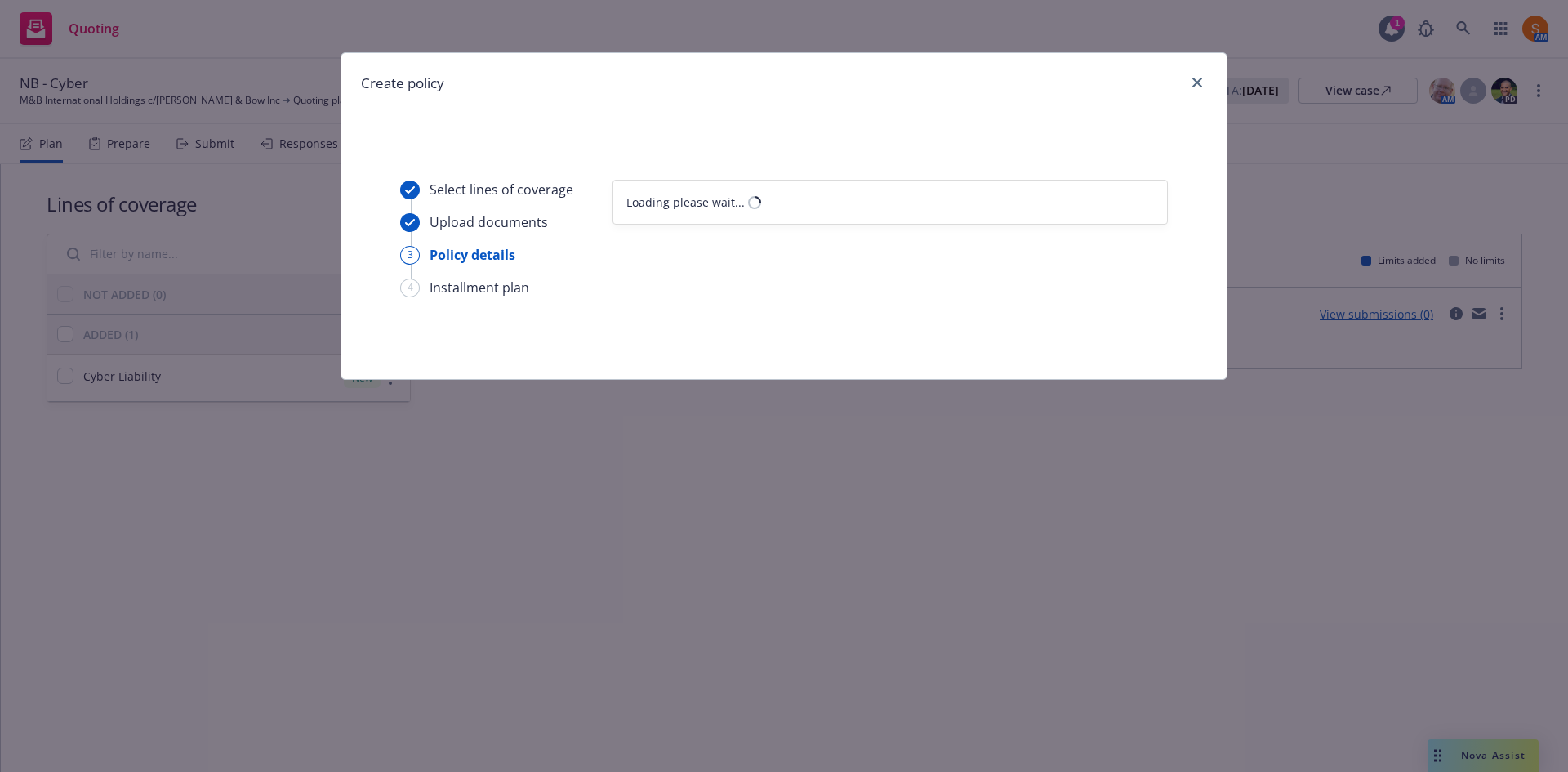
scroll to position [0, 0]
select select "12"
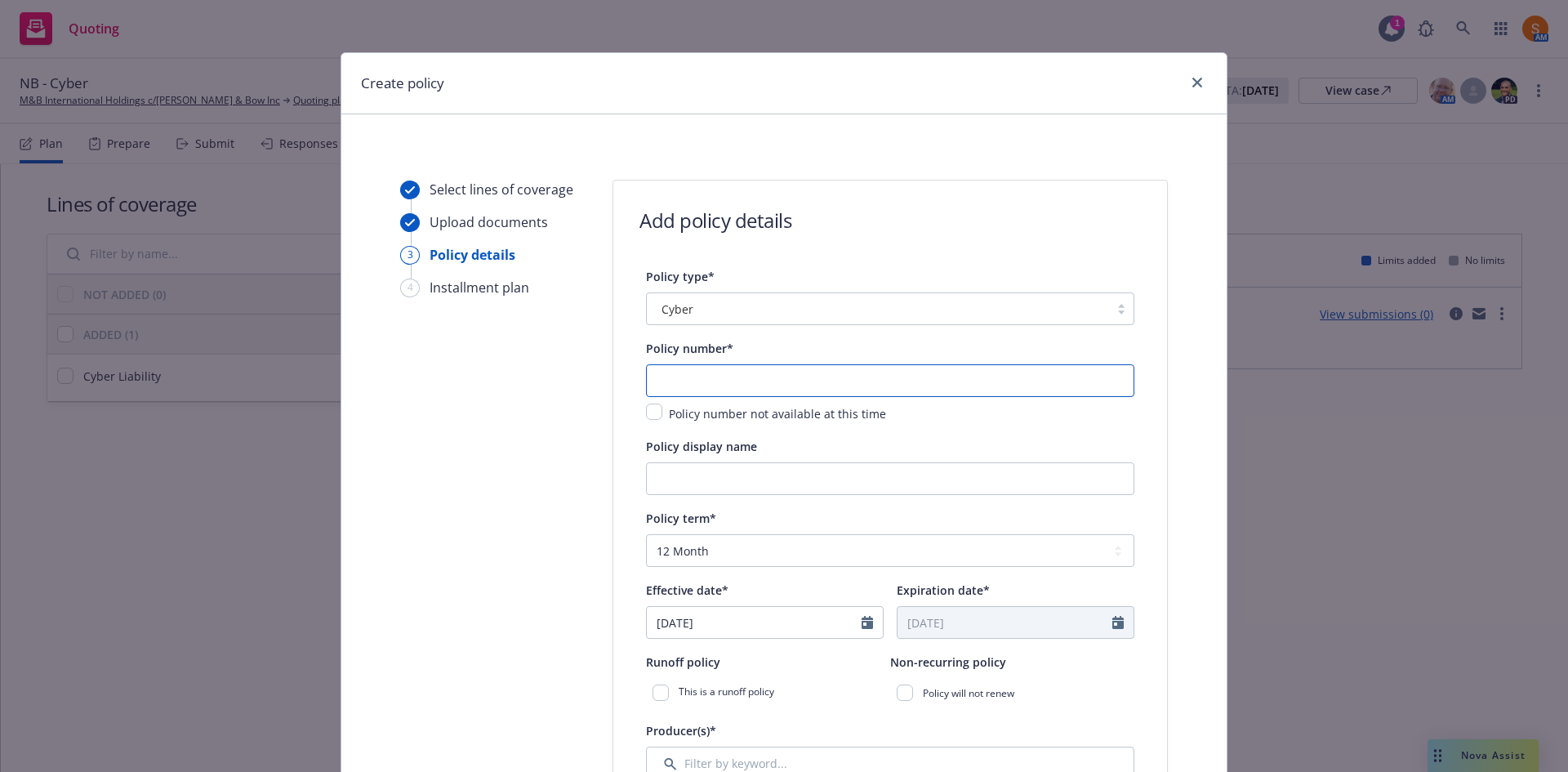
paste input "ESO0040481068"
click at [747, 389] on input "ESO0040481068" at bounding box center [889, 381] width 488 height 33
type input "ESO0040481068"
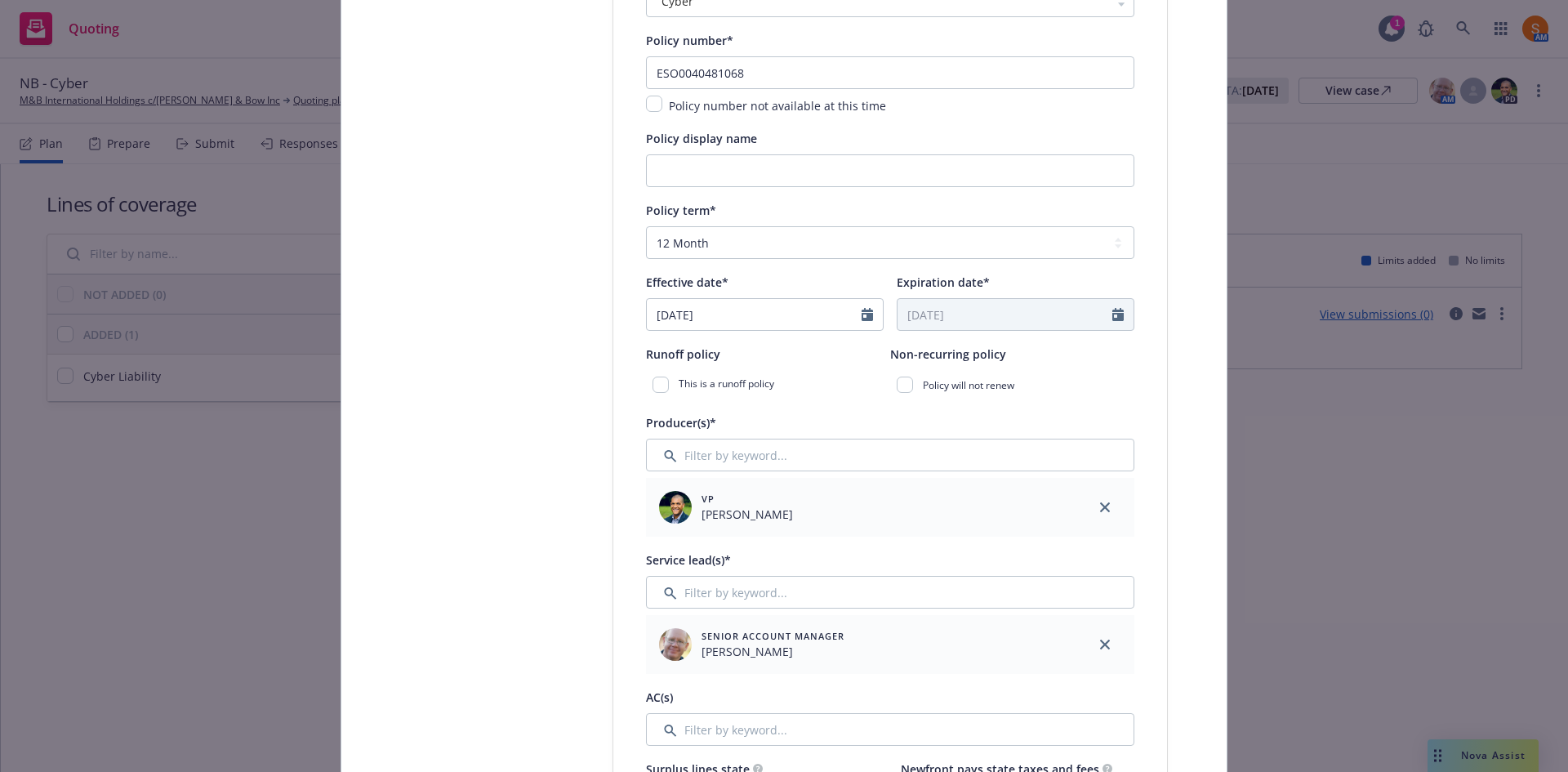
scroll to position [309, 0]
click at [759, 298] on input "03/27/2025" at bounding box center [754, 314] width 215 height 31
click at [746, 353] on icon at bounding box center [749, 353] width 7 height 11
click at [713, 352] on select "January February March April May June July August September October November De…" at bounding box center [718, 353] width 82 height 19
select select "8"
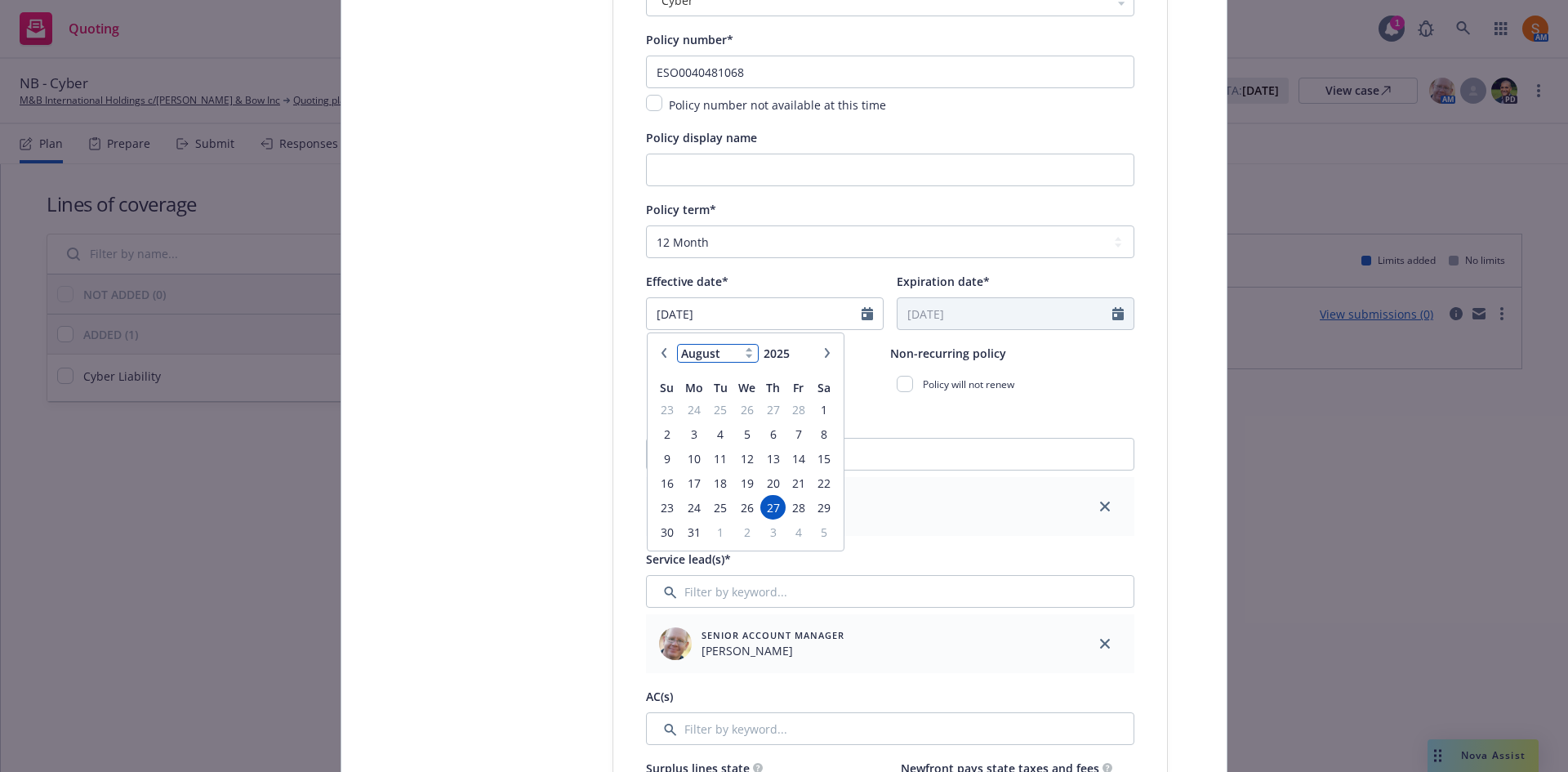
click at [677, 343] on select "January February March April May June July August September October November De…" at bounding box center [718, 353] width 82 height 19
click at [739, 506] on span "27" at bounding box center [746, 507] width 24 height 21
type input "[DATE]"
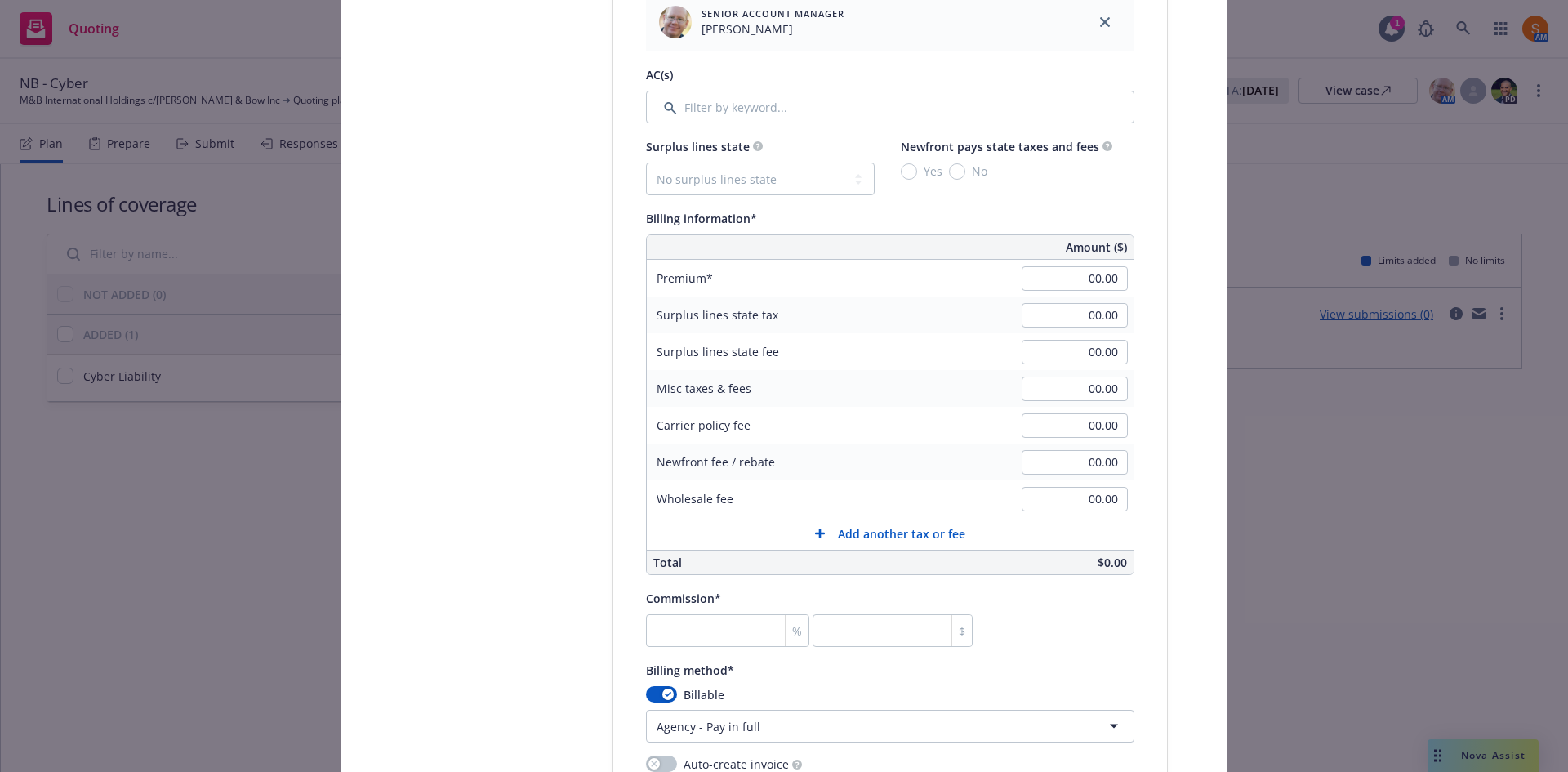
scroll to position [981, 0]
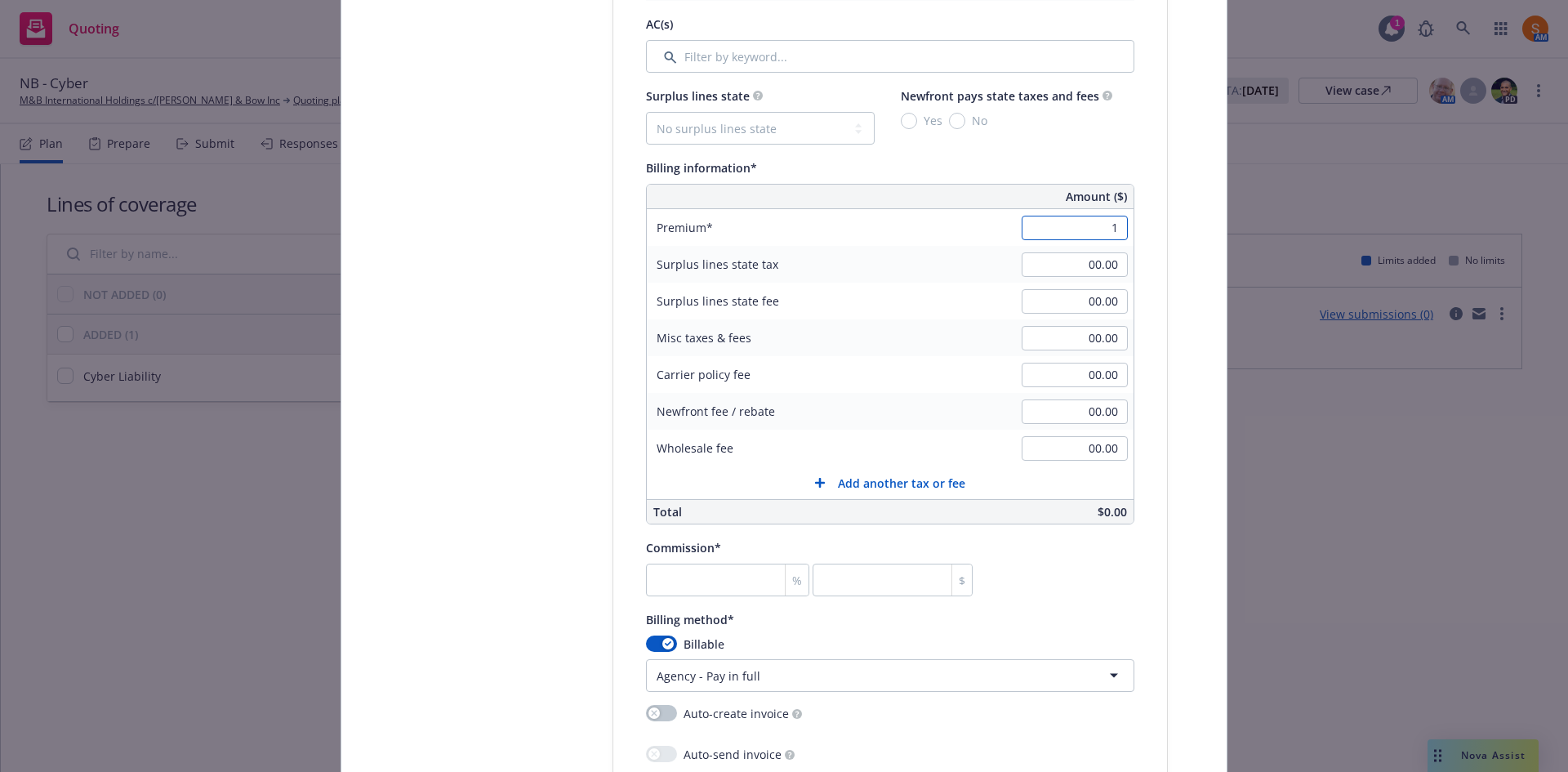
click at [1092, 227] on input "1" at bounding box center [1074, 228] width 107 height 25
type input "10,840.00"
click at [800, 282] on div "Surplus lines state fee" at bounding box center [769, 301] width 245 height 37
click at [1093, 373] on input "00.00" at bounding box center [1074, 375] width 107 height 25
type input "295.00"
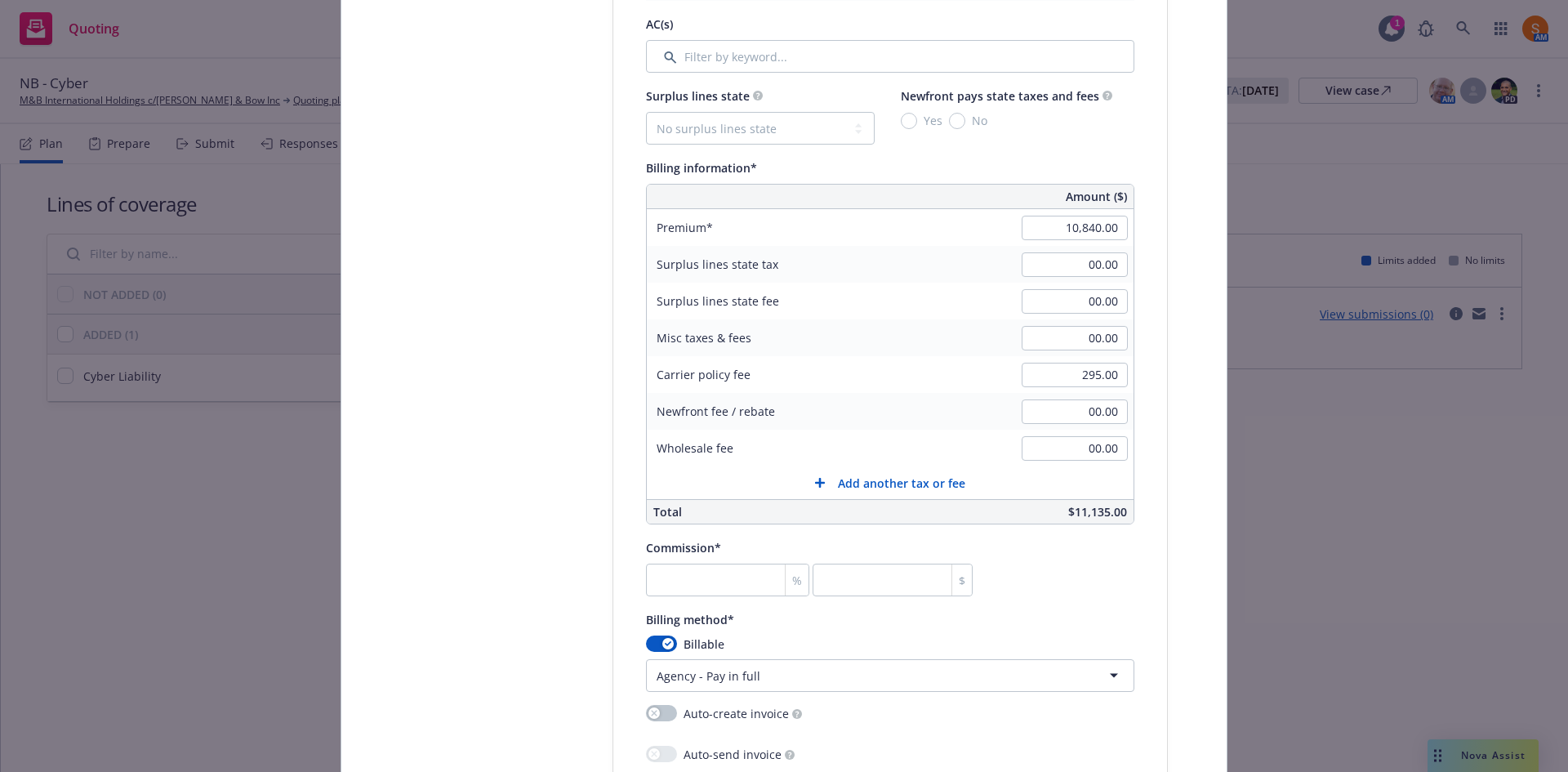
click at [893, 378] on div "Carrier policy fee 295.00" at bounding box center [889, 374] width 486 height 37
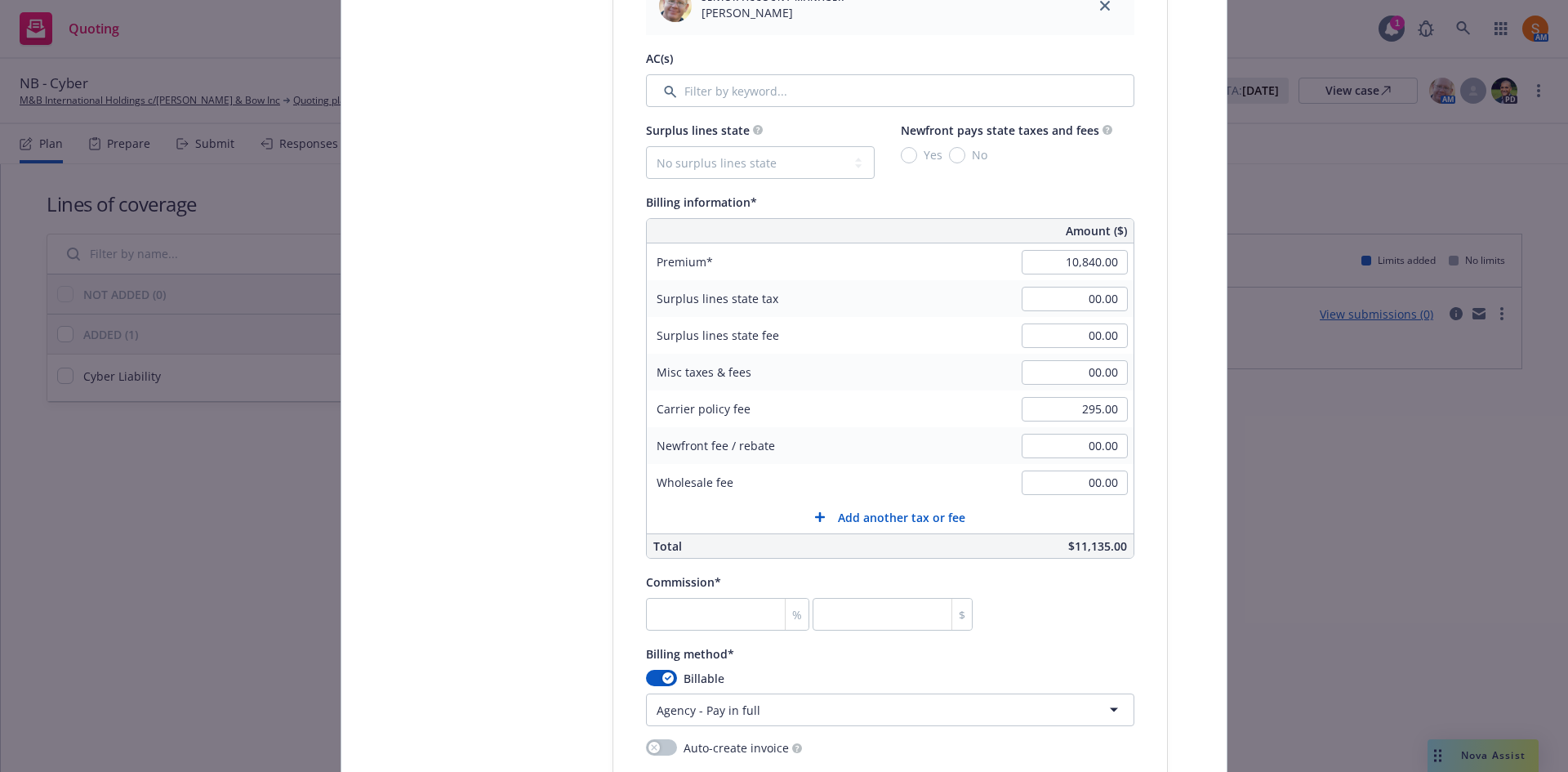
scroll to position [944, 0]
click at [738, 167] on select "No surplus lines state Alaska Alabama Arkansas Arizona California Colorado Conn…" at bounding box center [760, 165] width 229 height 33
select select "NY"
click at [646, 149] on select "No surplus lines state Alaska Alabama Arkansas Arizona California Colorado Conn…" at bounding box center [760, 165] width 229 height 33
type input "400.86"
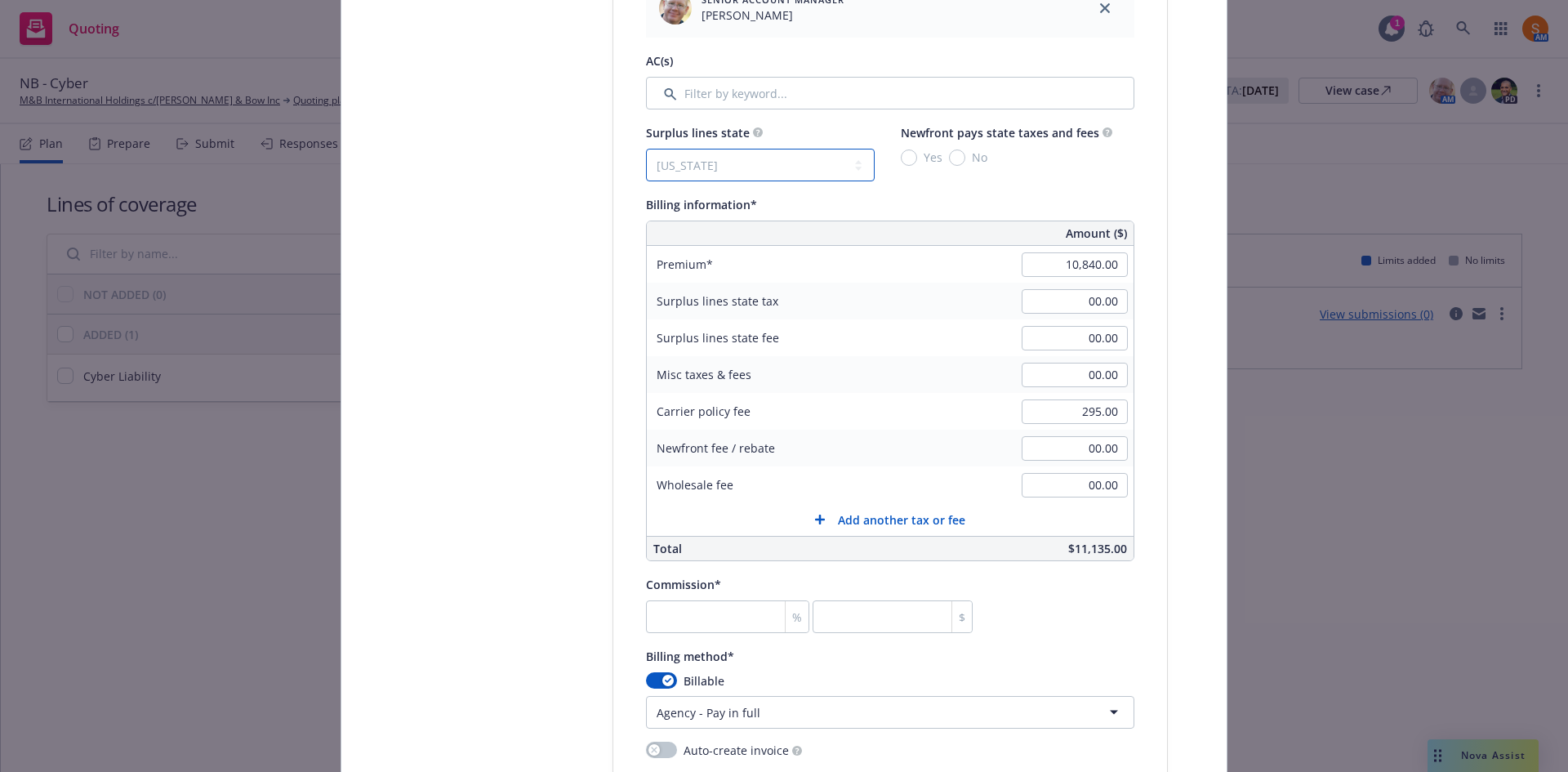
type input "16.70"
type input "1"
type input "108.4"
type input "12"
type input "1300.8"
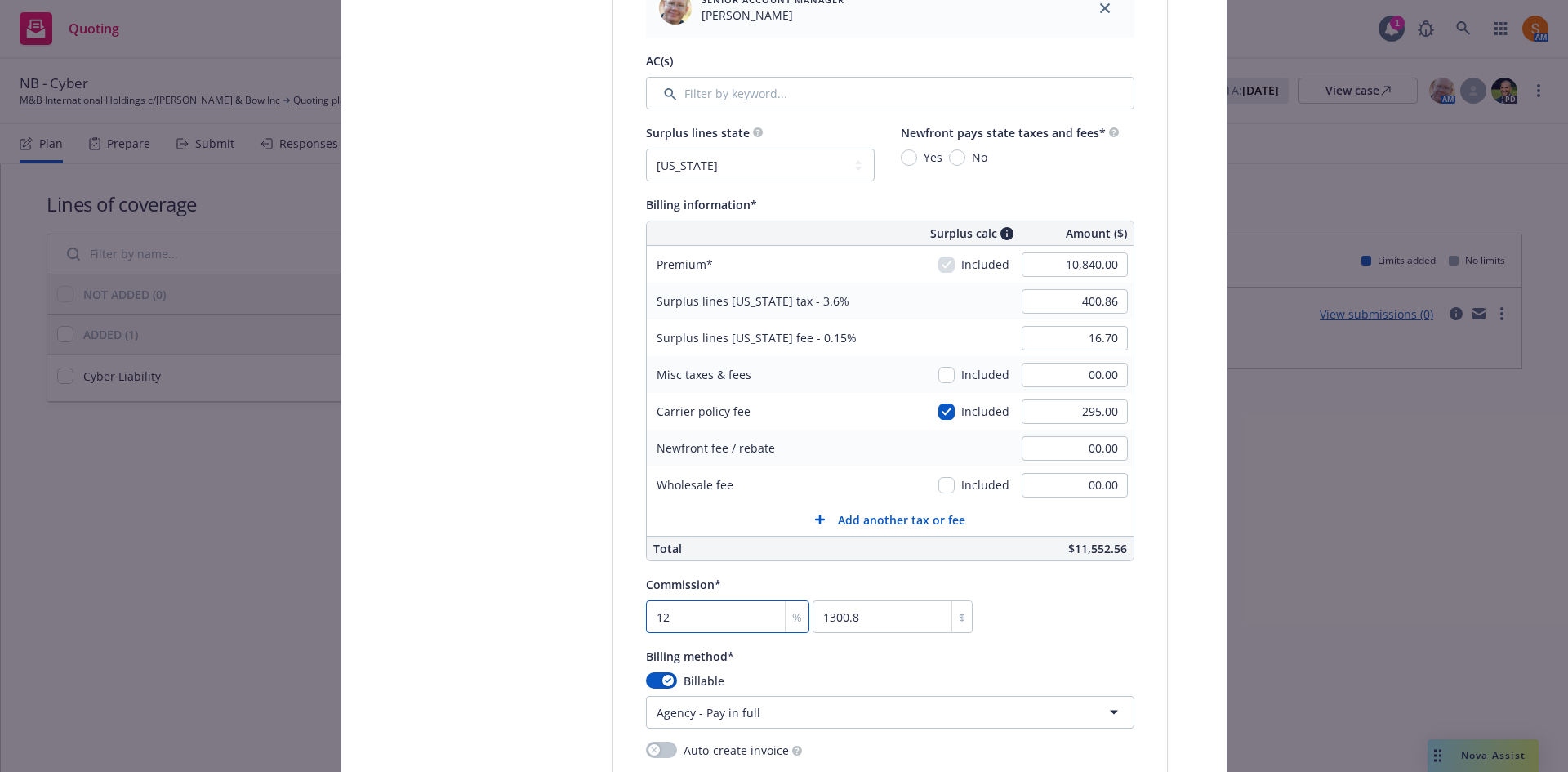
click at [713, 607] on input "12" at bounding box center [727, 617] width 163 height 33
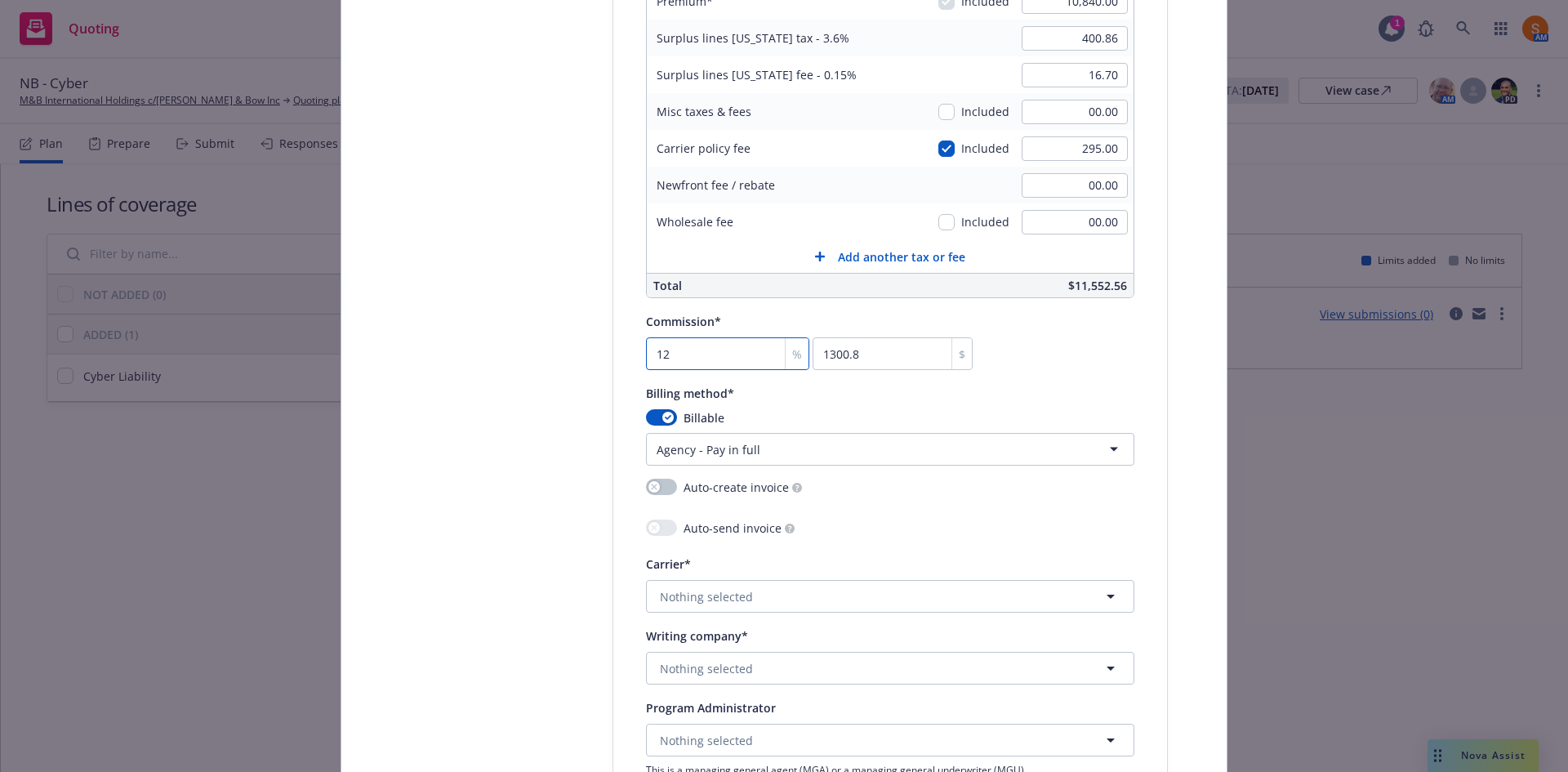
scroll to position [1220, 0]
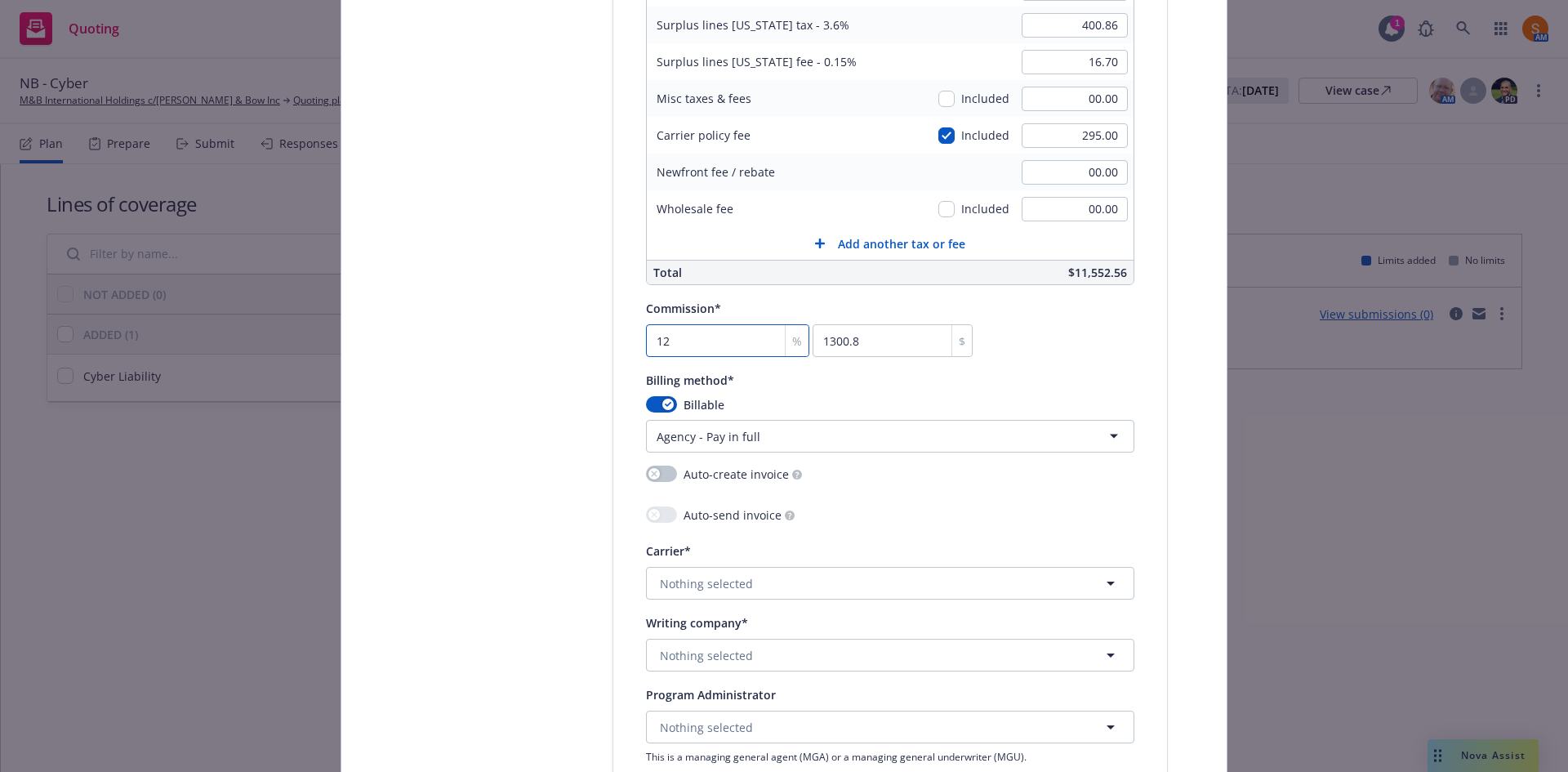
type input "12"
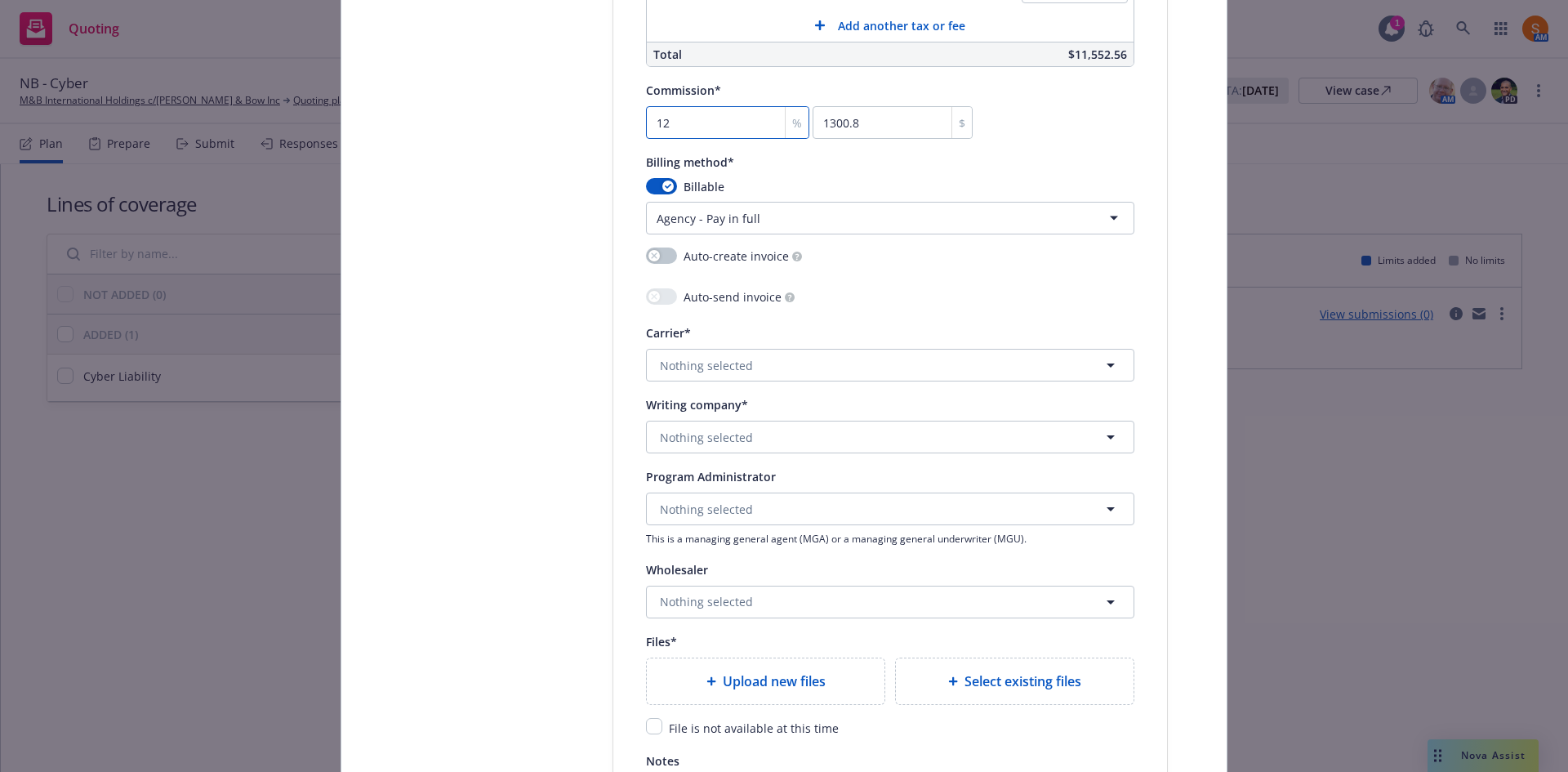
scroll to position [1512, 0]
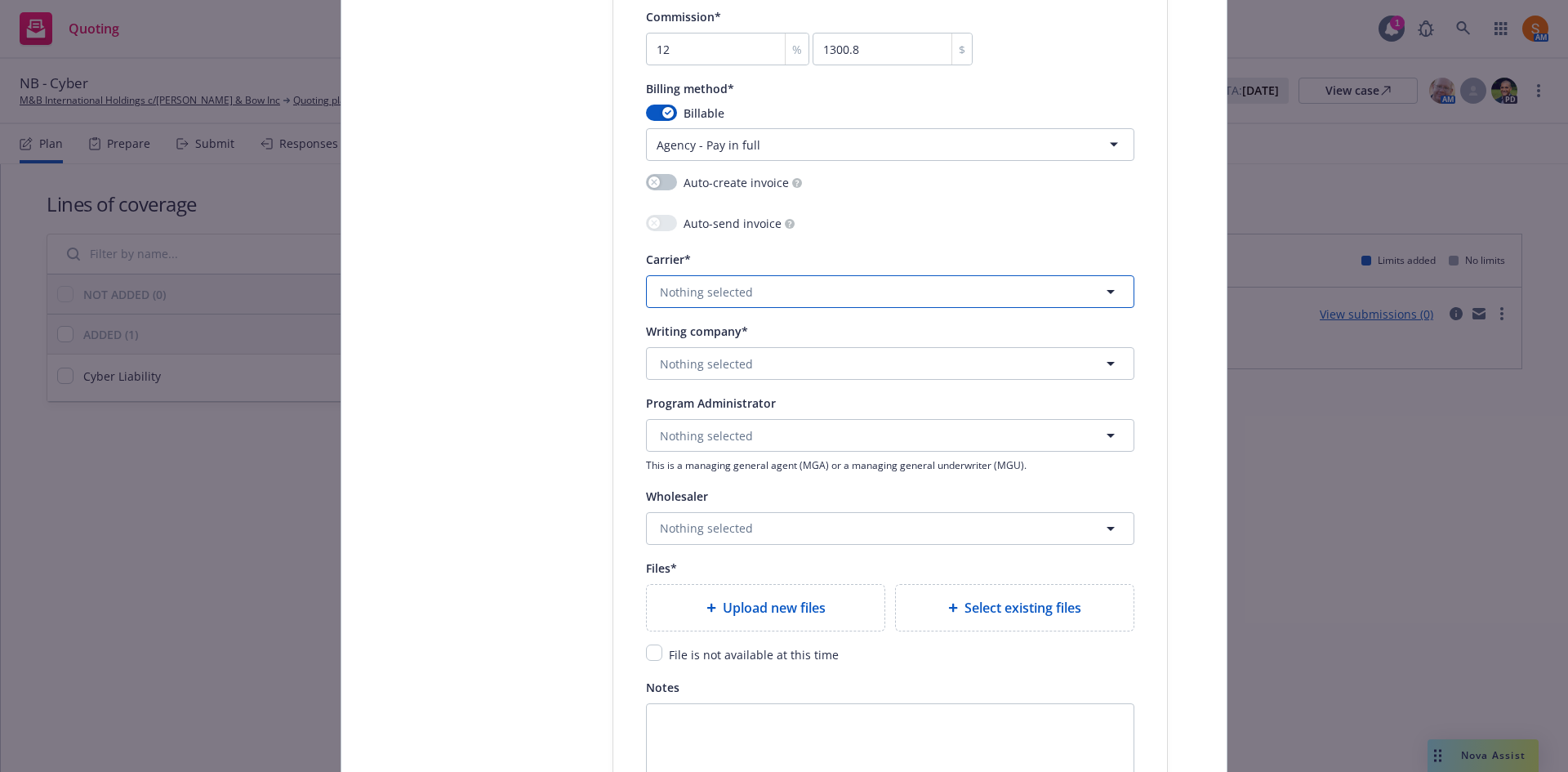
click at [720, 292] on span "Nothing selected" at bounding box center [706, 291] width 93 height 17
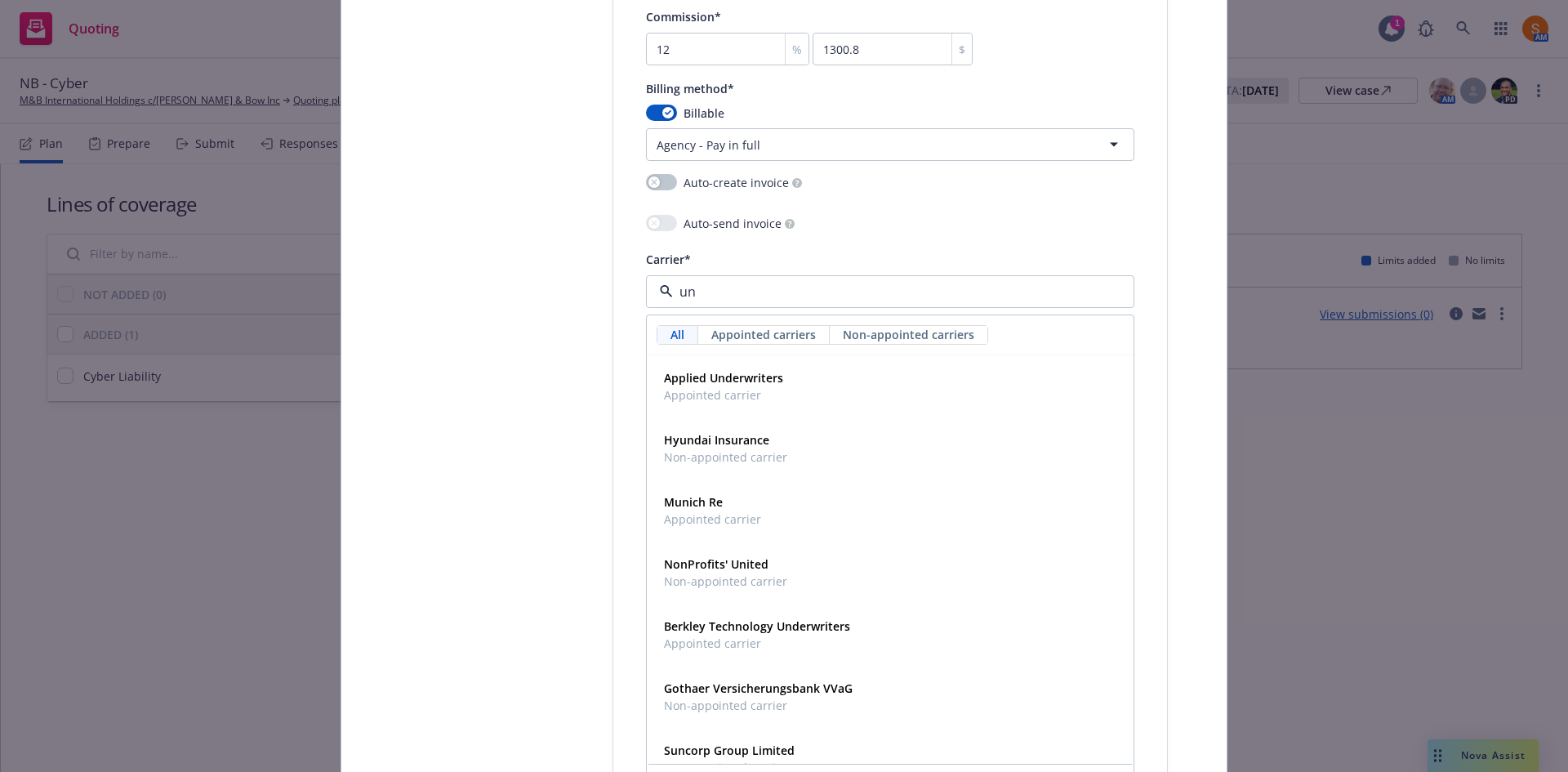
type input "u"
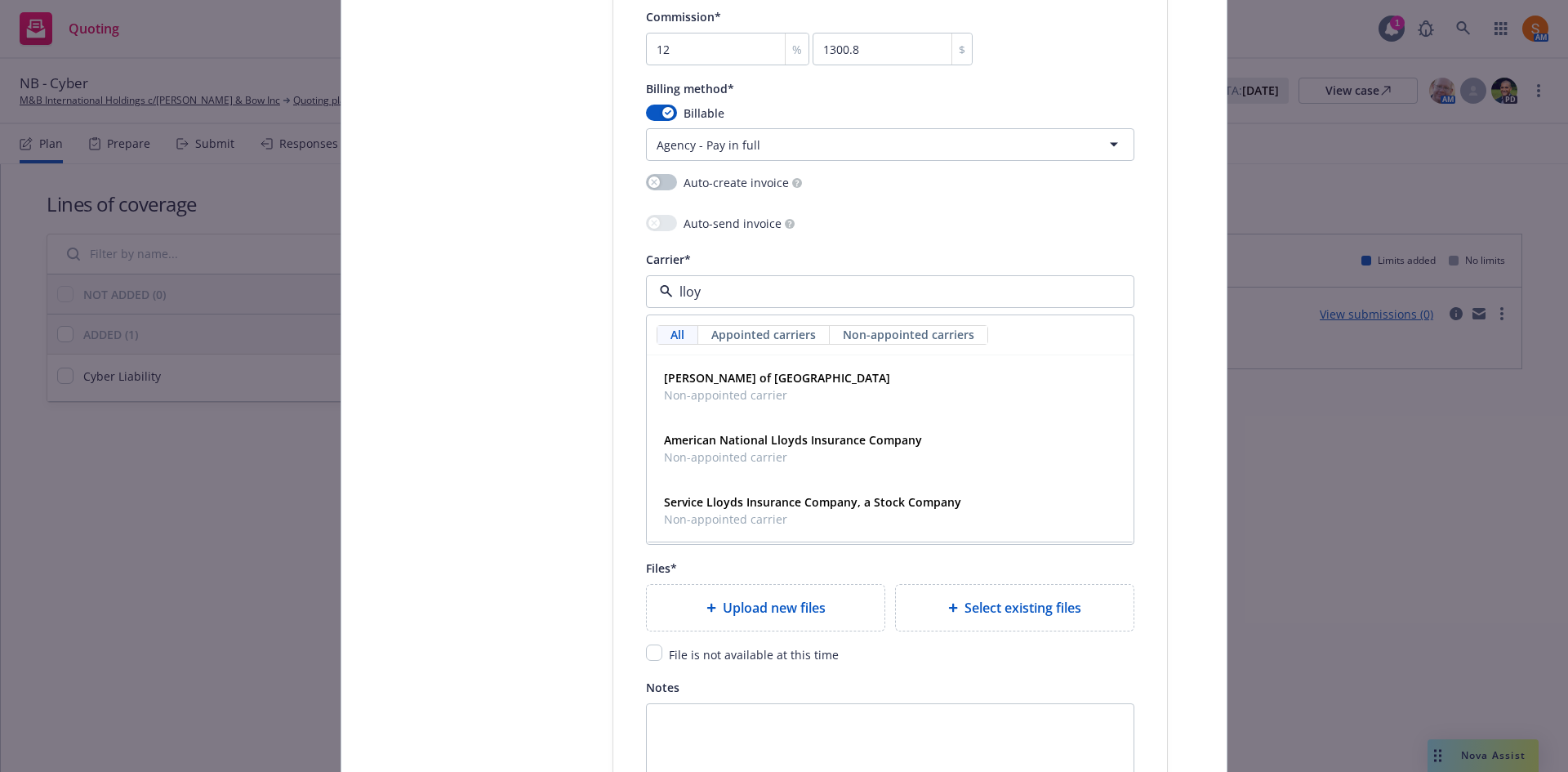
type input "lloyd"
click at [741, 409] on div "Lloyd's of London Non-appointed carrier" at bounding box center [889, 386] width 485 height 60
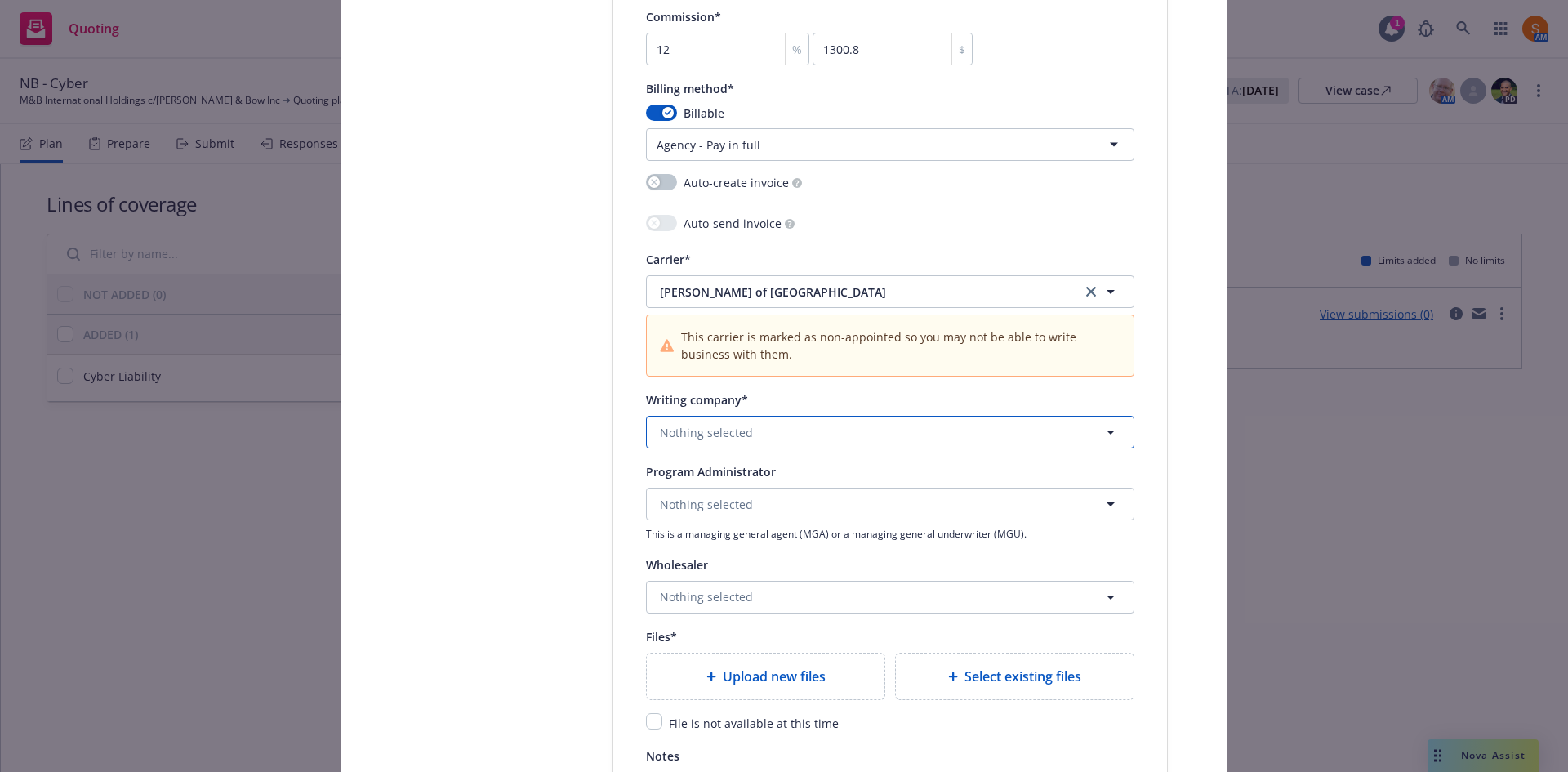
click at [728, 430] on span "Nothing selected" at bounding box center [706, 432] width 93 height 17
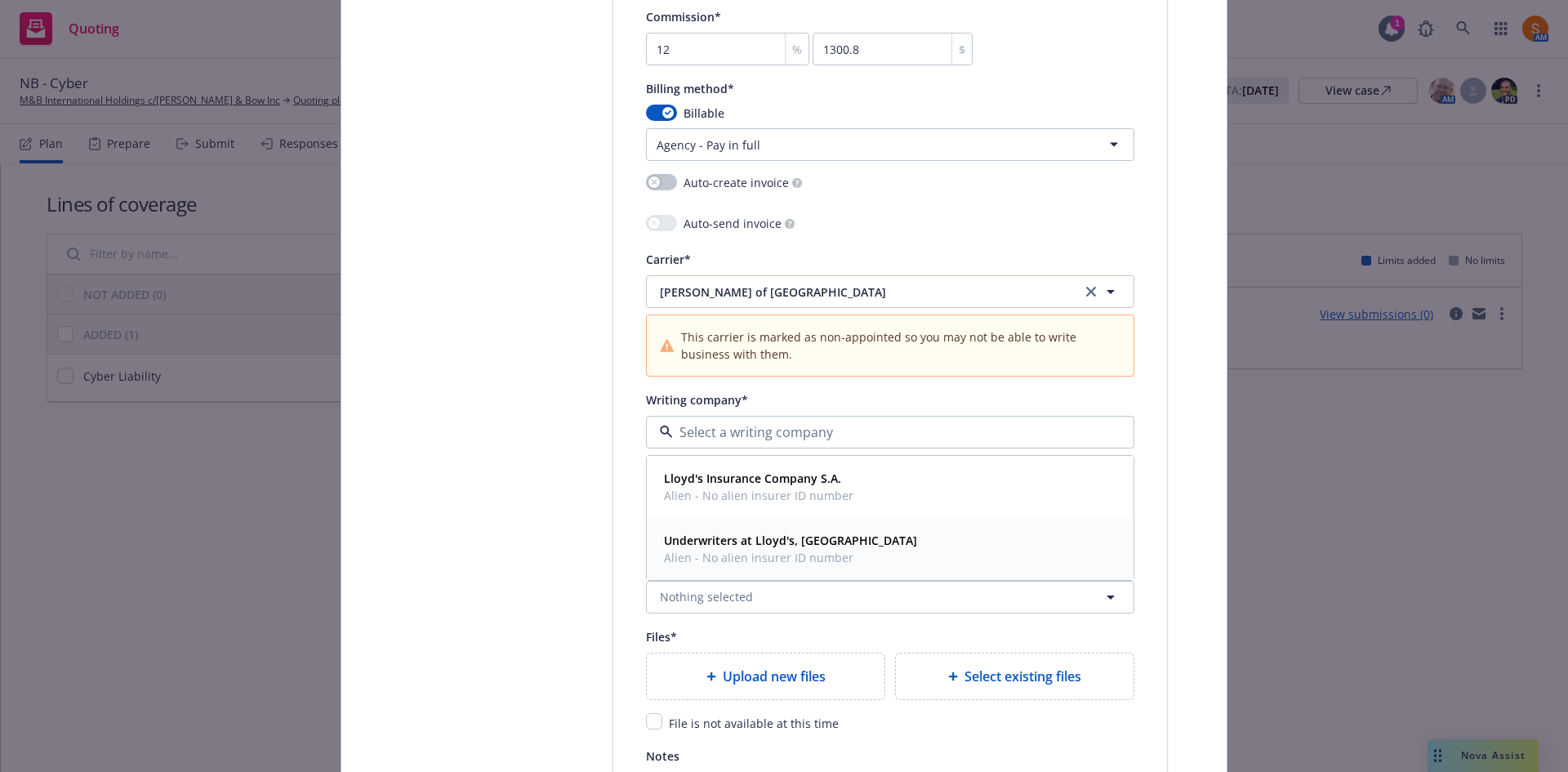
click at [723, 550] on span "Alien - No alien insurer ID number" at bounding box center [790, 557] width 253 height 17
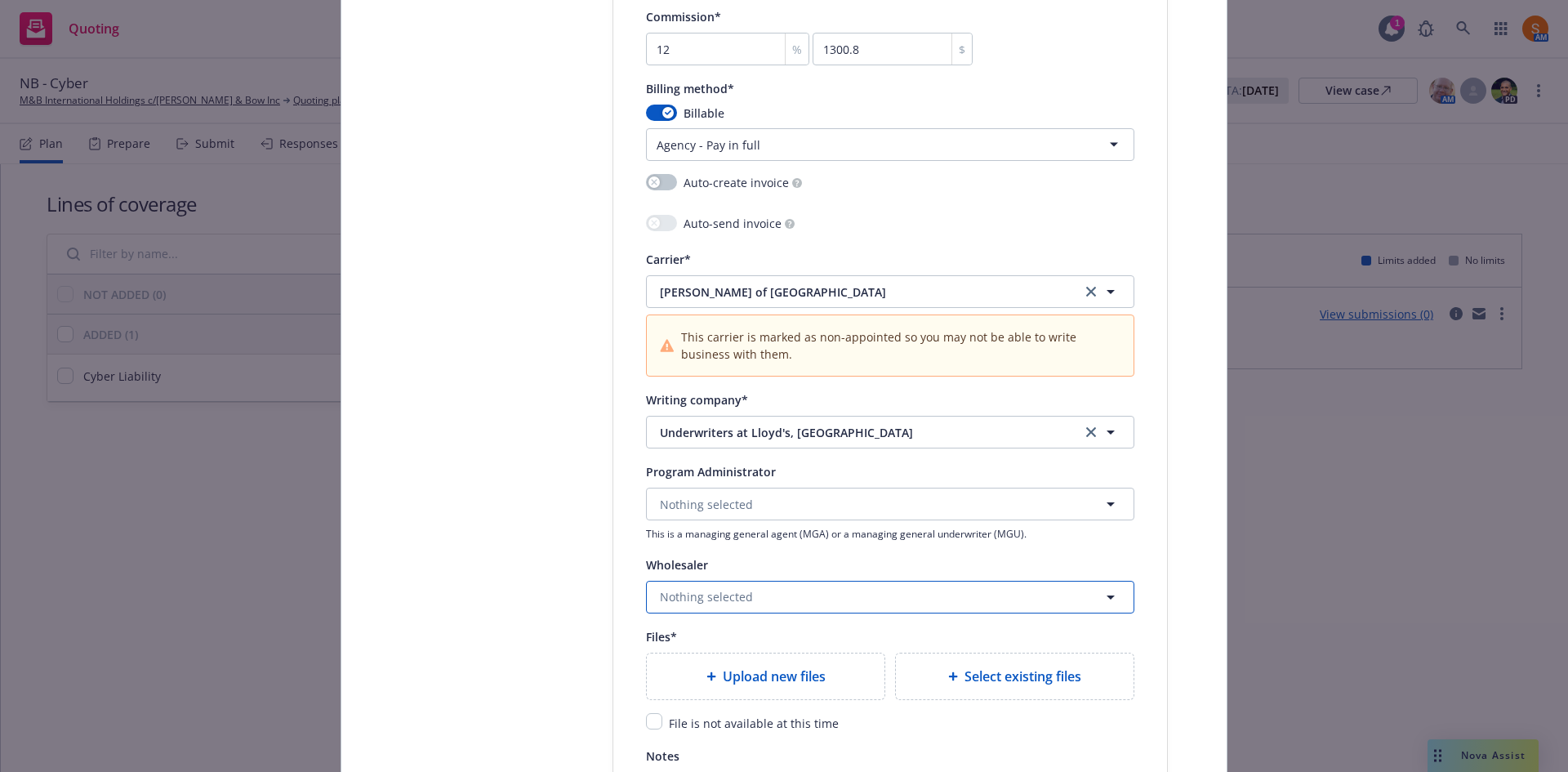
click at [714, 594] on span "Nothing selected" at bounding box center [706, 596] width 93 height 17
type input "cfc"
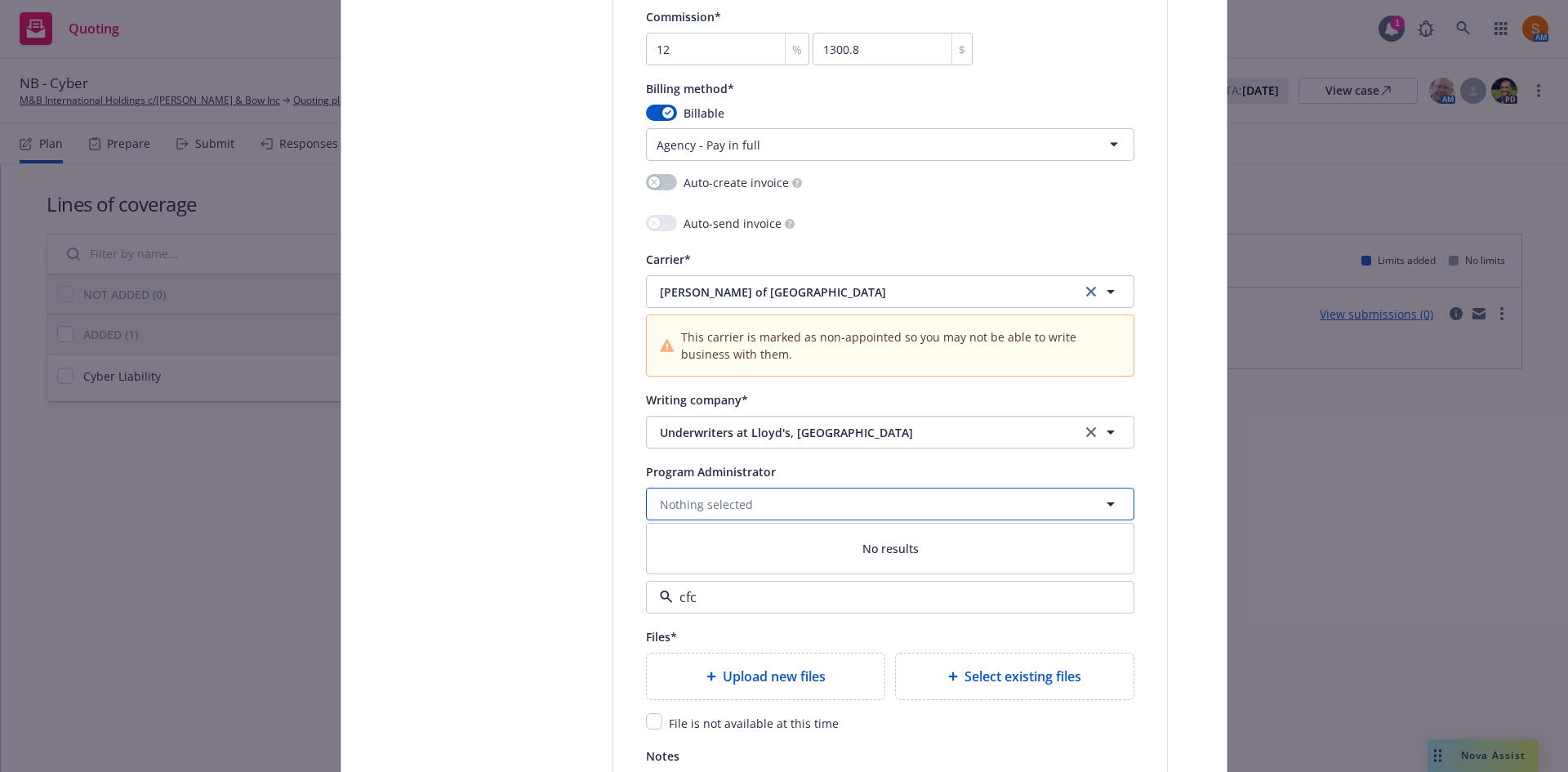
click at [719, 504] on span "Nothing selected" at bounding box center [706, 504] width 93 height 17
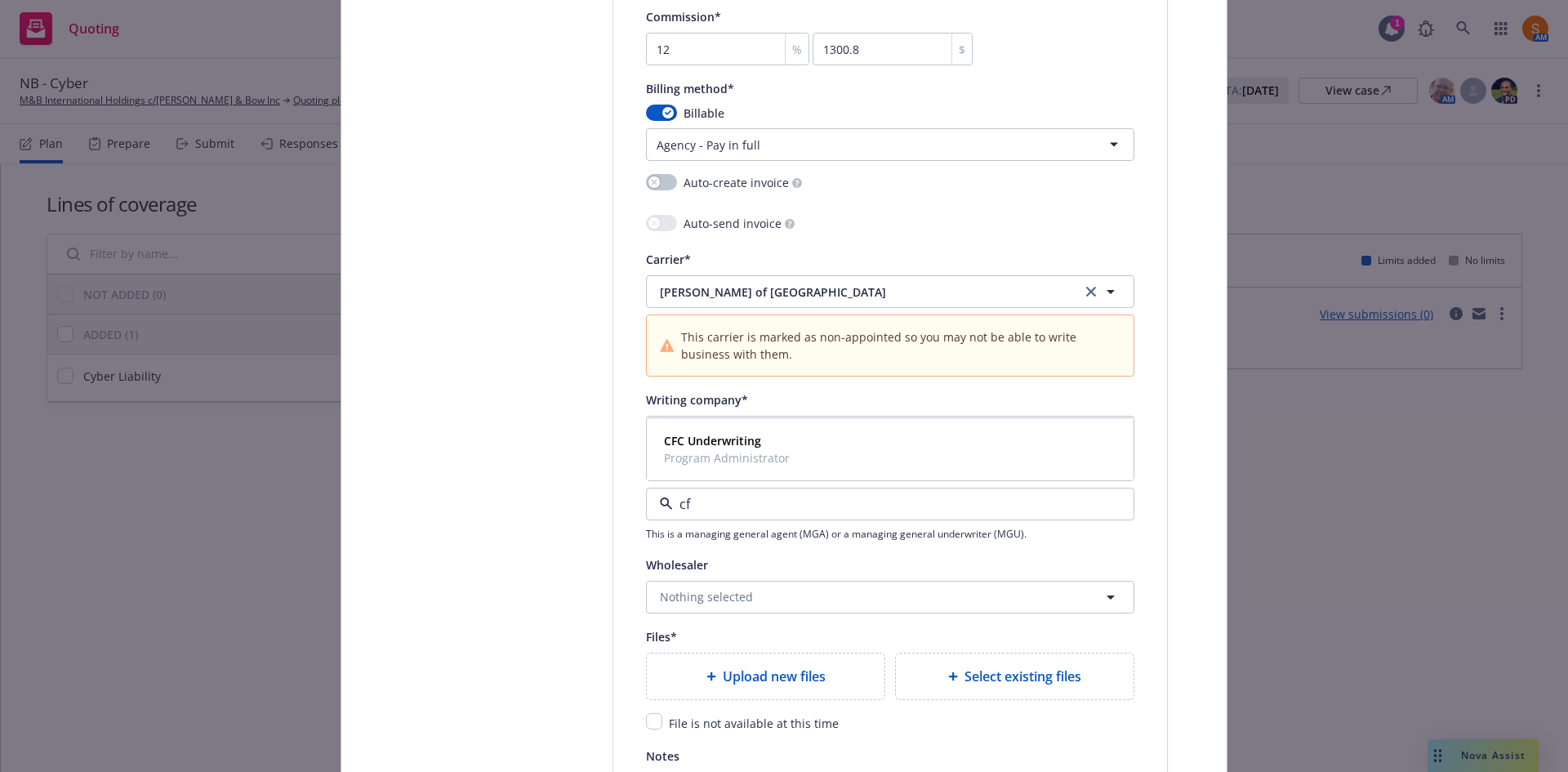
type input "cfc"
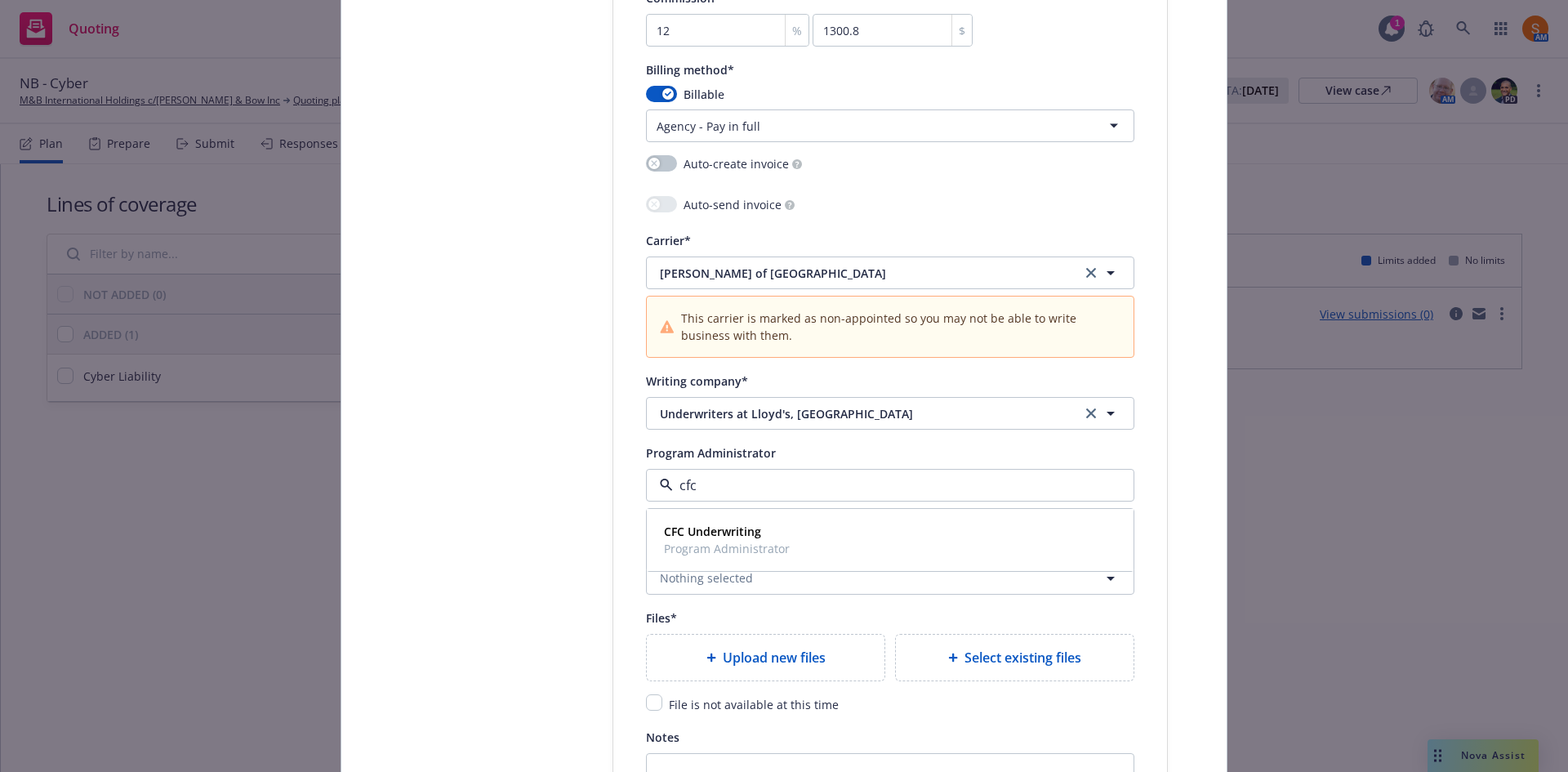
scroll to position [1531, 0]
click at [713, 547] on span "Program Administrator" at bounding box center [727, 547] width 126 height 17
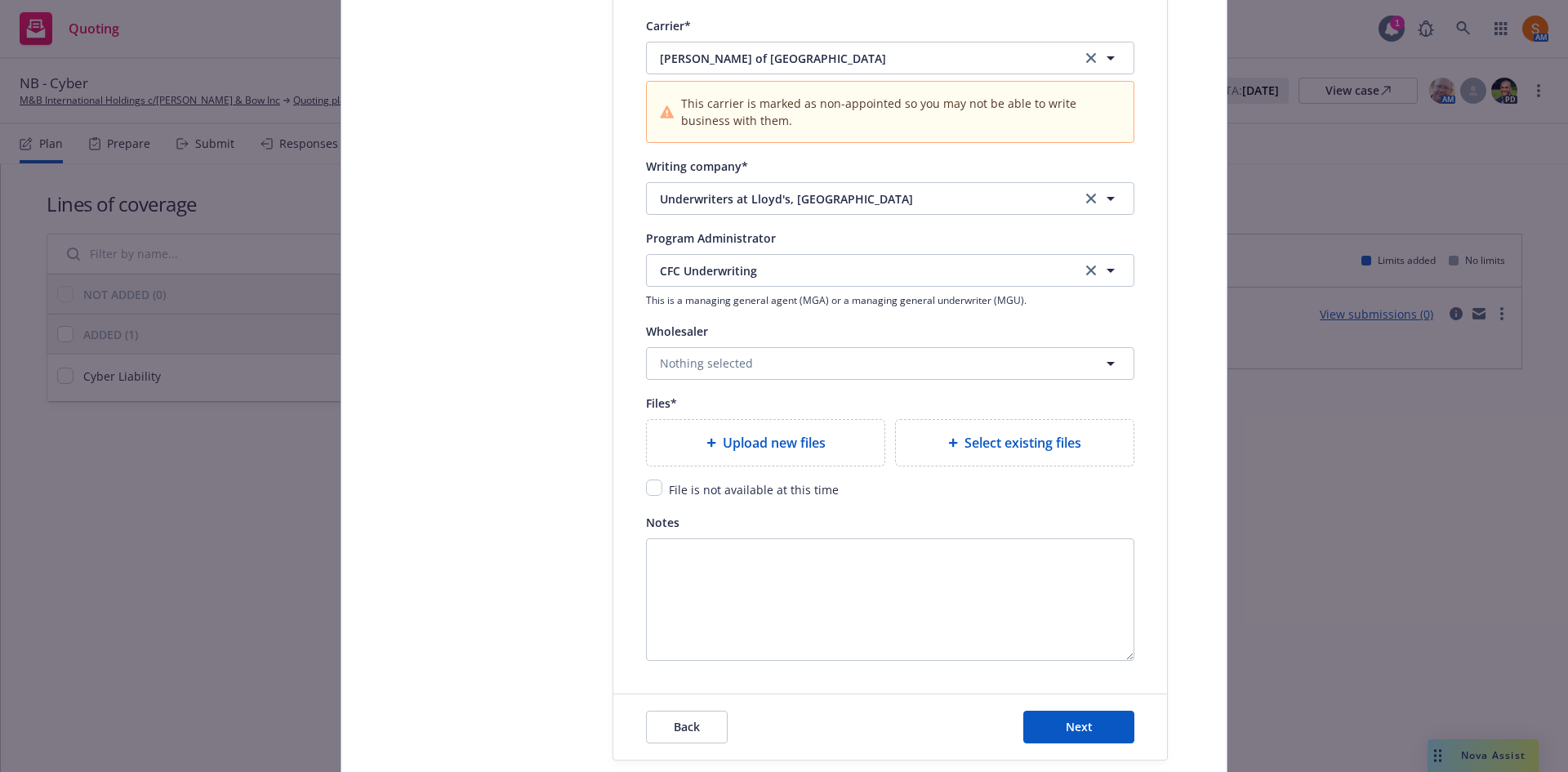
scroll to position [1745, 0]
click at [756, 443] on span "Upload new files" at bounding box center [774, 442] width 103 height 20
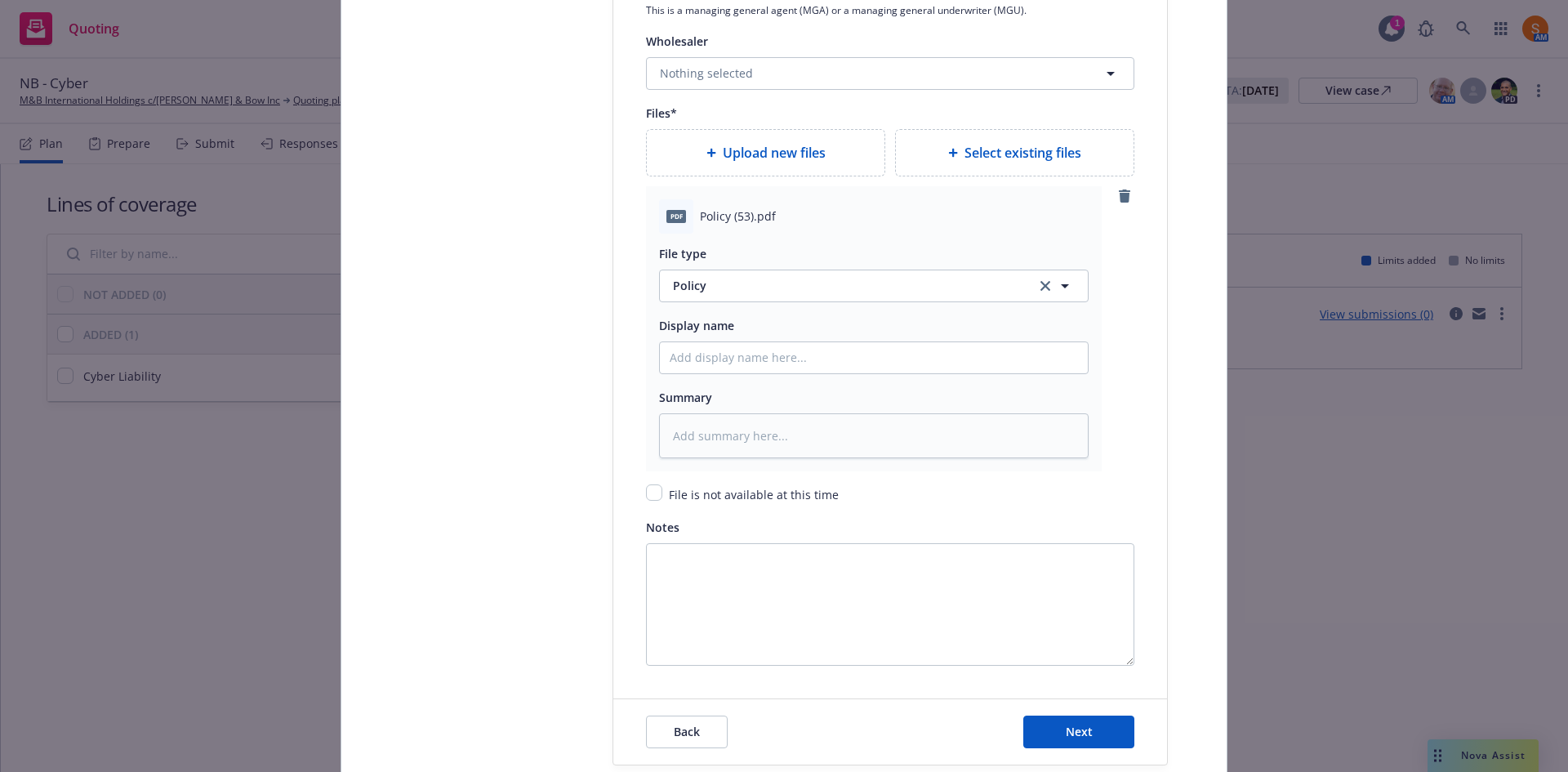
scroll to position [2036, 0]
click at [1078, 719] on button "Next" at bounding box center [1078, 731] width 111 height 33
type textarea "x"
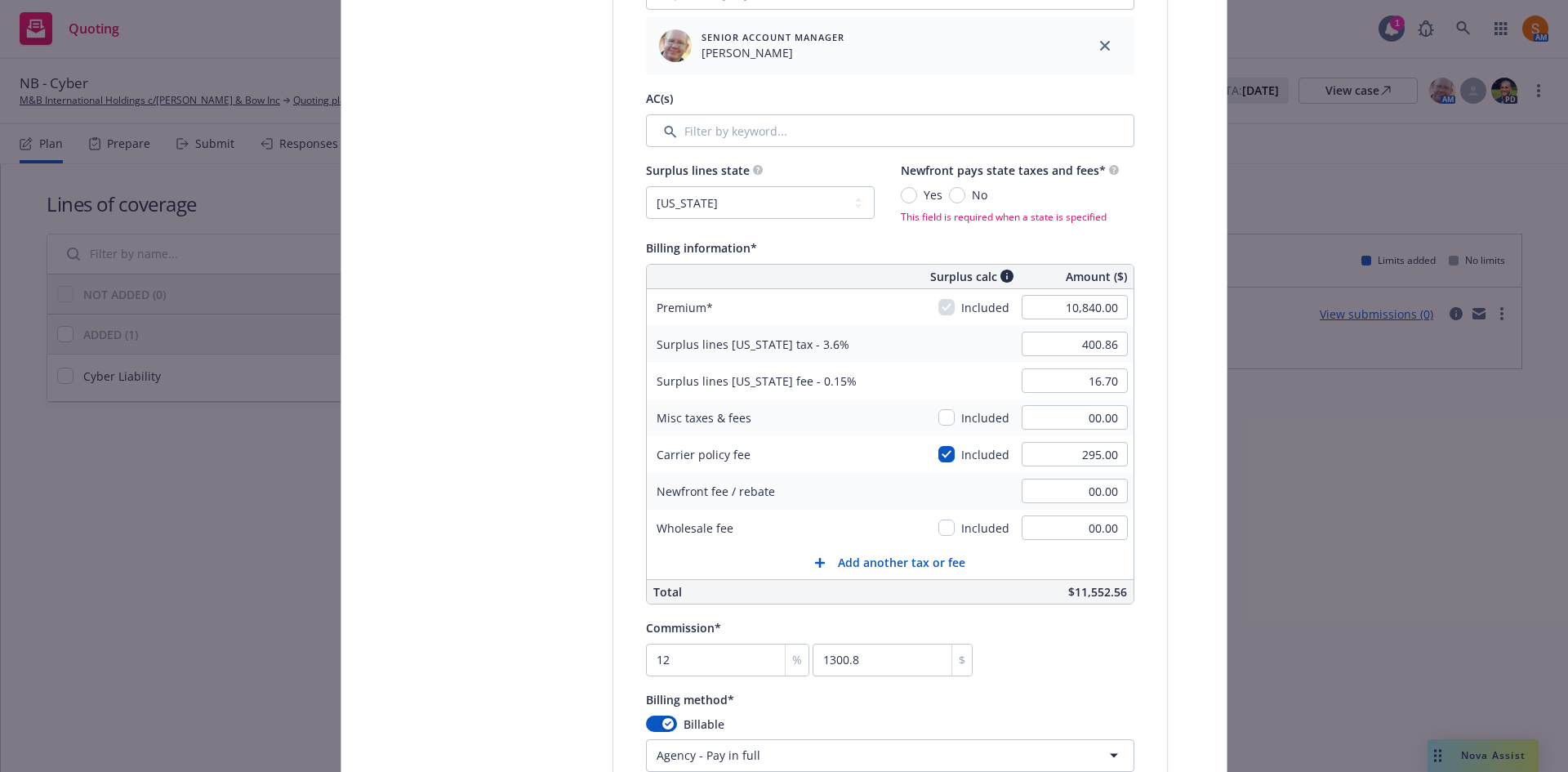
scroll to position [896, 0]
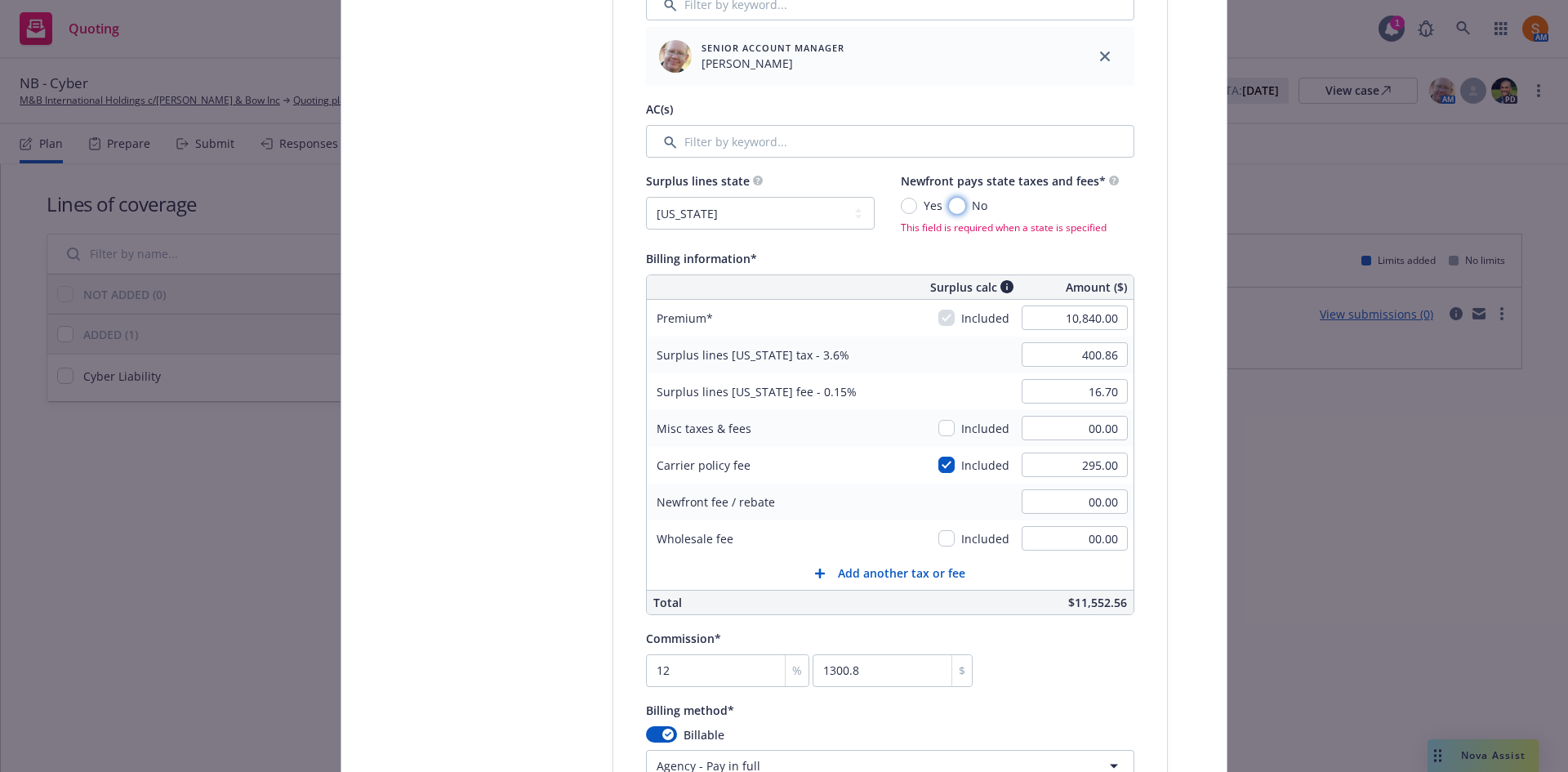
click at [955, 209] on input "No" at bounding box center [957, 206] width 17 height 17
radio input "true"
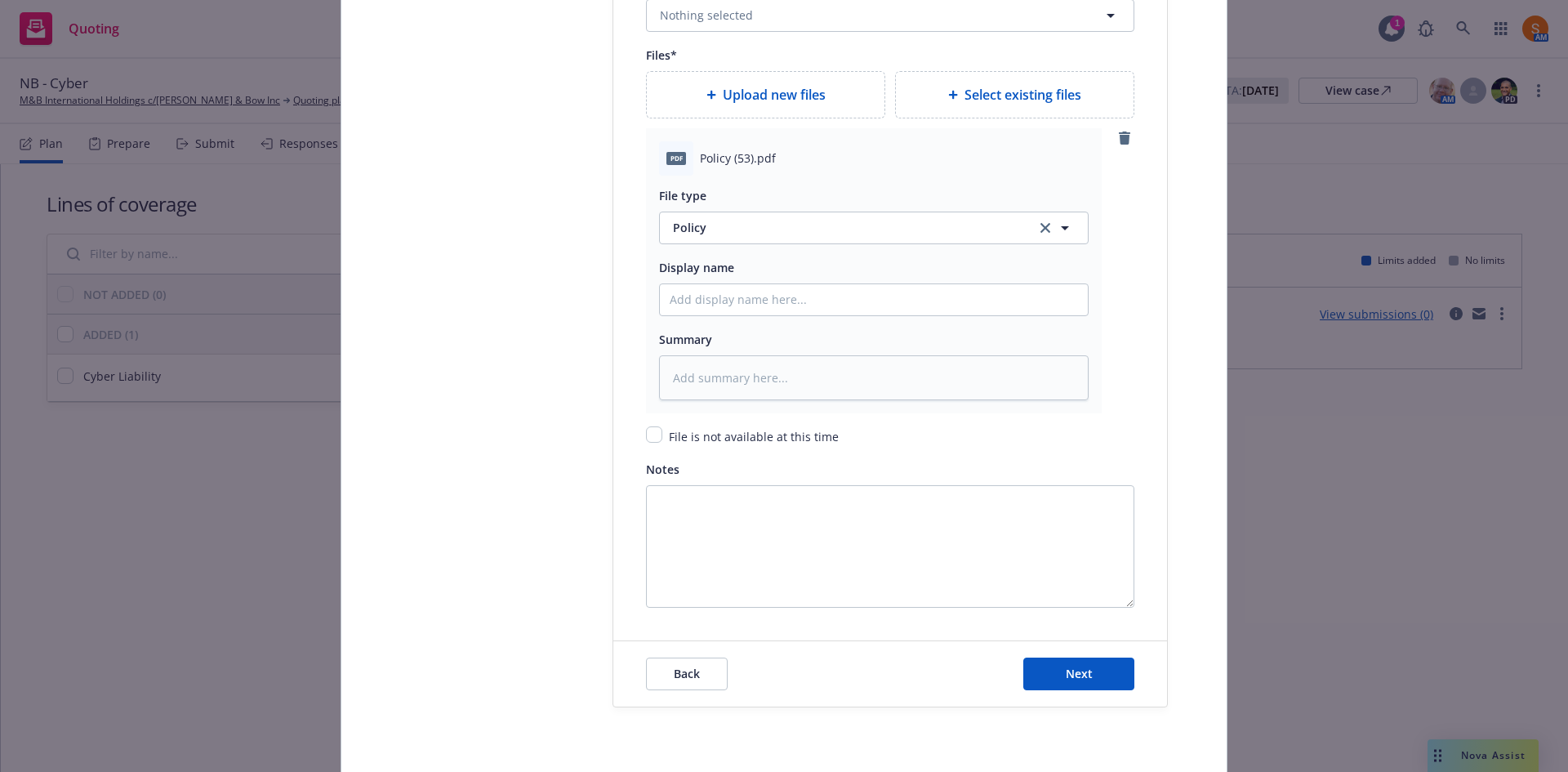
scroll to position [2150, 0]
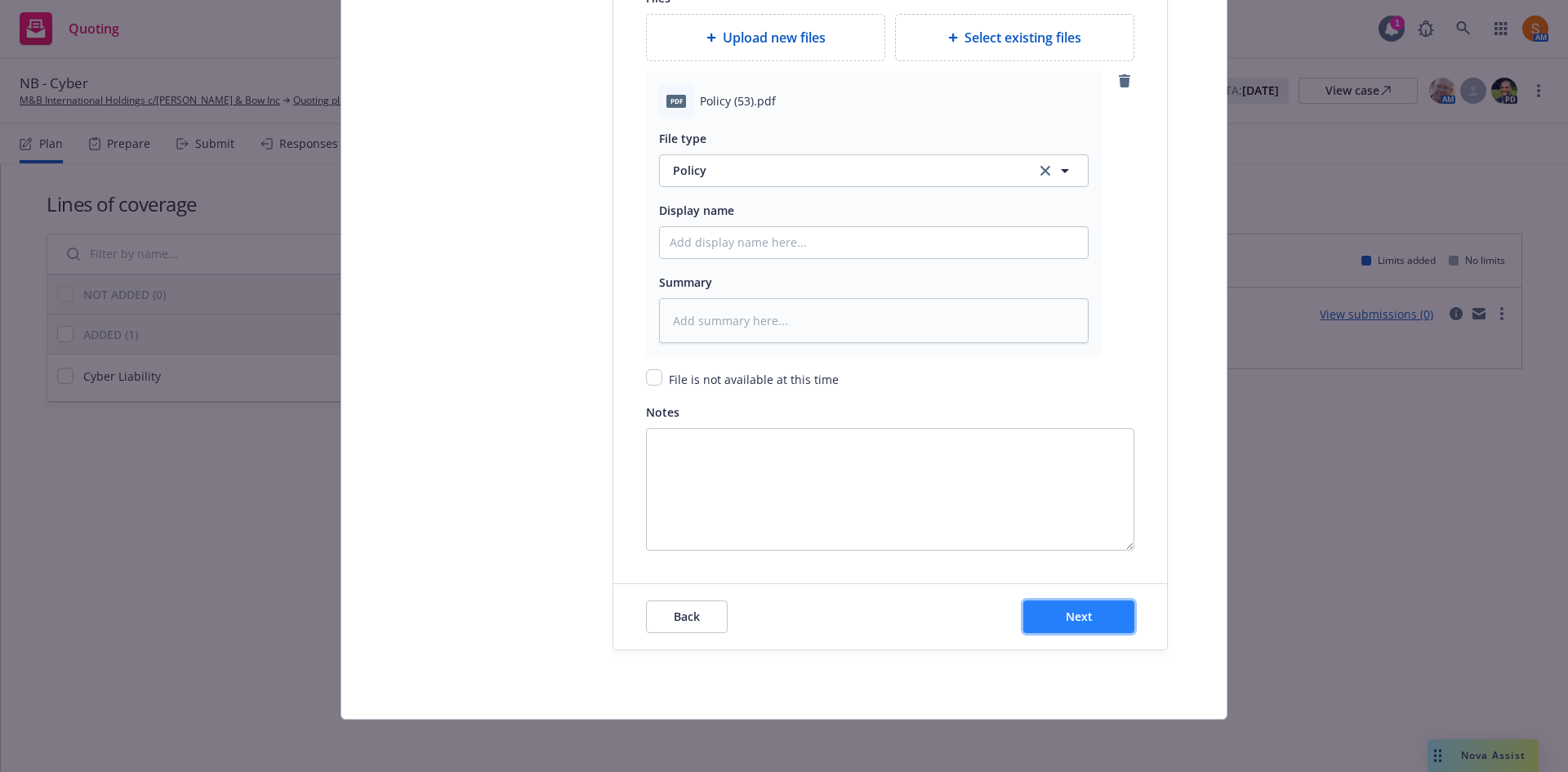
click at [1075, 630] on button "Next" at bounding box center [1078, 617] width 111 height 33
type textarea "x"
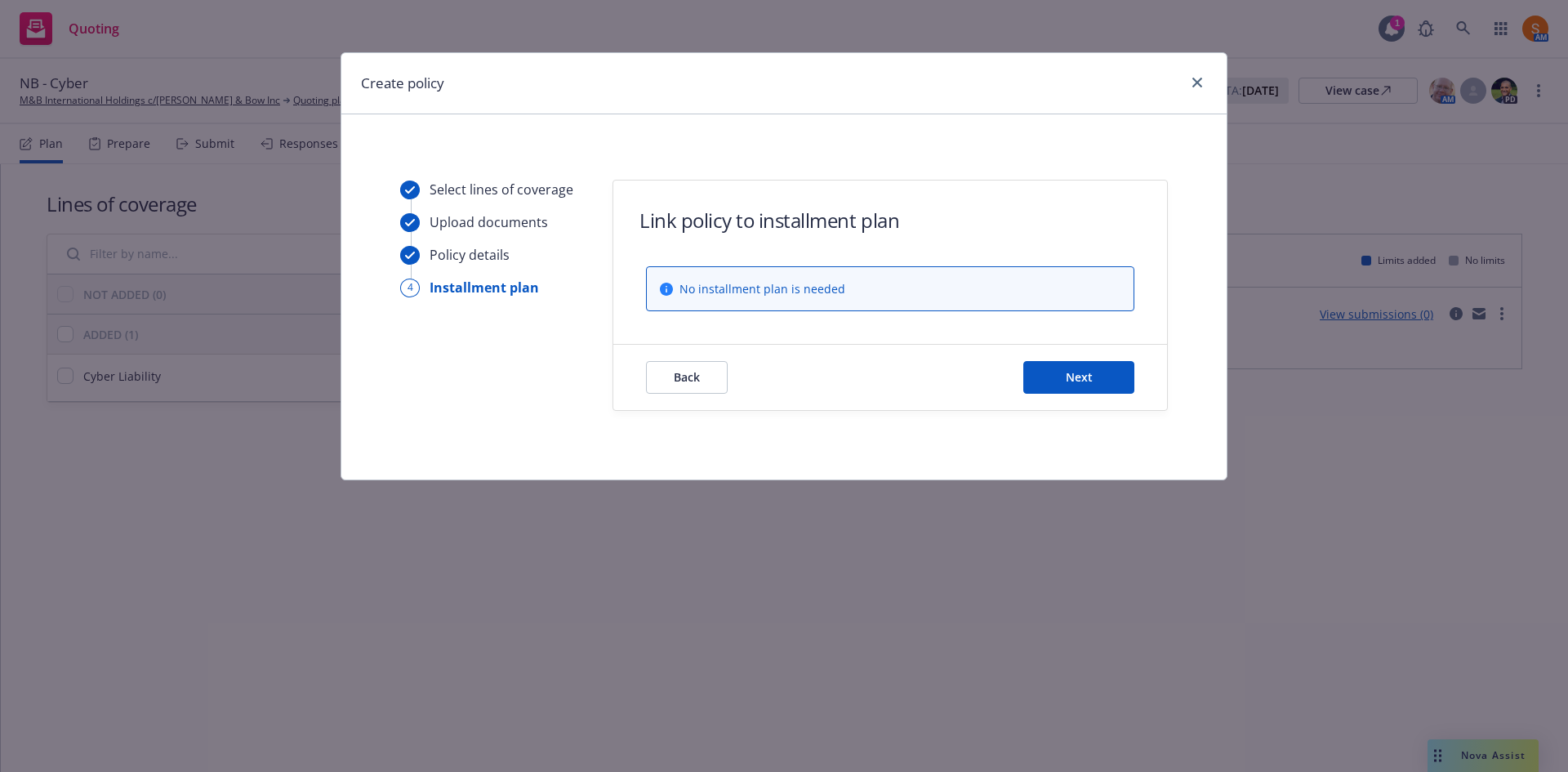
scroll to position [0, 0]
click at [1084, 387] on button "Next" at bounding box center [1078, 377] width 111 height 33
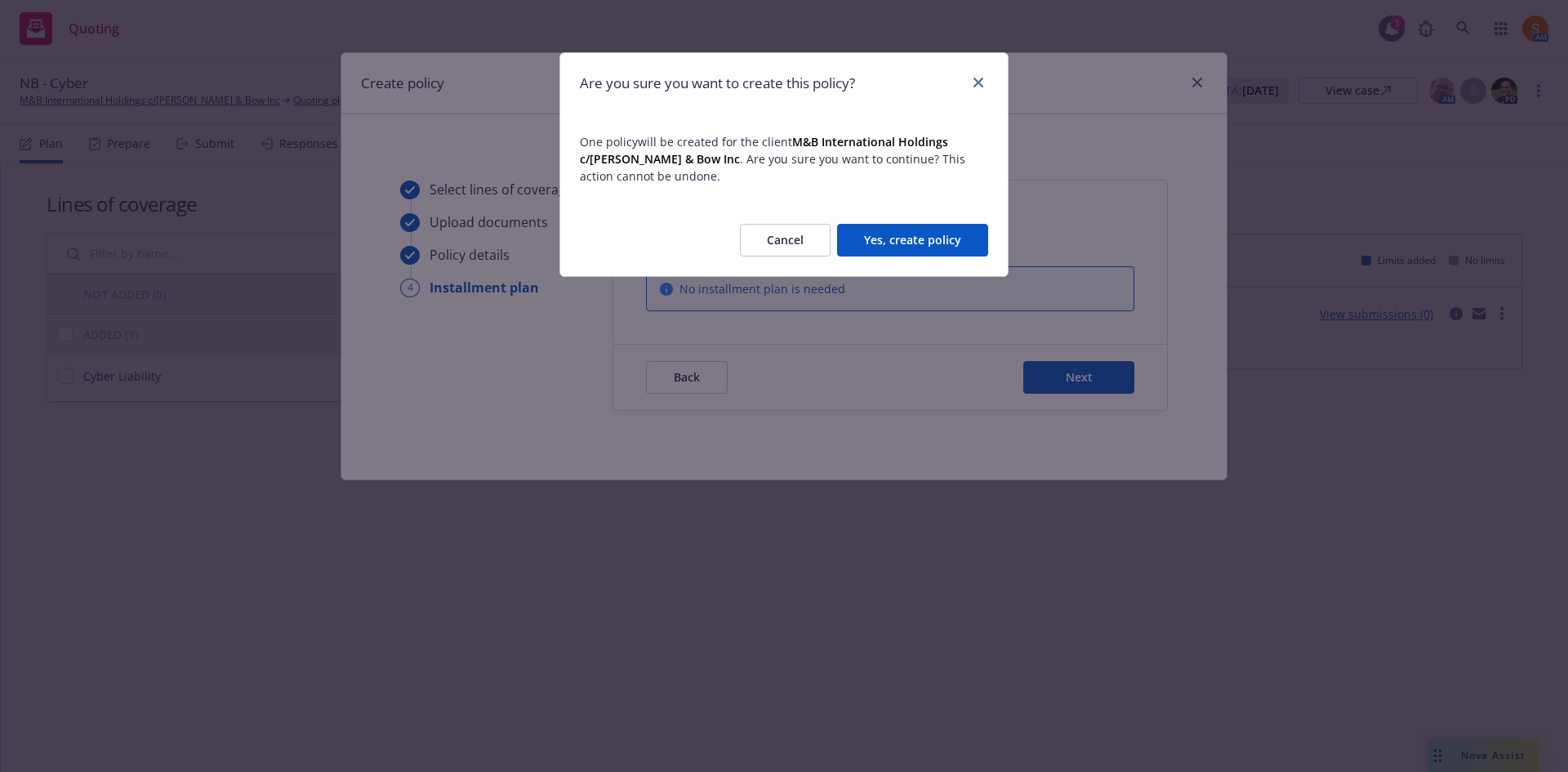
click at [896, 238] on button "Yes, create policy" at bounding box center [912, 240] width 151 height 33
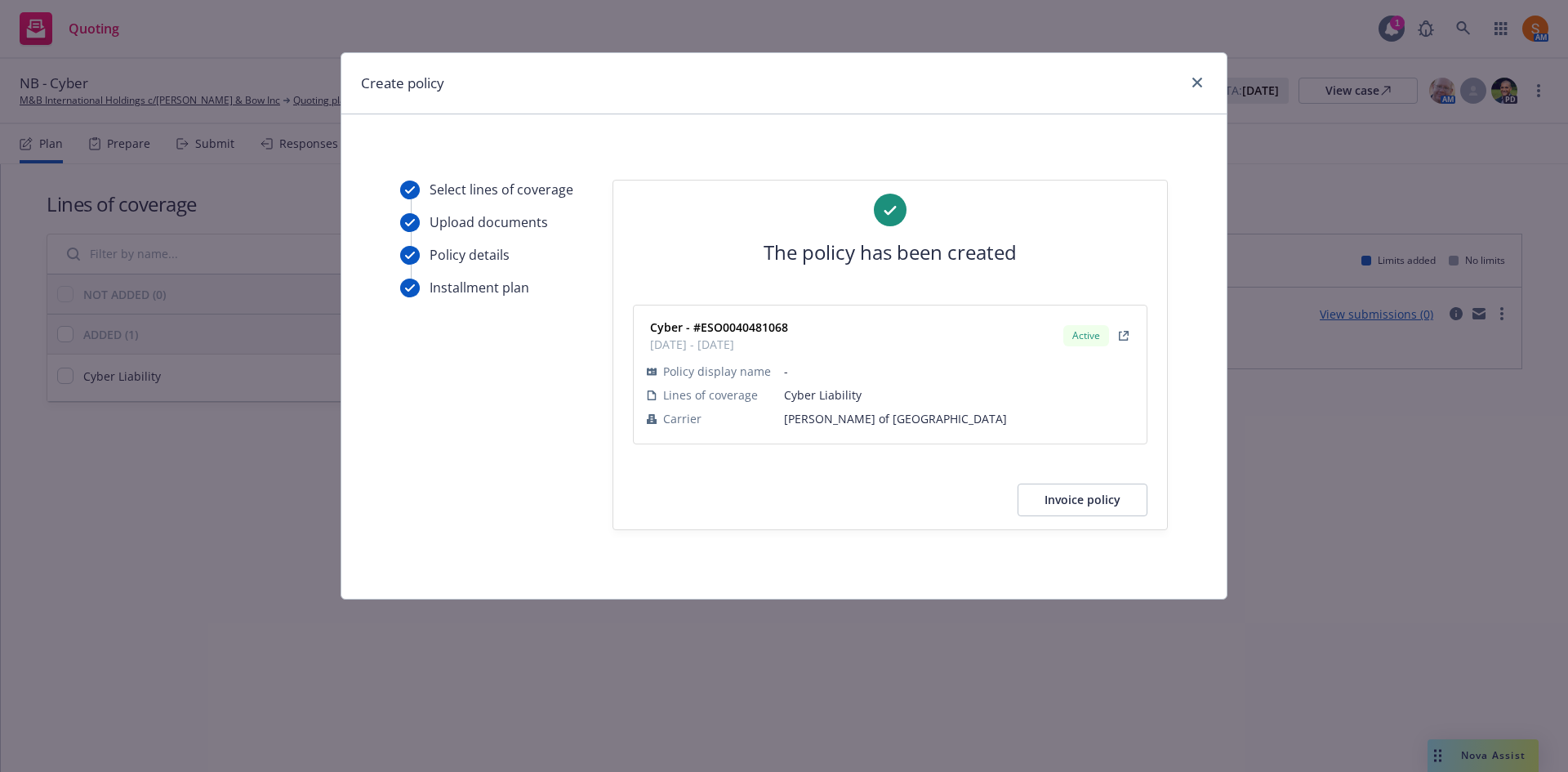
click at [1087, 498] on button "Invoice policy" at bounding box center [1082, 500] width 130 height 33
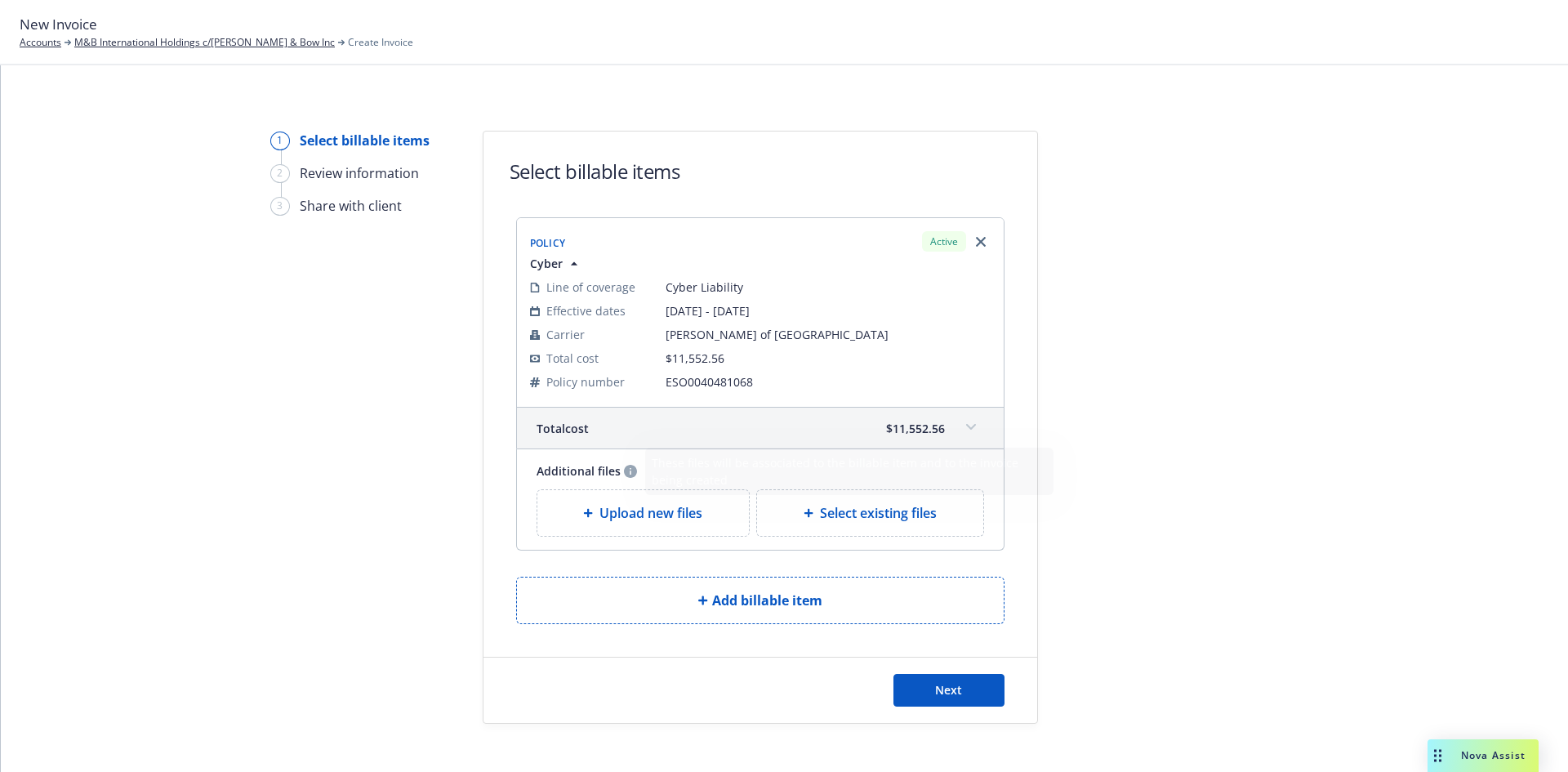
click at [629, 510] on span "Upload new files" at bounding box center [651, 513] width 103 height 20
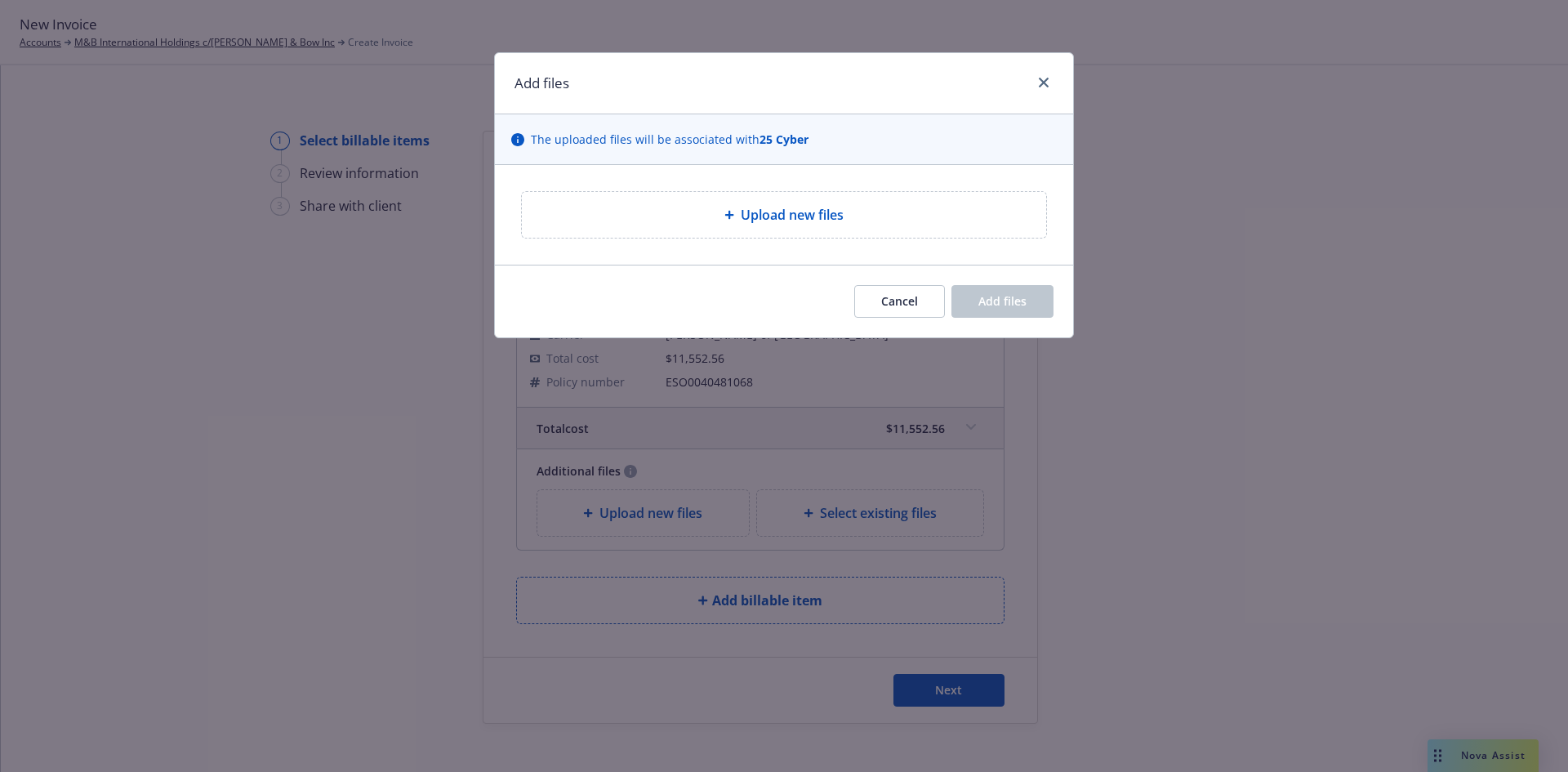
click at [618, 228] on div "Upload new files" at bounding box center [784, 214] width 524 height 45
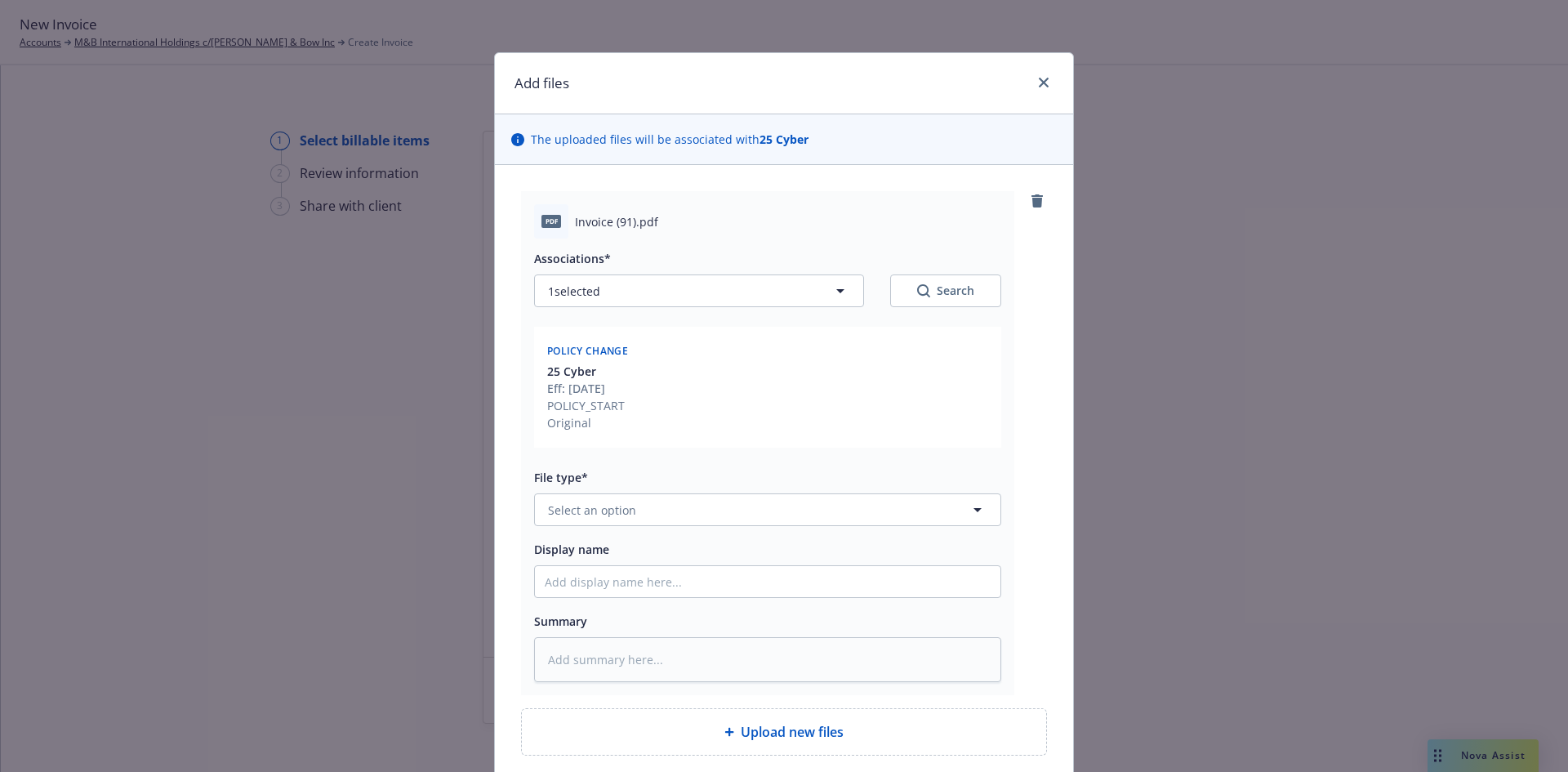
type textarea "x"
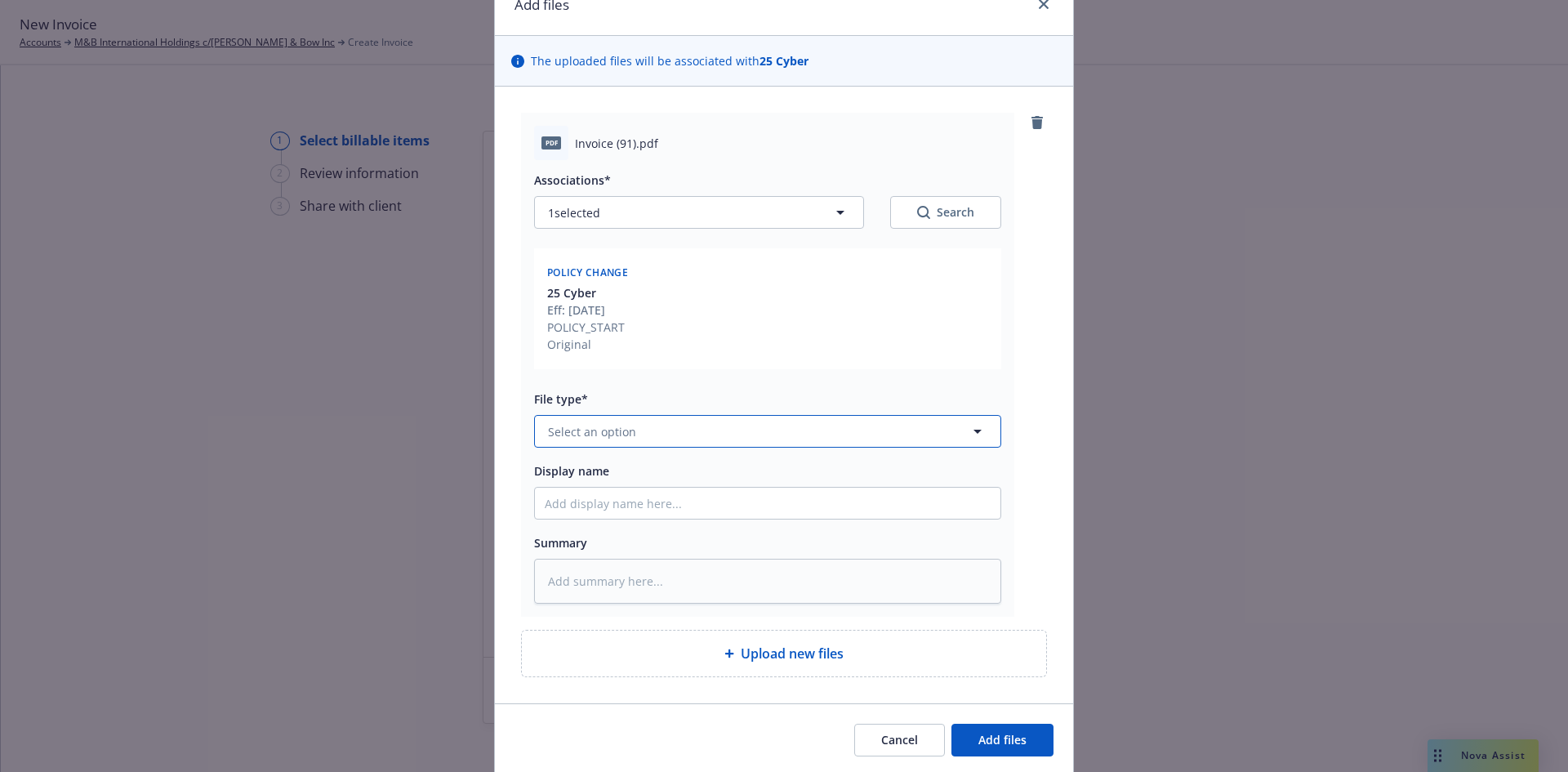
click at [649, 433] on button "Select an option" at bounding box center [768, 431] width 467 height 33
type input "invoice"
click at [639, 533] on div "Invoice - Third Party" at bounding box center [768, 519] width 466 height 43
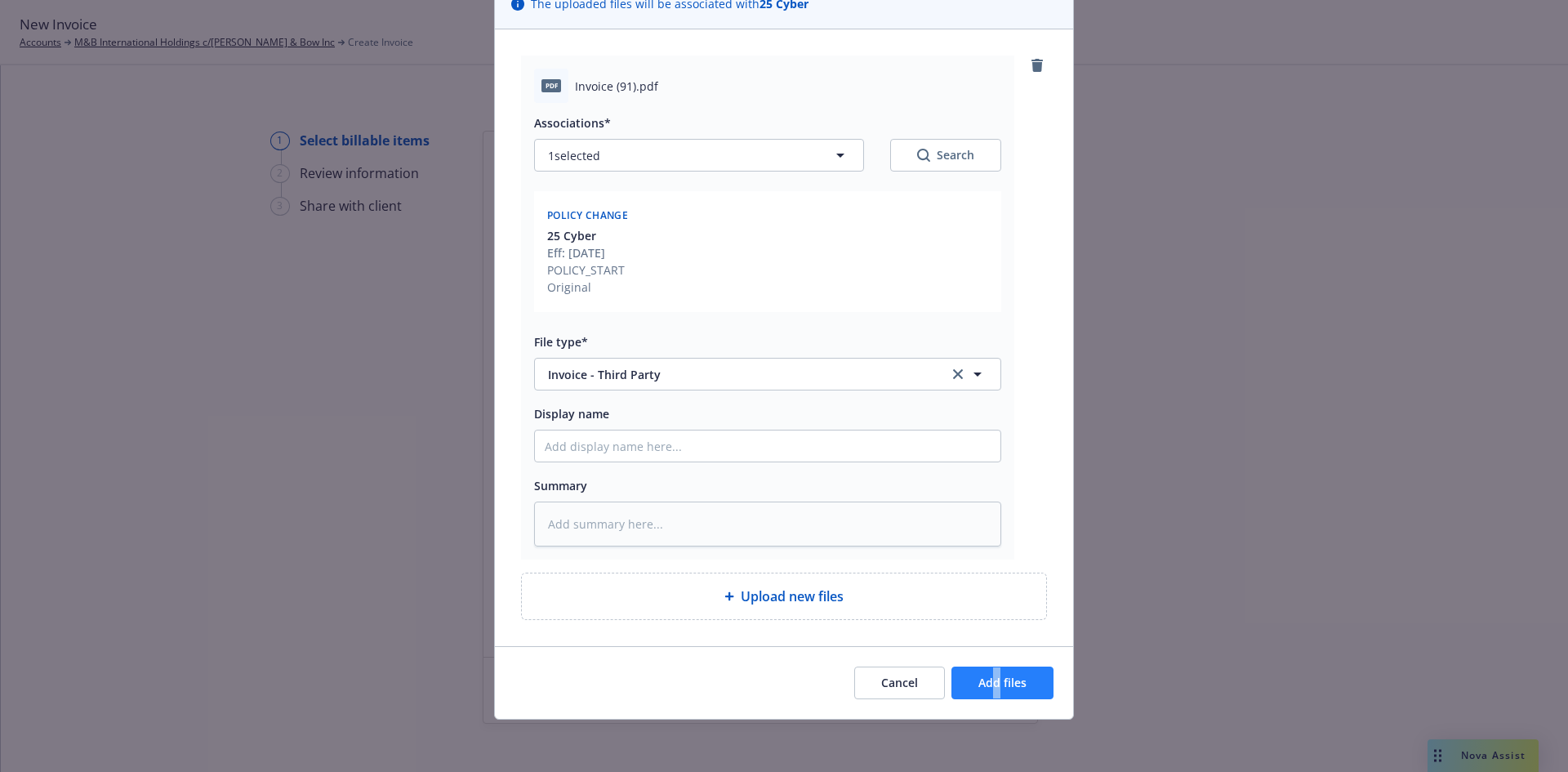
drag, startPoint x: 986, startPoint y: 703, endPoint x: 995, endPoint y: 666, distance: 38.1
click at [995, 666] on div "Cancel Add files" at bounding box center [784, 682] width 578 height 73
click at [992, 671] on button "Add files" at bounding box center [1002, 683] width 102 height 33
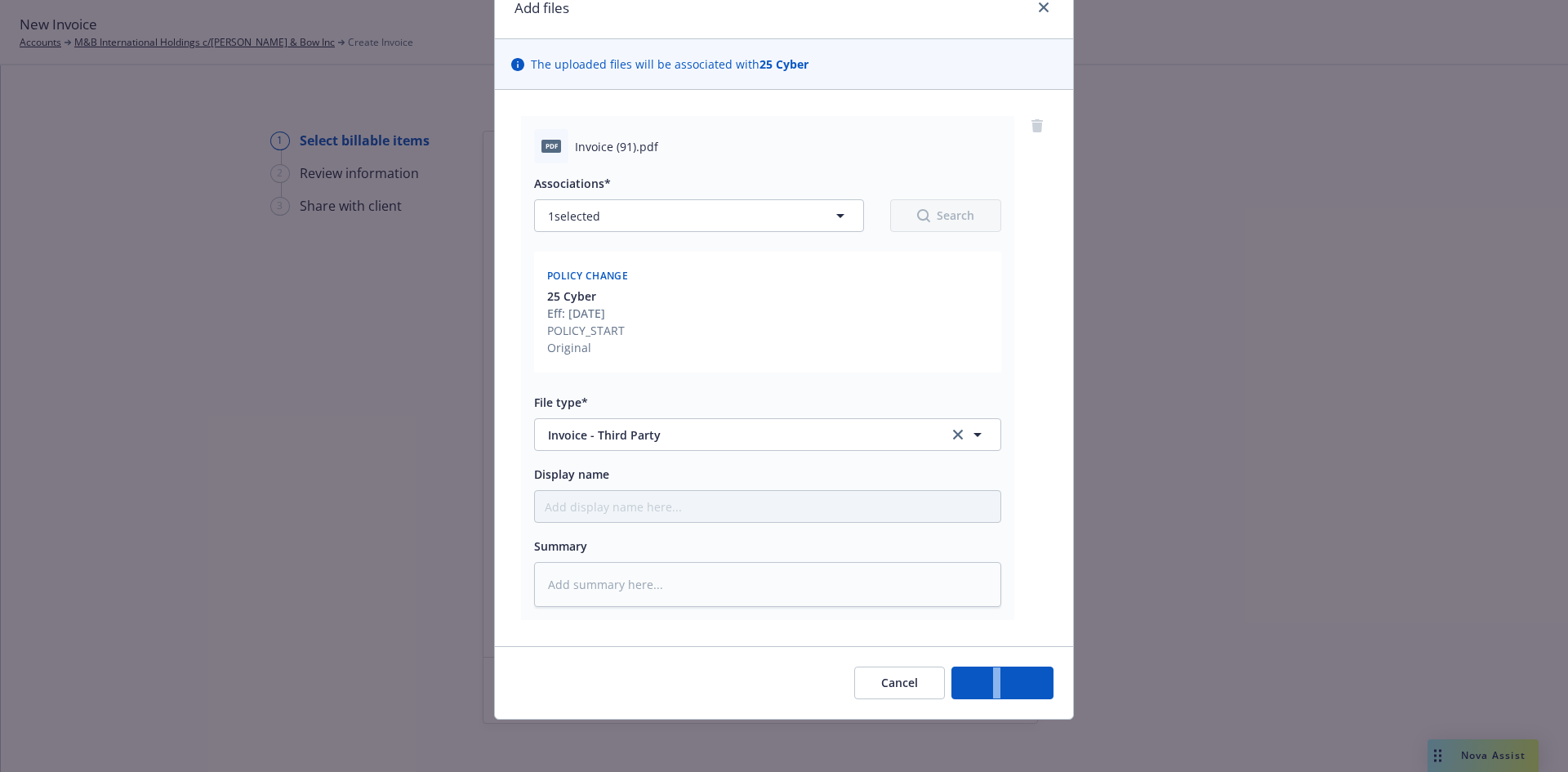
scroll to position [75, 0]
type textarea "x"
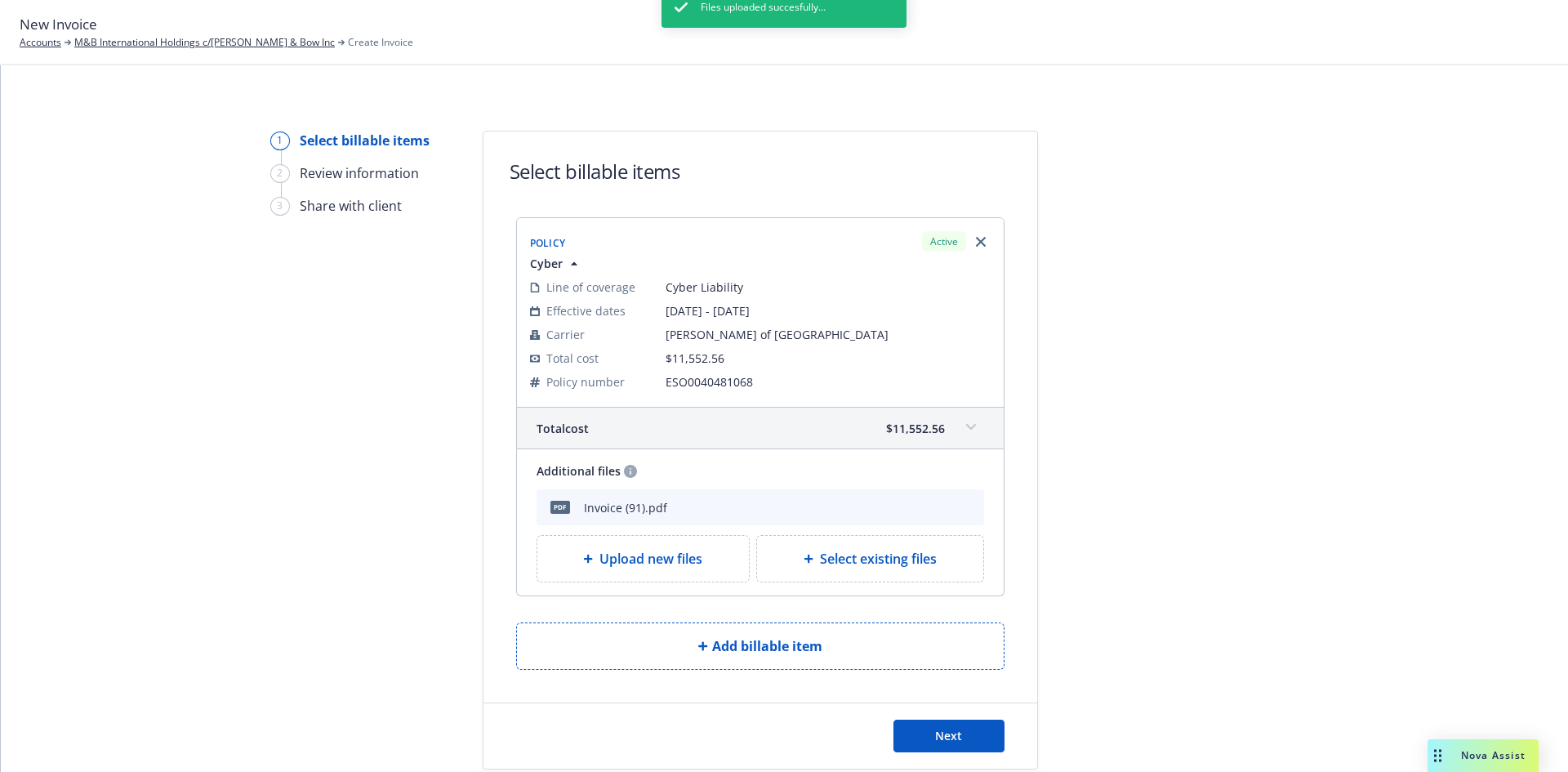
click at [1199, 481] on div at bounding box center [1185, 449] width 229 height 638
click at [915, 746] on button "Next" at bounding box center [949, 736] width 111 height 33
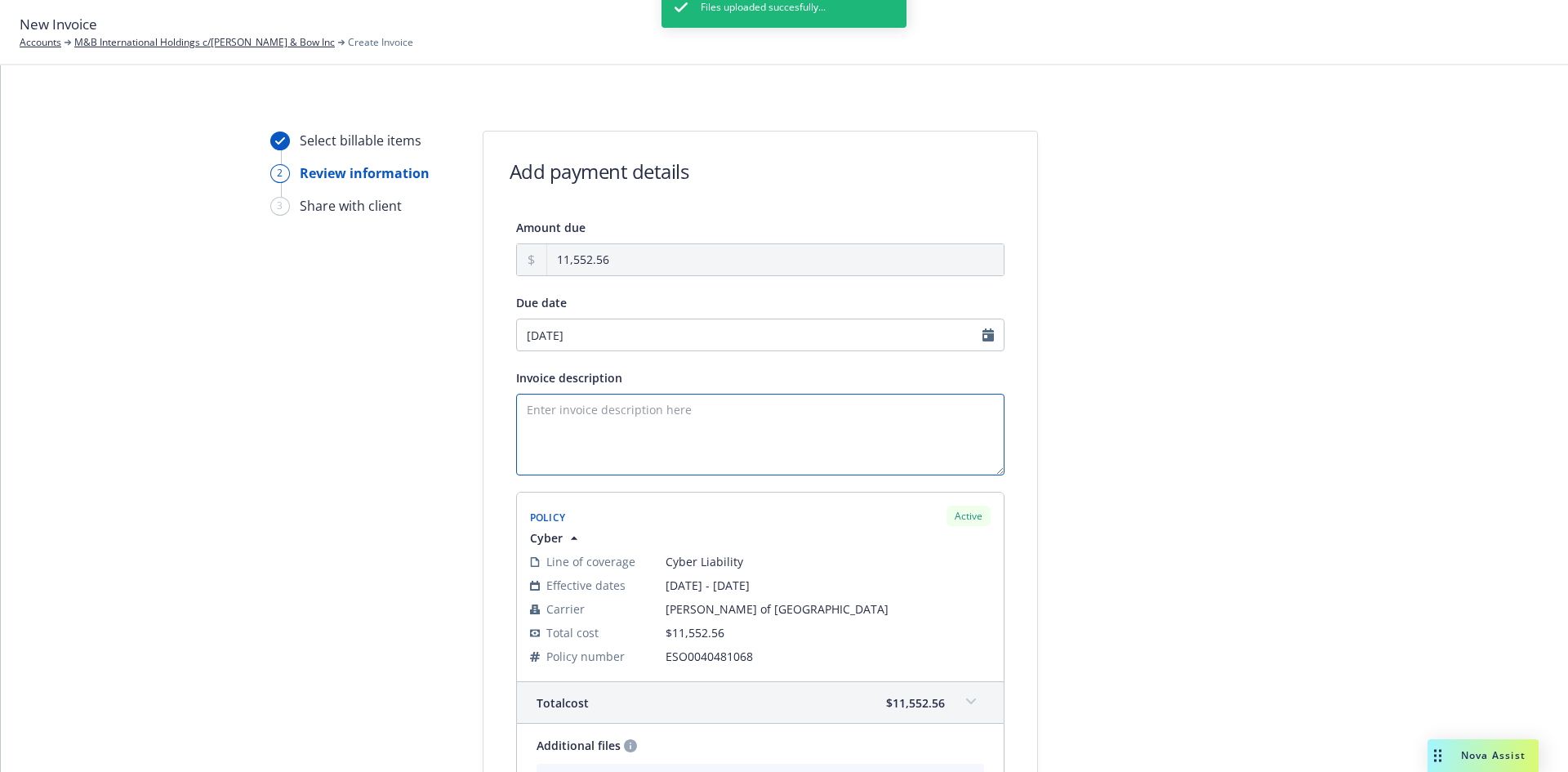
click at [616, 413] on textarea "Invoice description" at bounding box center [760, 434] width 488 height 82
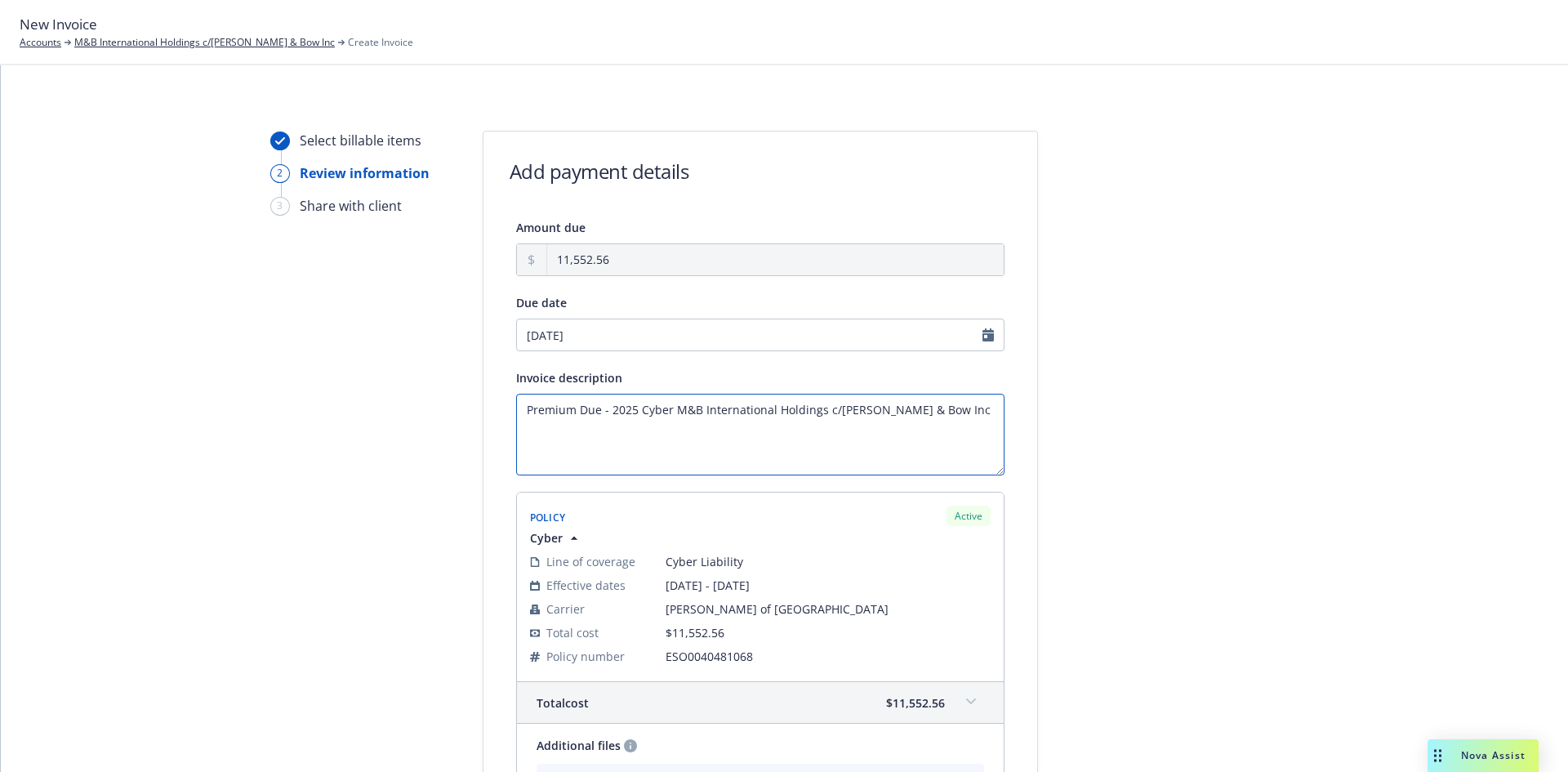
scroll to position [263, 0]
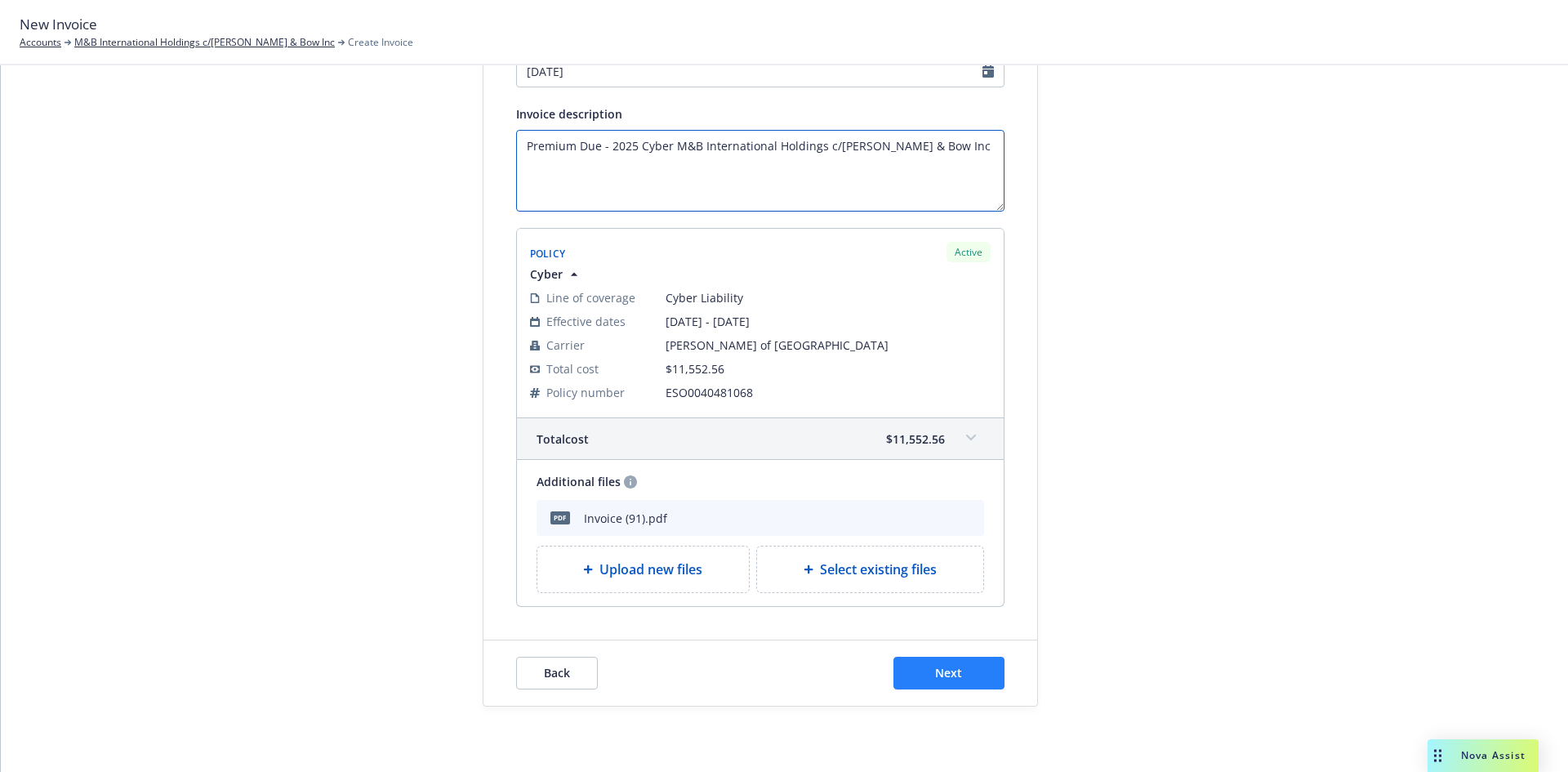
type textarea "Premium Due - 2025 Cyber M&B International Holdings c/o Mott & Bow Inc"
click at [942, 677] on span "Next" at bounding box center [948, 672] width 27 height 16
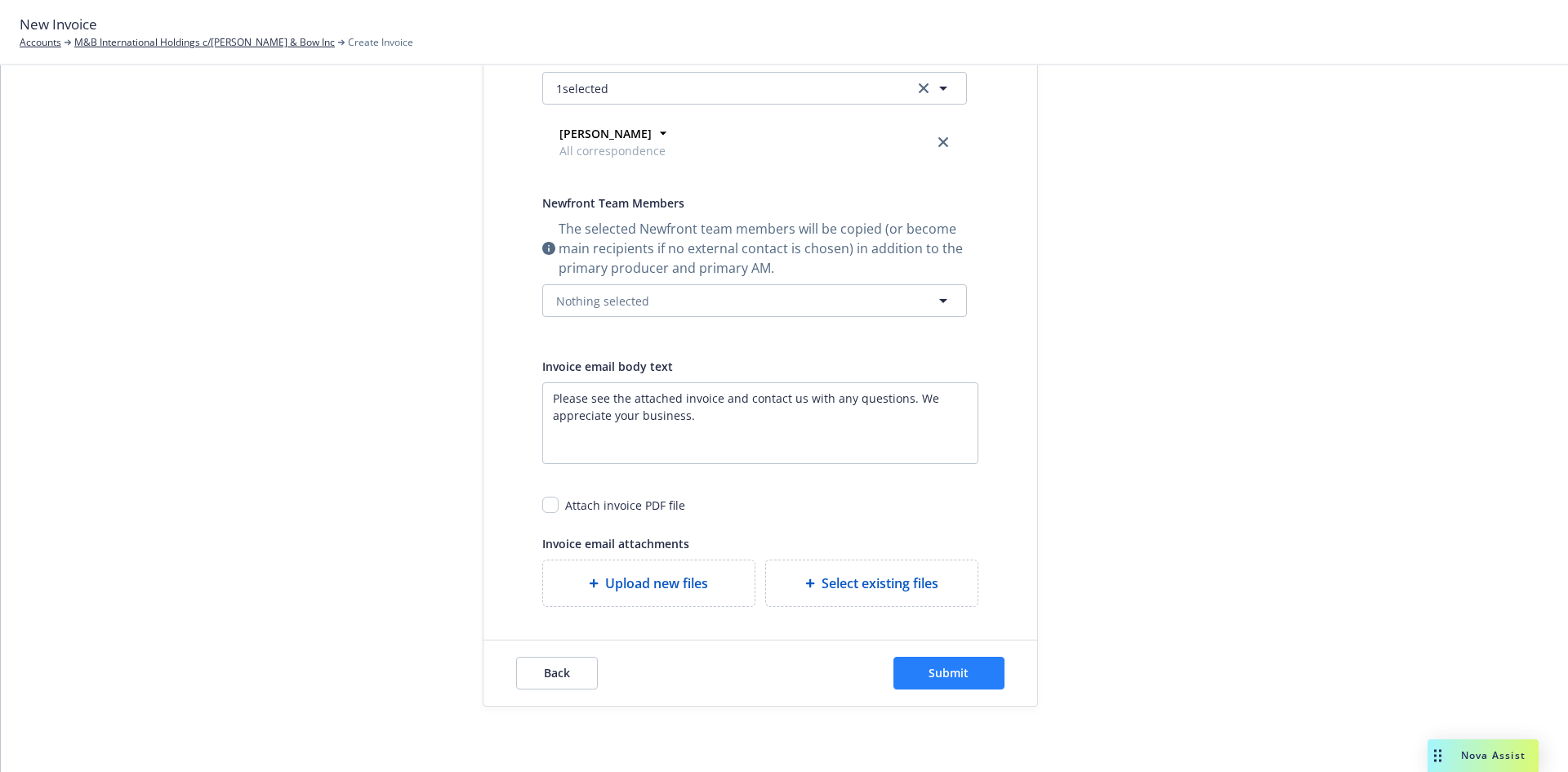
scroll to position [342, 0]
click at [945, 675] on span "Submit" at bounding box center [948, 673] width 40 height 16
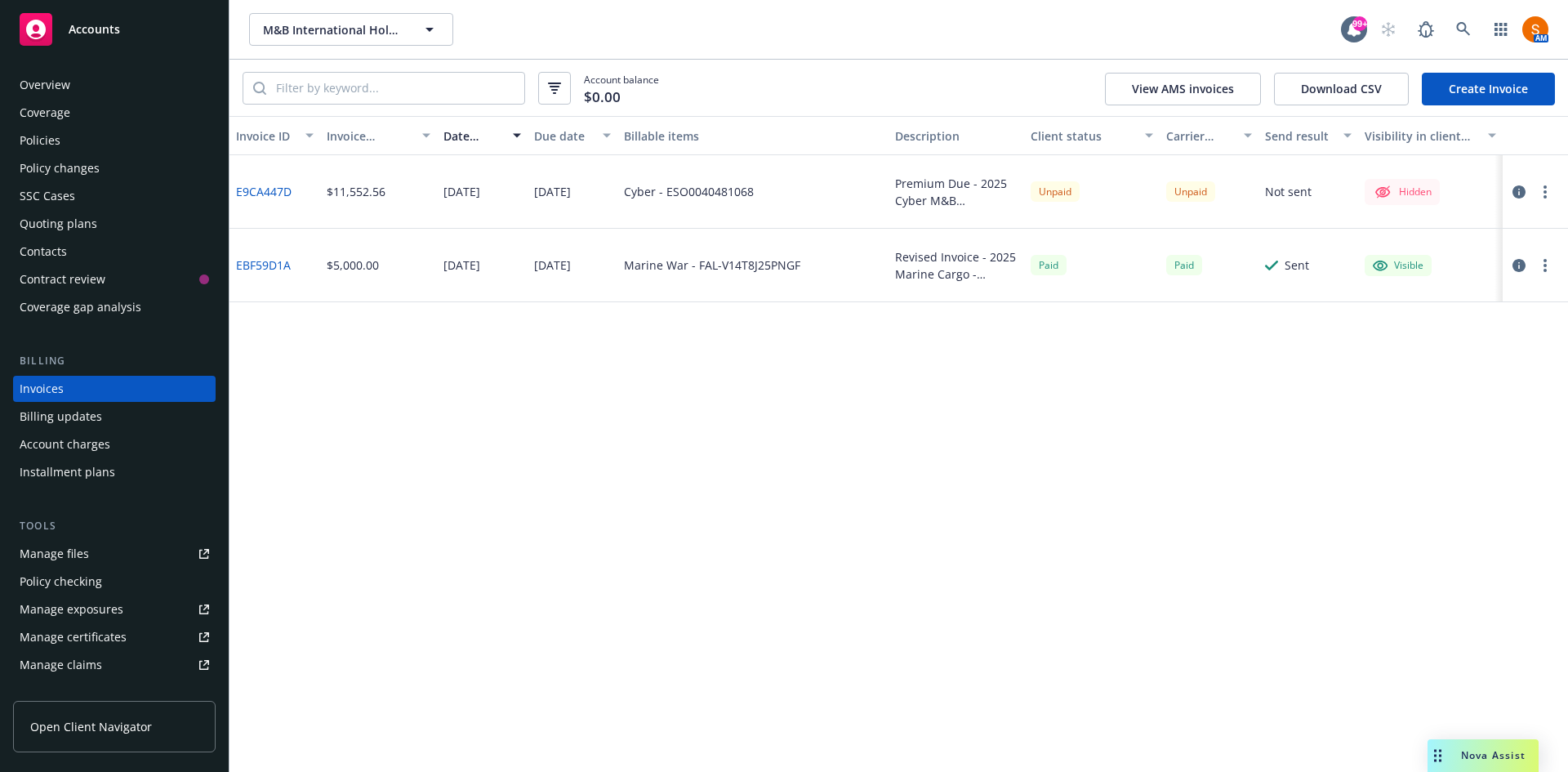
click at [1543, 184] on button "button" at bounding box center [1545, 192] width 20 height 20
click at [1460, 319] on link "Make it visible in client dash" at bounding box center [1450, 324] width 208 height 33
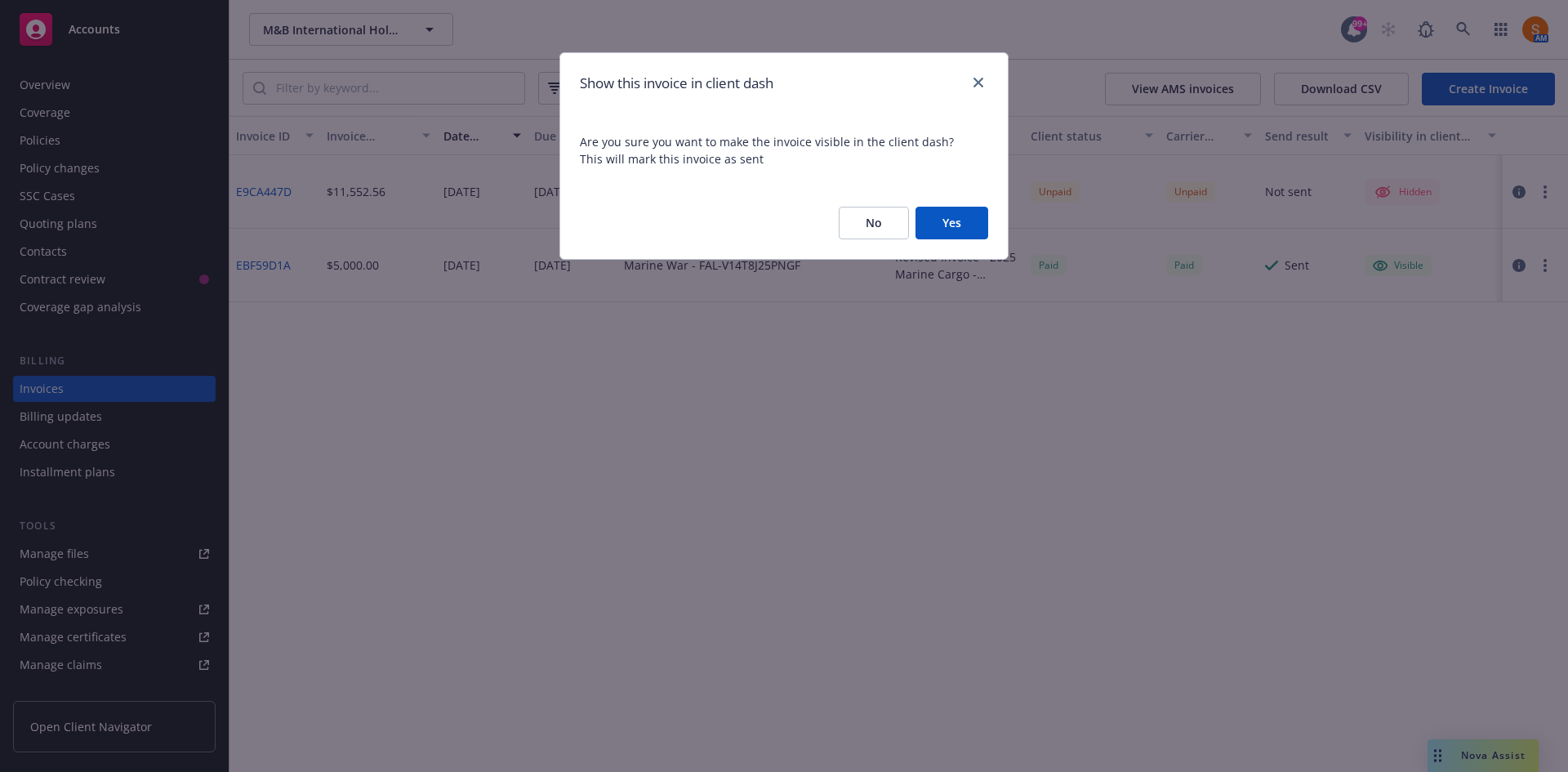
click at [948, 220] on button "Yes" at bounding box center [952, 223] width 73 height 33
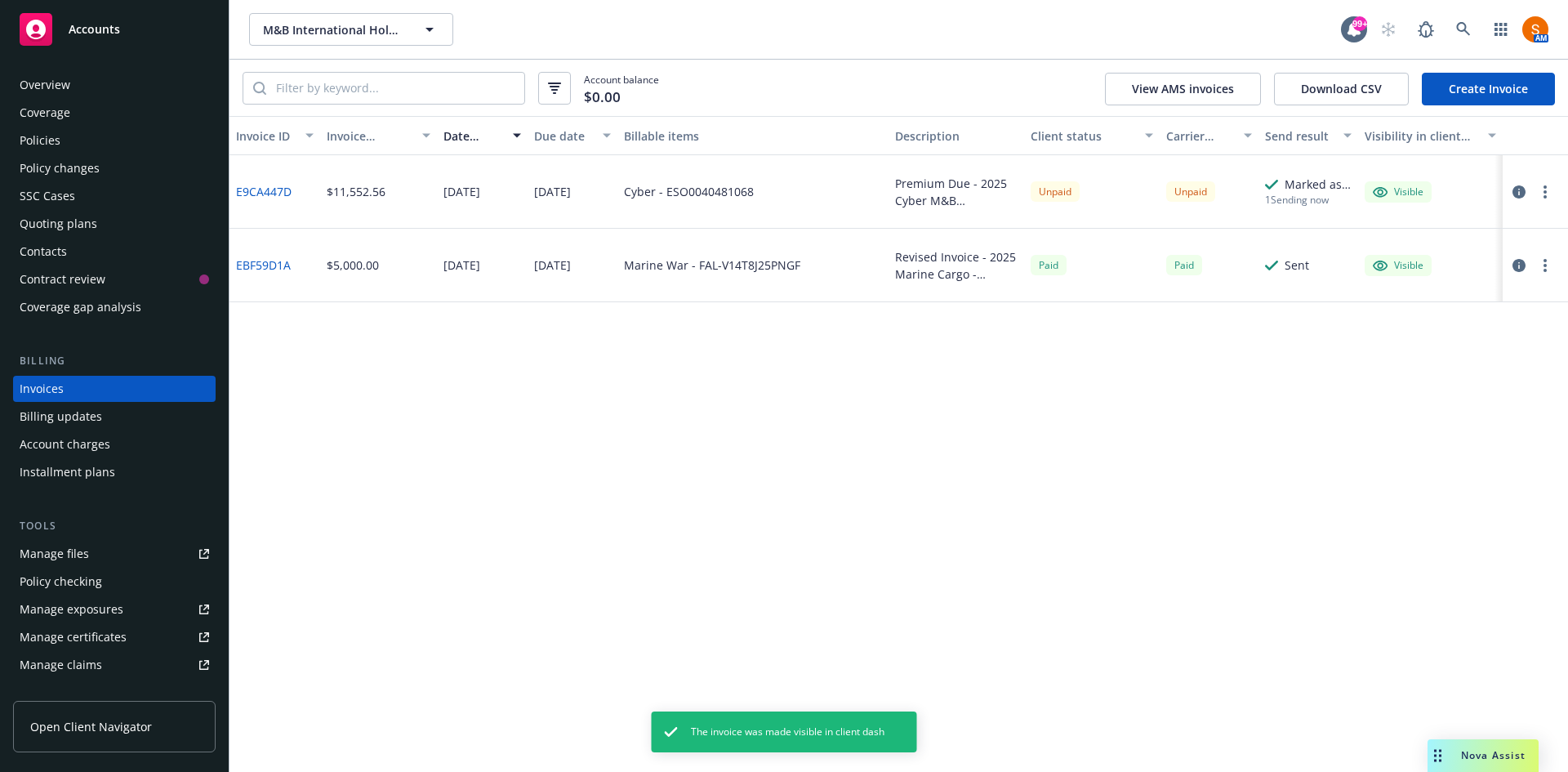
click at [1547, 192] on button "button" at bounding box center [1545, 192] width 20 height 20
click at [1014, 384] on div "Invoice ID Invoice amount Date issued Due date Billable items Description Clien…" at bounding box center [898, 443] width 1338 height 656
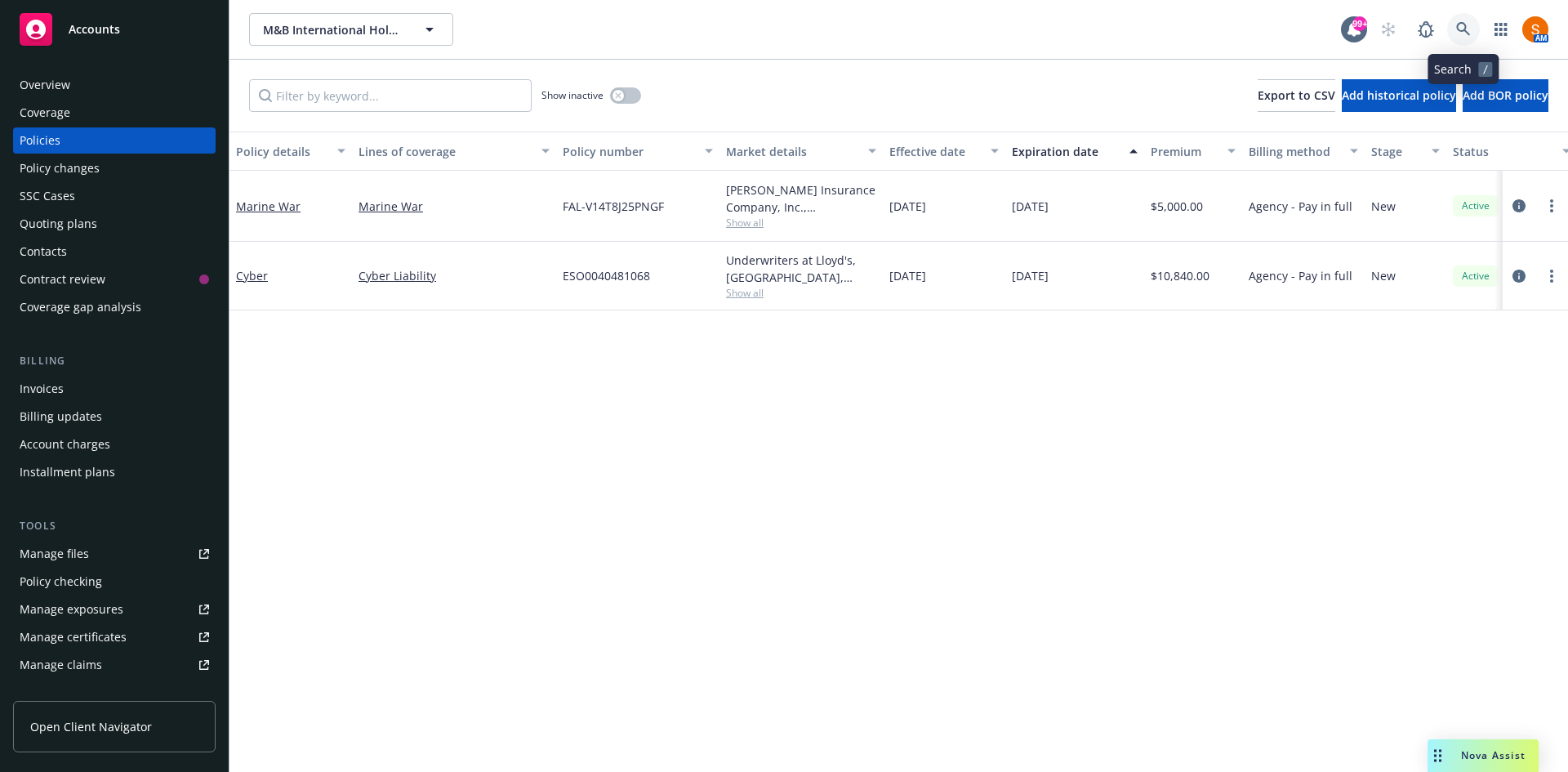
click at [1468, 26] on icon at bounding box center [1463, 30] width 15 height 15
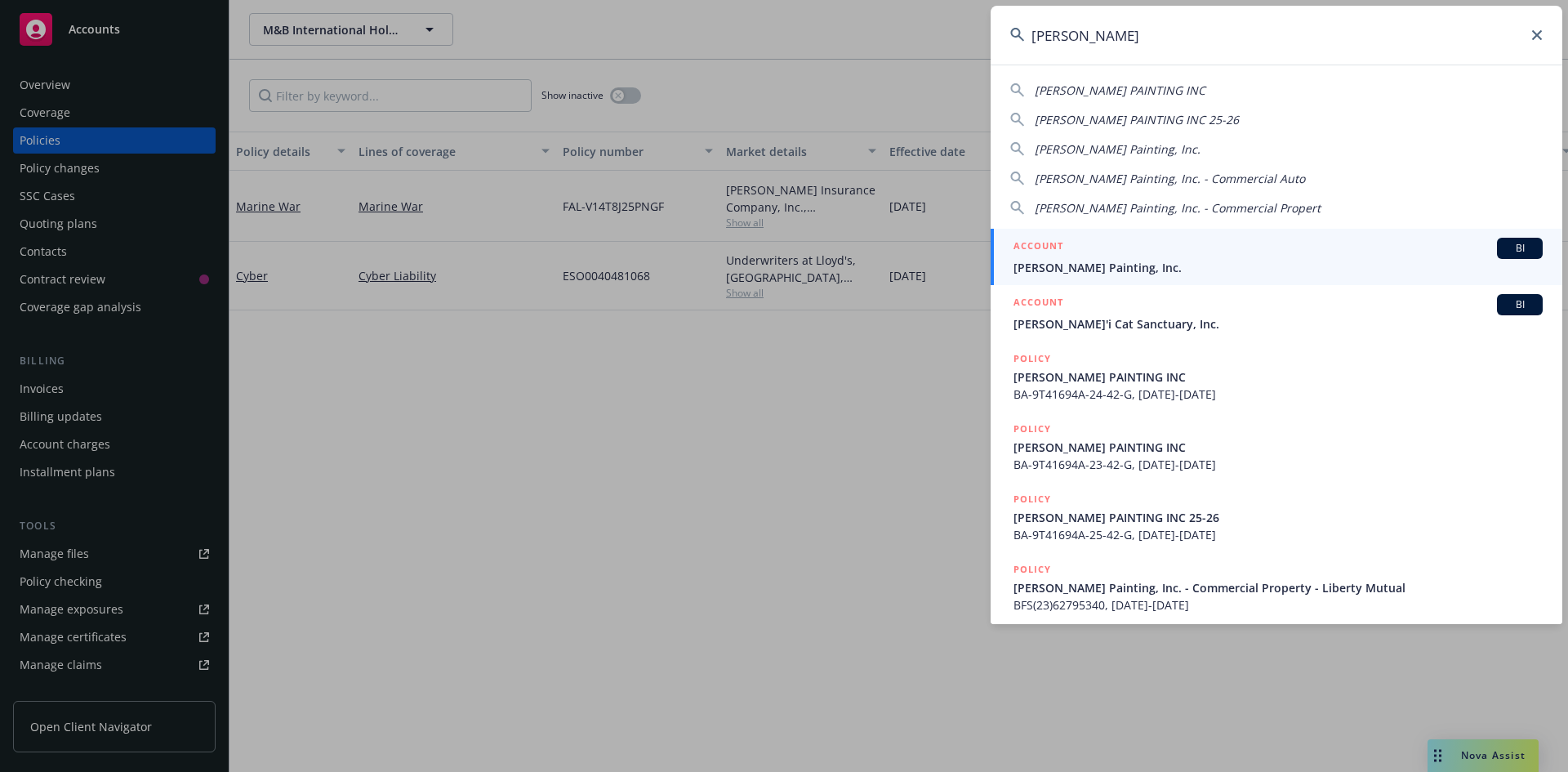
type input "[PERSON_NAME]"
click at [1146, 259] on span "[PERSON_NAME] Painting, Inc." at bounding box center [1277, 268] width 529 height 17
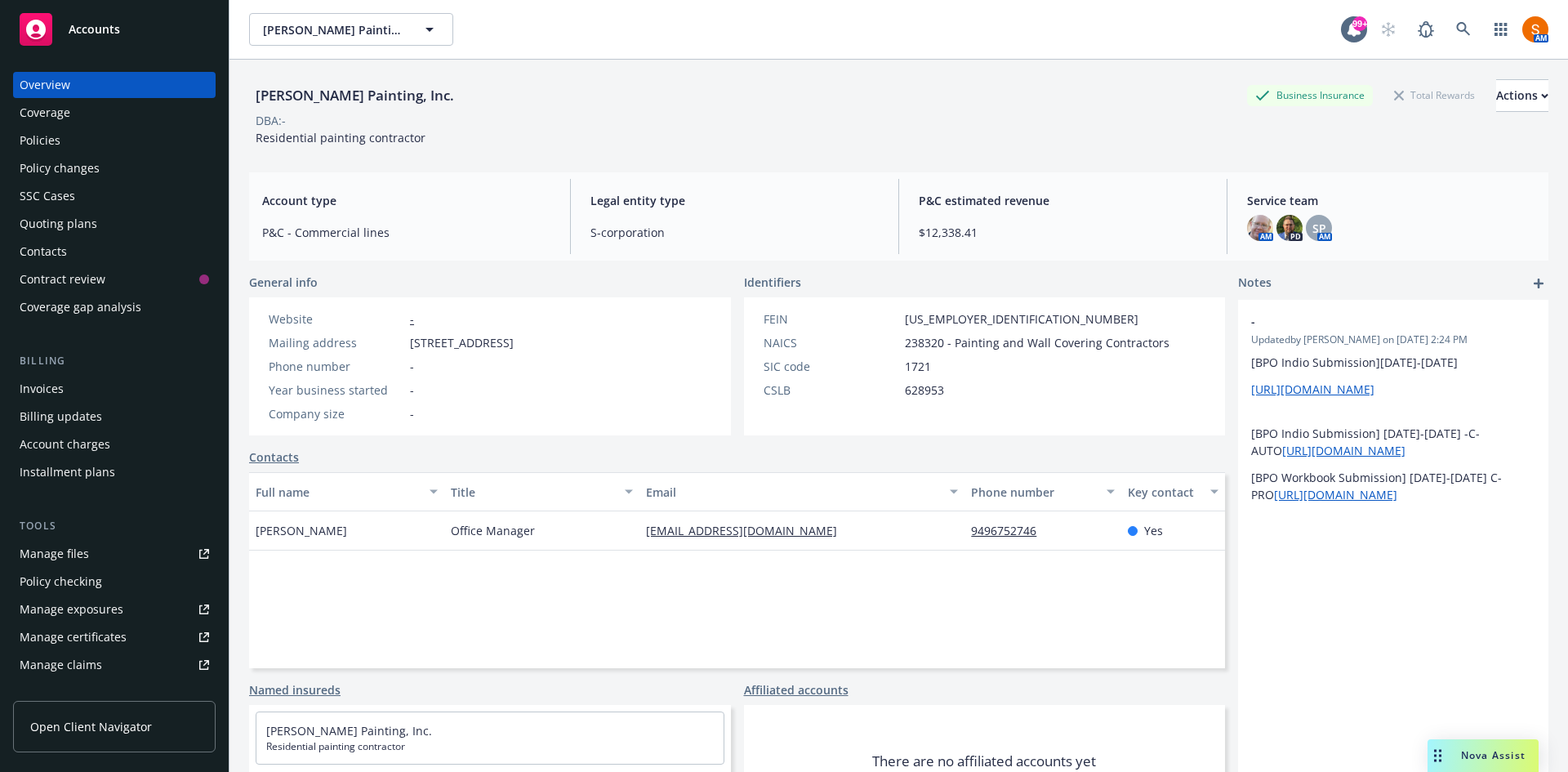
click at [104, 145] on div "Policies" at bounding box center [114, 140] width 189 height 26
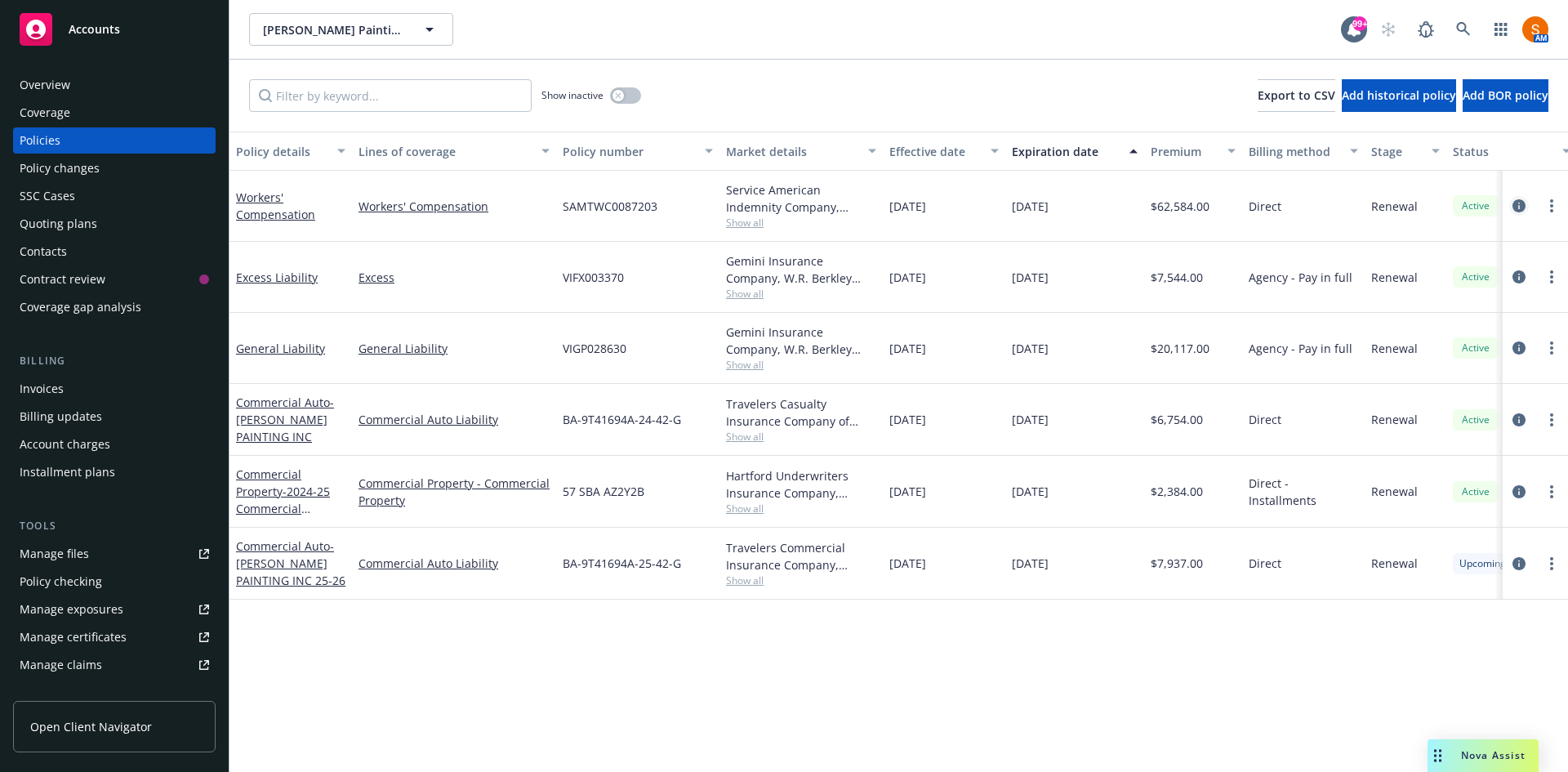
click at [1519, 201] on icon "circleInformation" at bounding box center [1519, 206] width 13 height 13
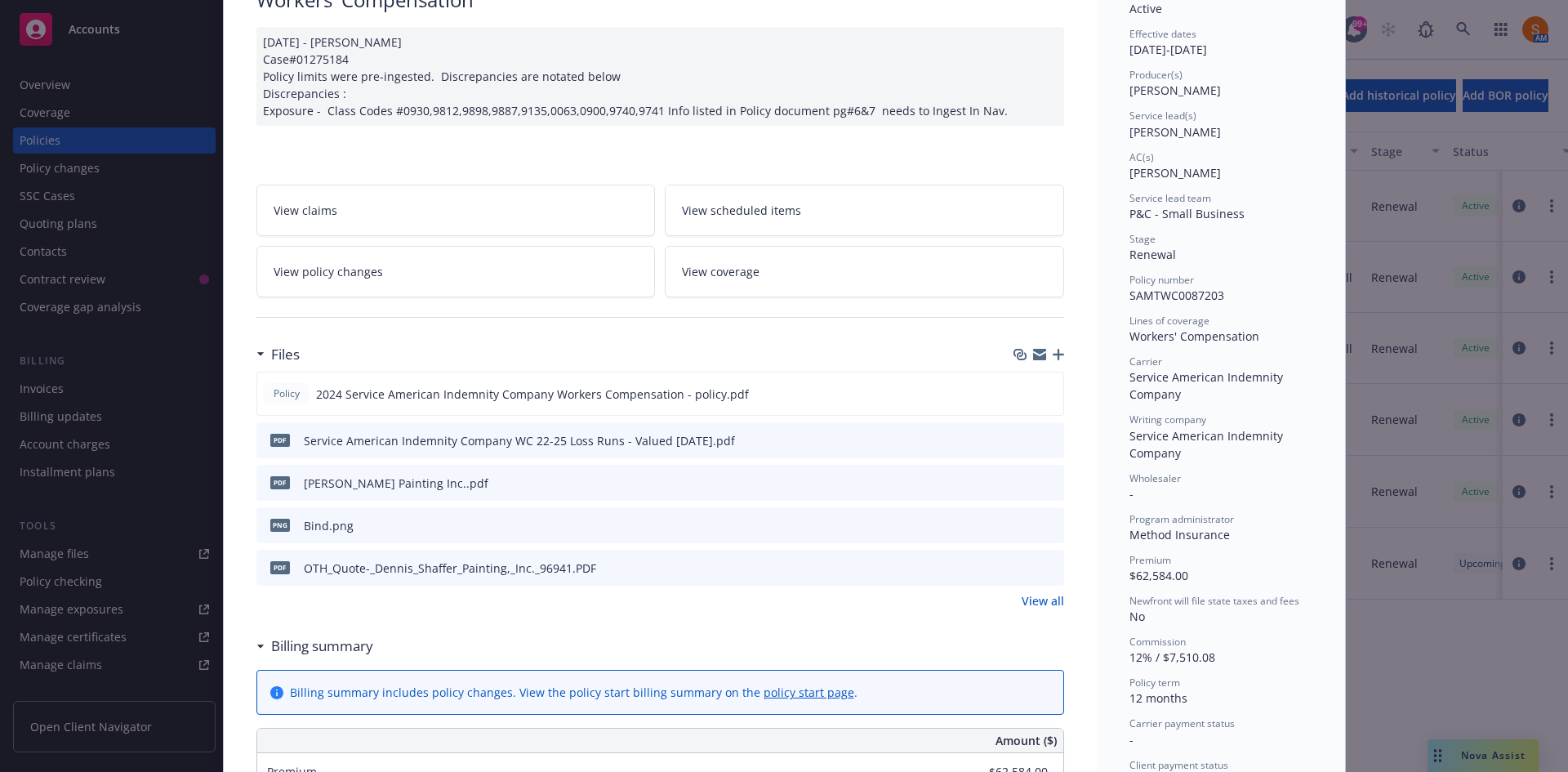
scroll to position [149, 0]
click at [1045, 390] on icon "preview file" at bounding box center [1048, 391] width 15 height 12
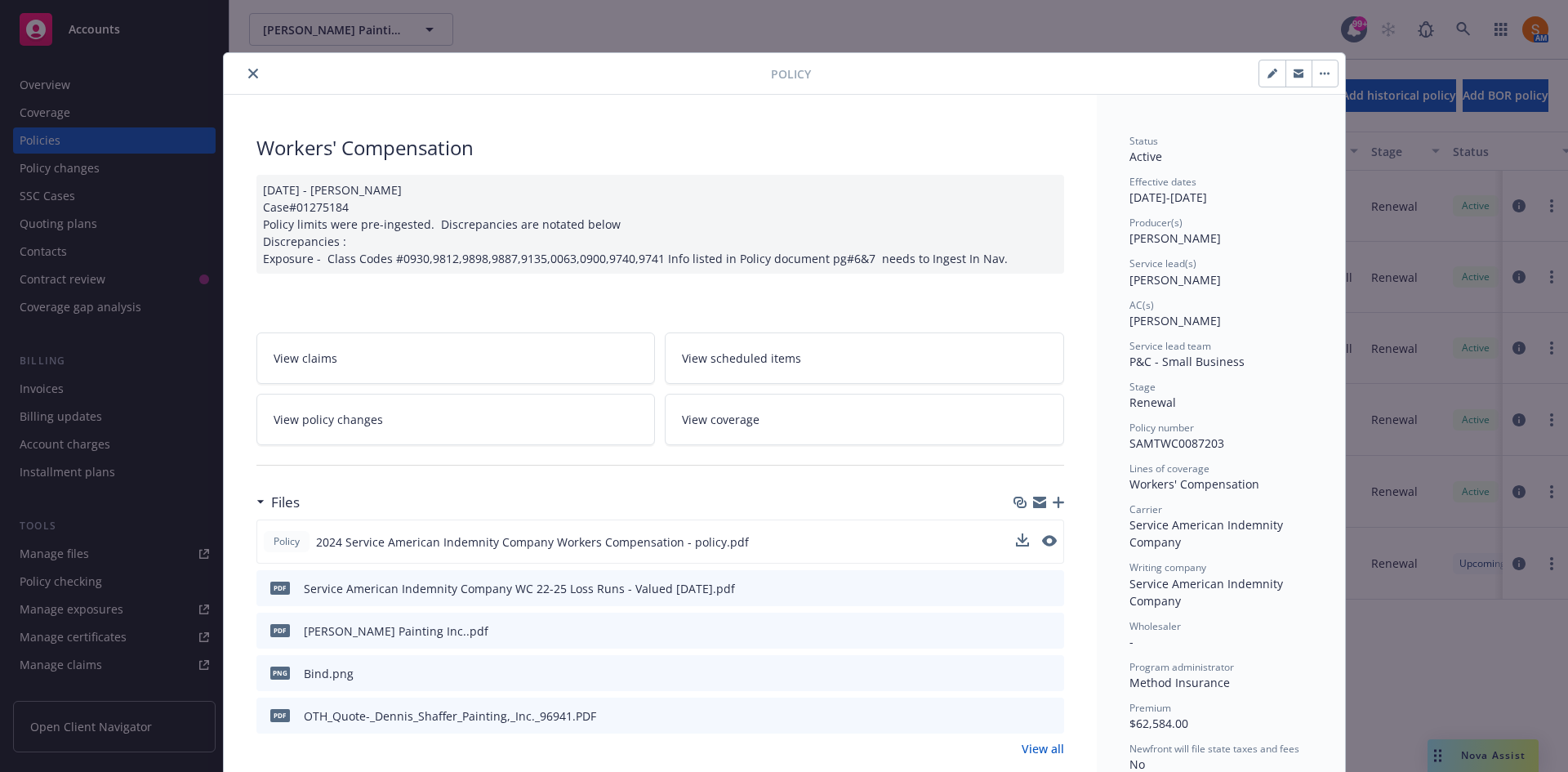
click at [244, 67] on button "close" at bounding box center [253, 73] width 20 height 20
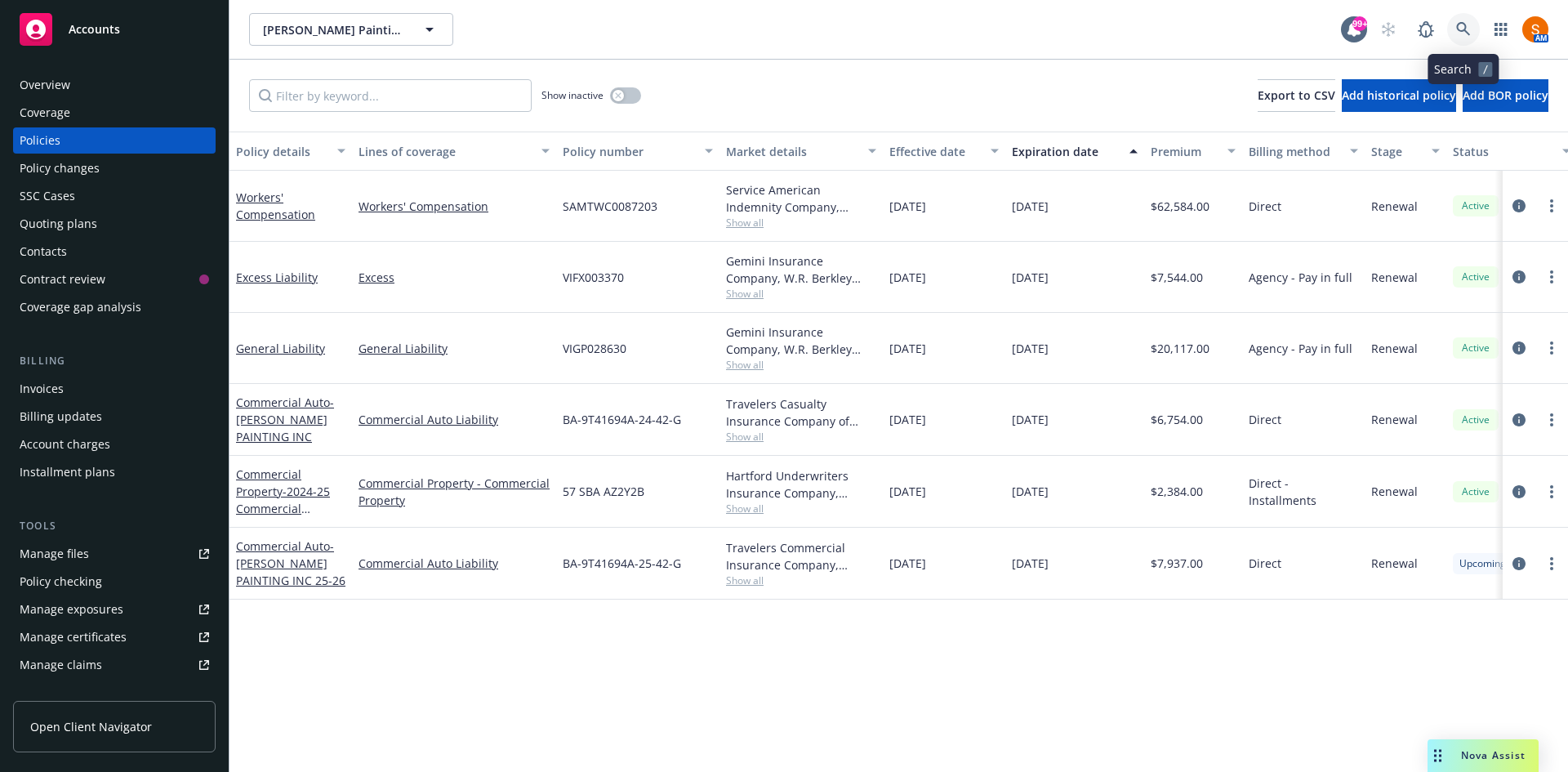
click at [1472, 19] on link at bounding box center [1463, 30] width 33 height 33
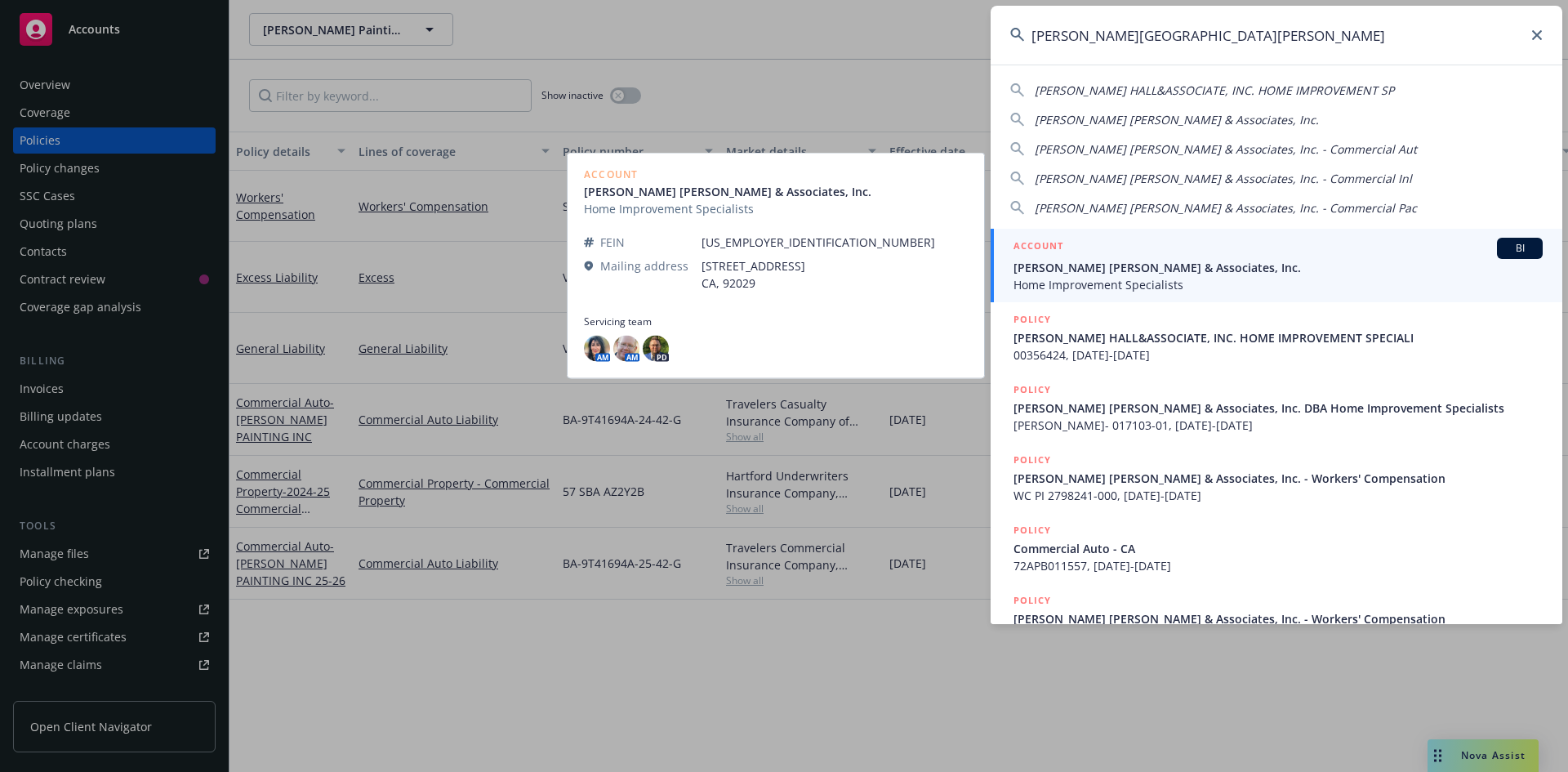
type input "[PERSON_NAME][GEOGRAPHIC_DATA][PERSON_NAME]"
click at [1130, 277] on span "Home Improvement Specialists" at bounding box center [1277, 284] width 529 height 17
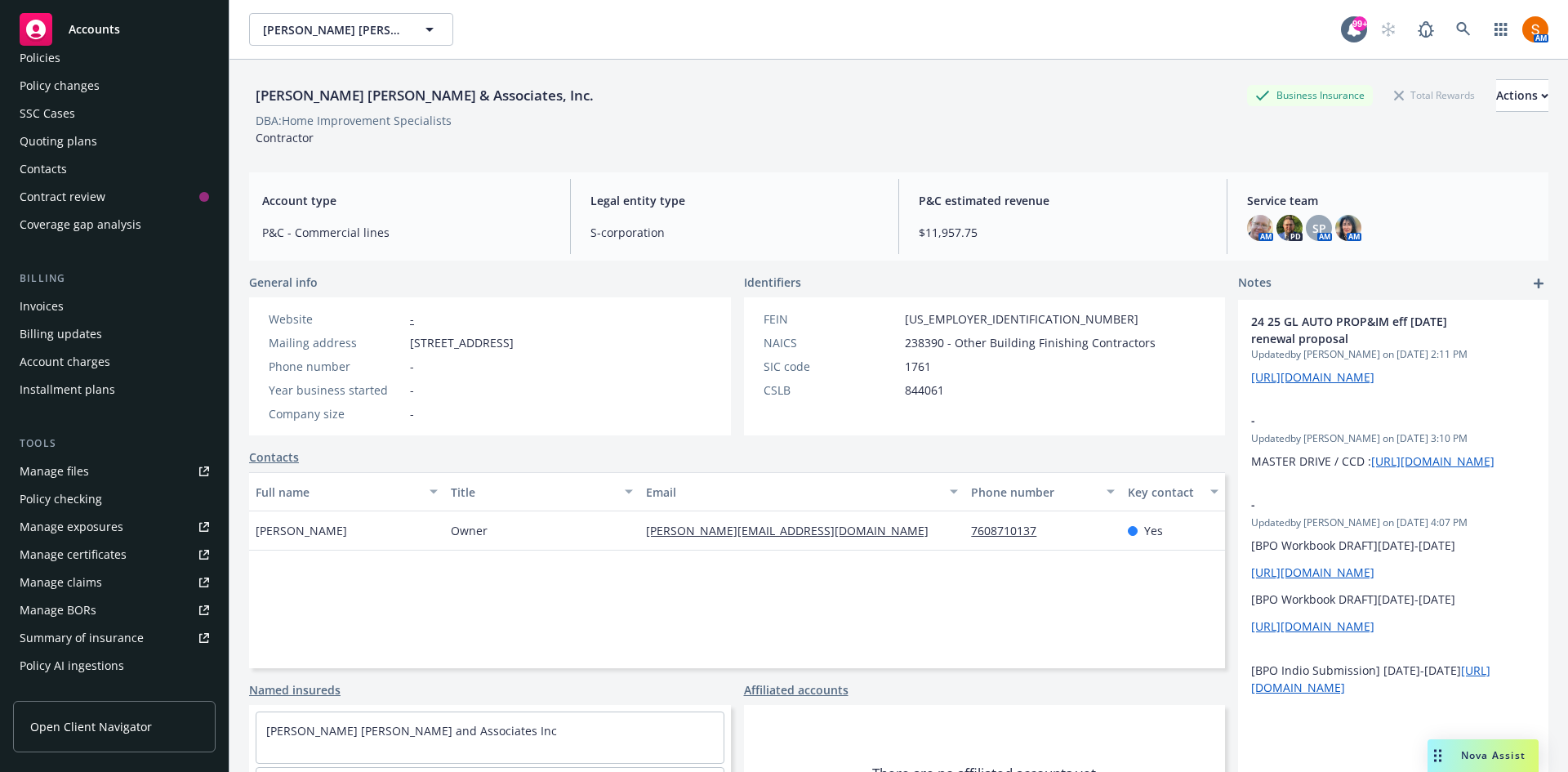
scroll to position [65, 0]
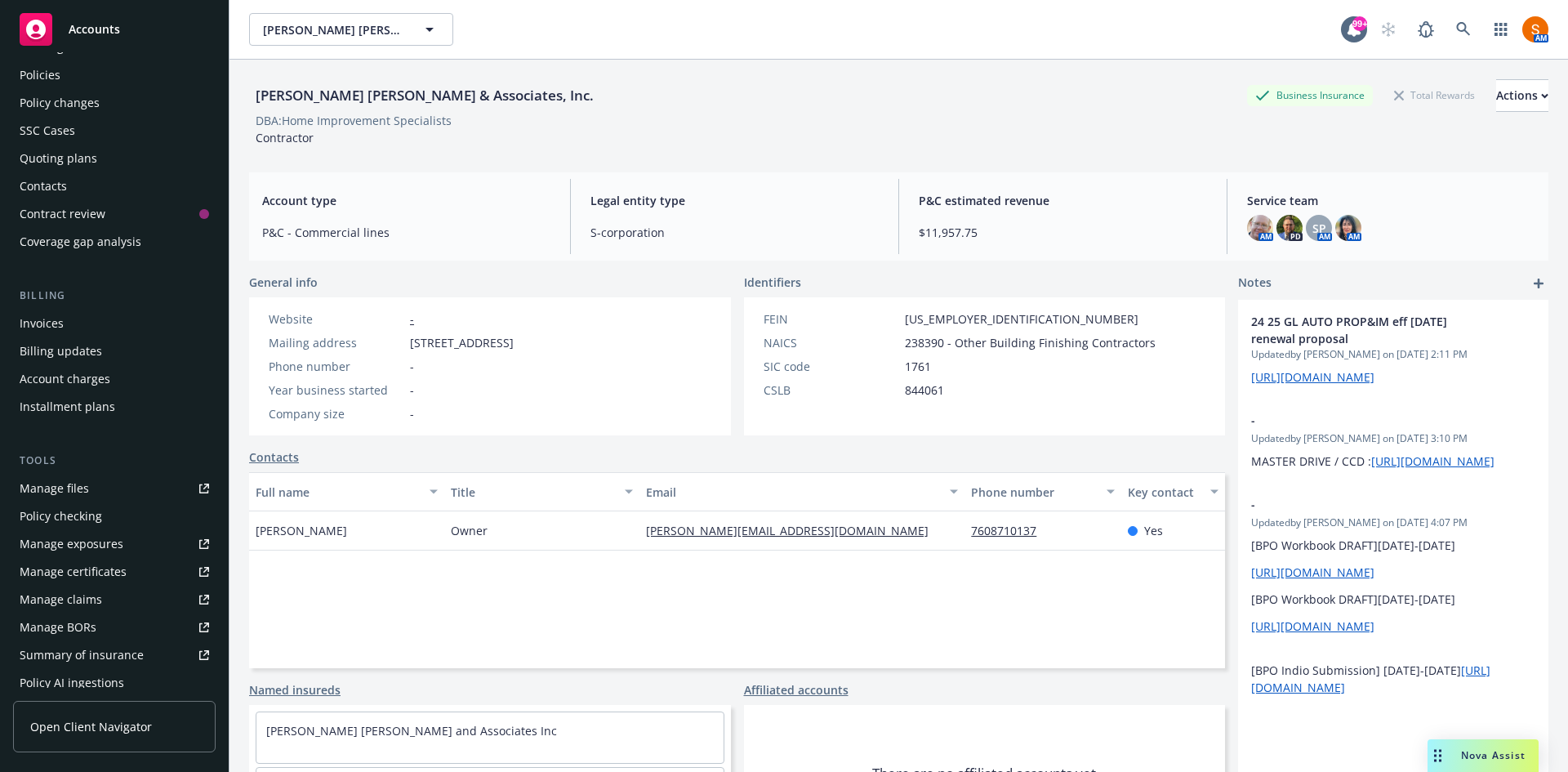
click at [72, 332] on div "Invoices" at bounding box center [114, 324] width 189 height 26
